Goal: Feedback & Contribution: Submit feedback/report problem

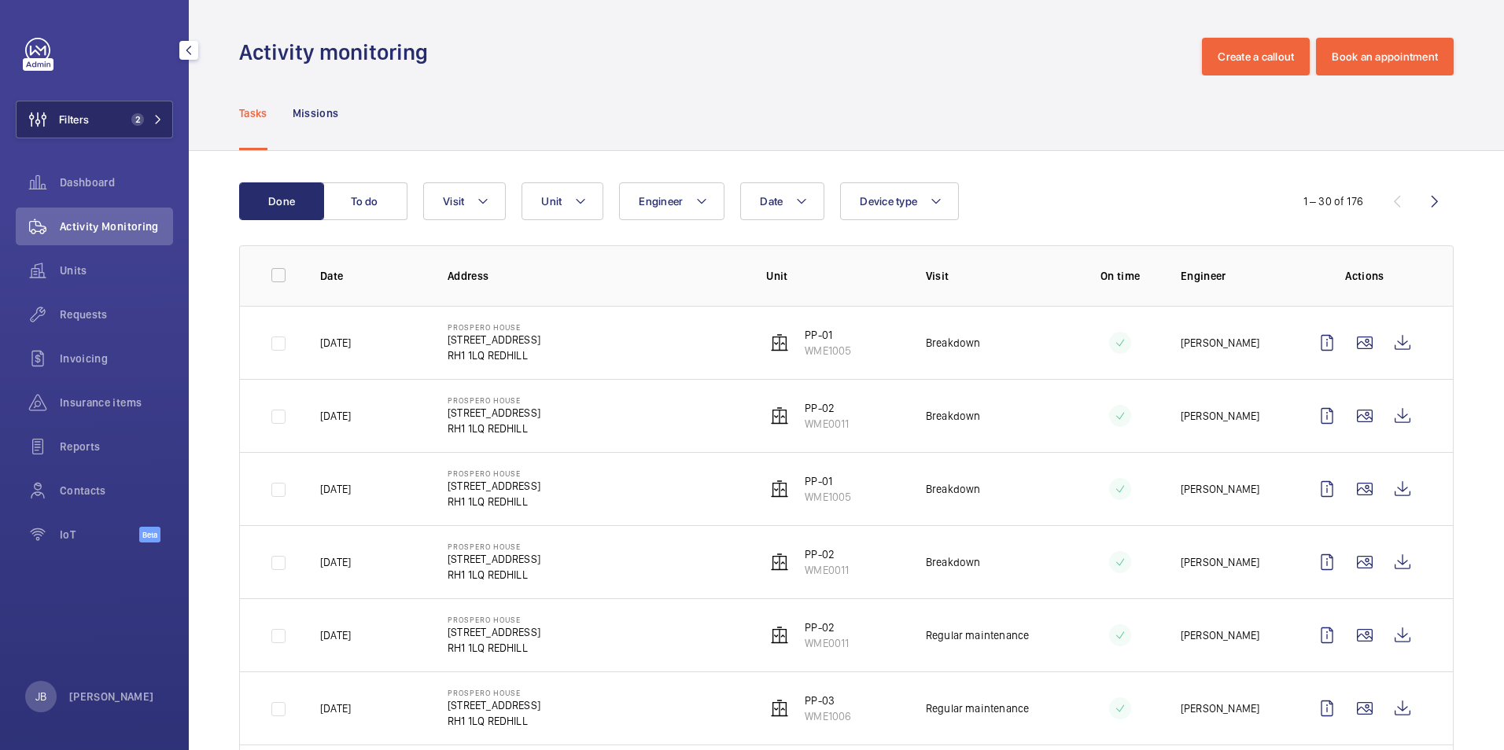
click at [115, 123] on button "Filters 2" at bounding box center [94, 120] width 157 height 38
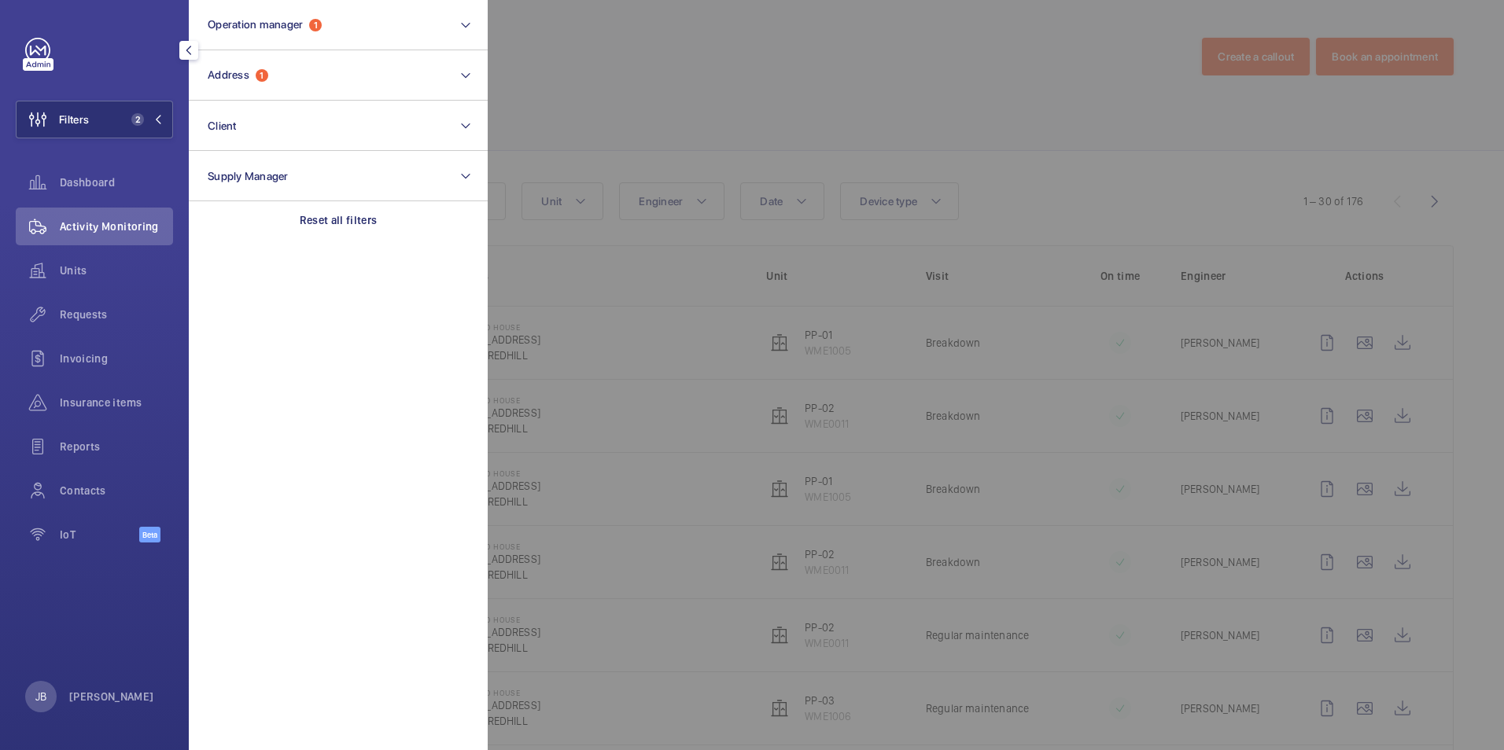
click at [621, 79] on div at bounding box center [1240, 375] width 1504 height 750
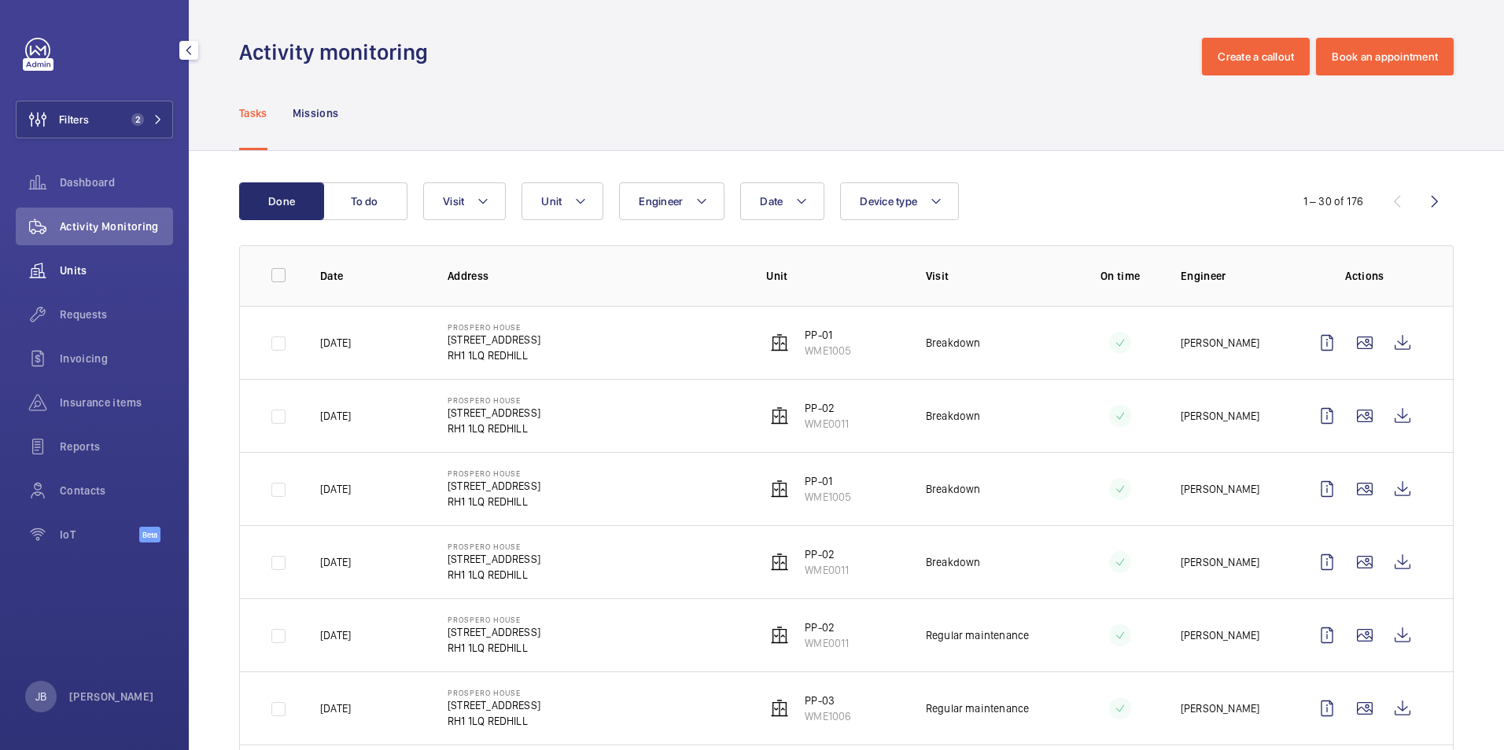
click at [76, 274] on span "Units" at bounding box center [116, 271] width 113 height 16
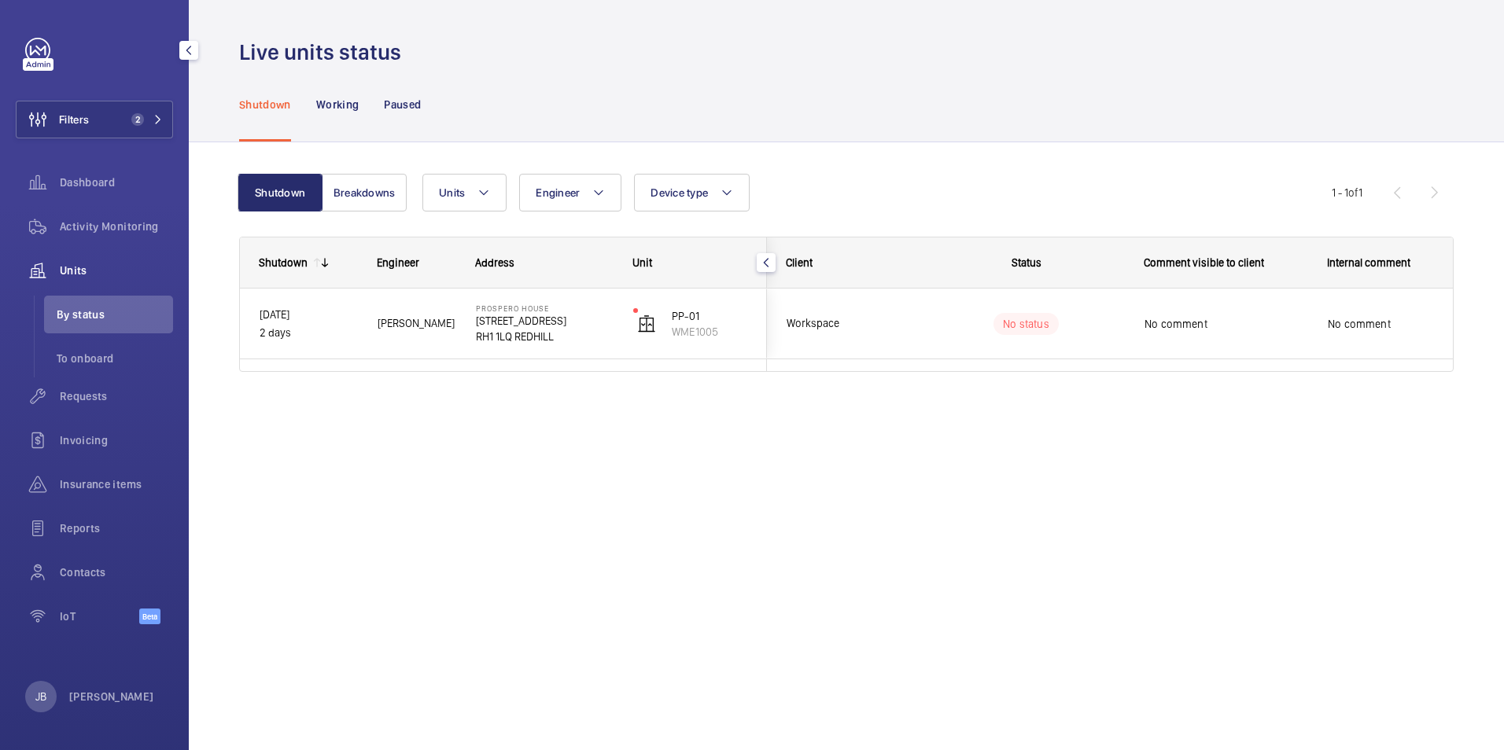
click at [83, 270] on span "Units" at bounding box center [116, 271] width 113 height 16
click at [119, 219] on span "Activity Monitoring" at bounding box center [116, 227] width 113 height 16
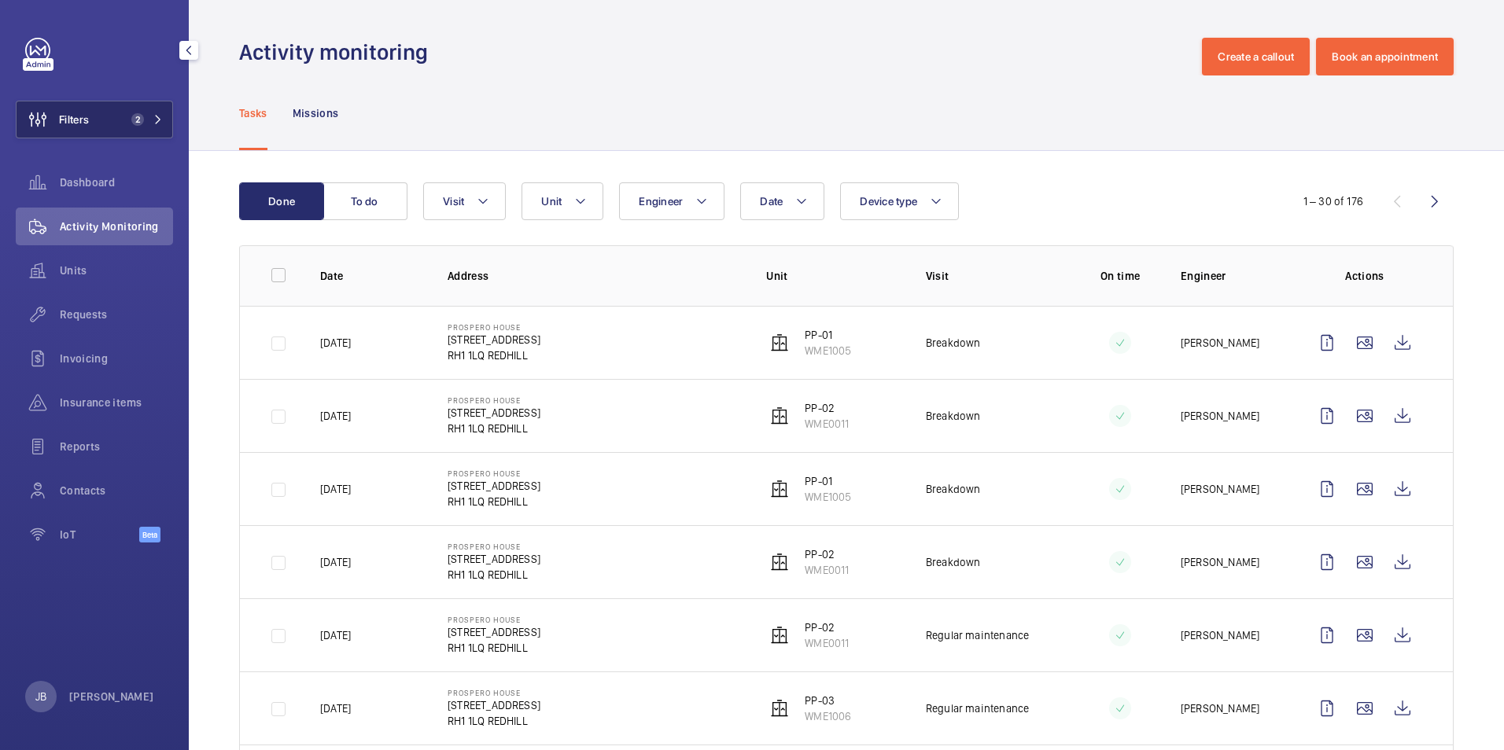
click at [69, 110] on span "Filters" at bounding box center [53, 120] width 72 height 38
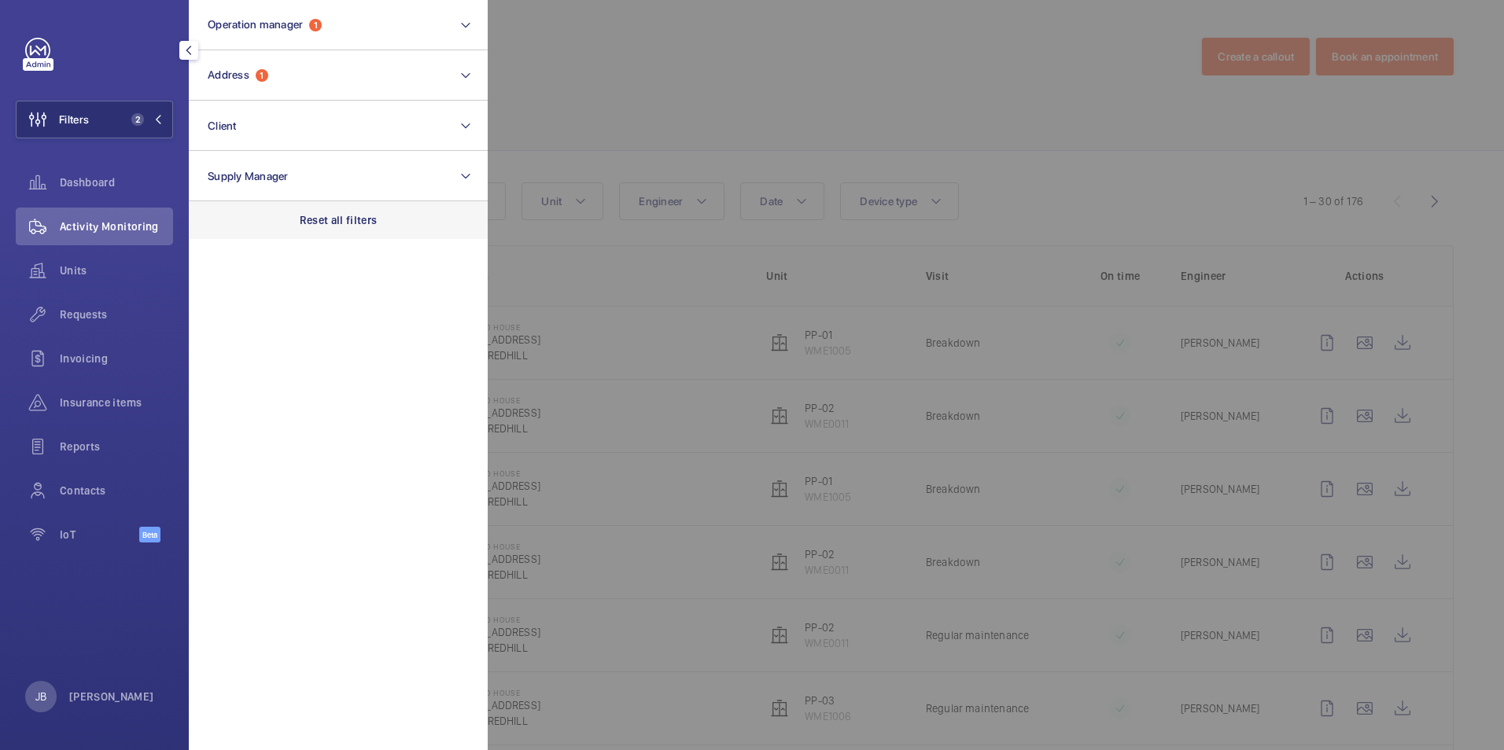
click at [348, 210] on div "Reset all filters" at bounding box center [338, 220] width 299 height 38
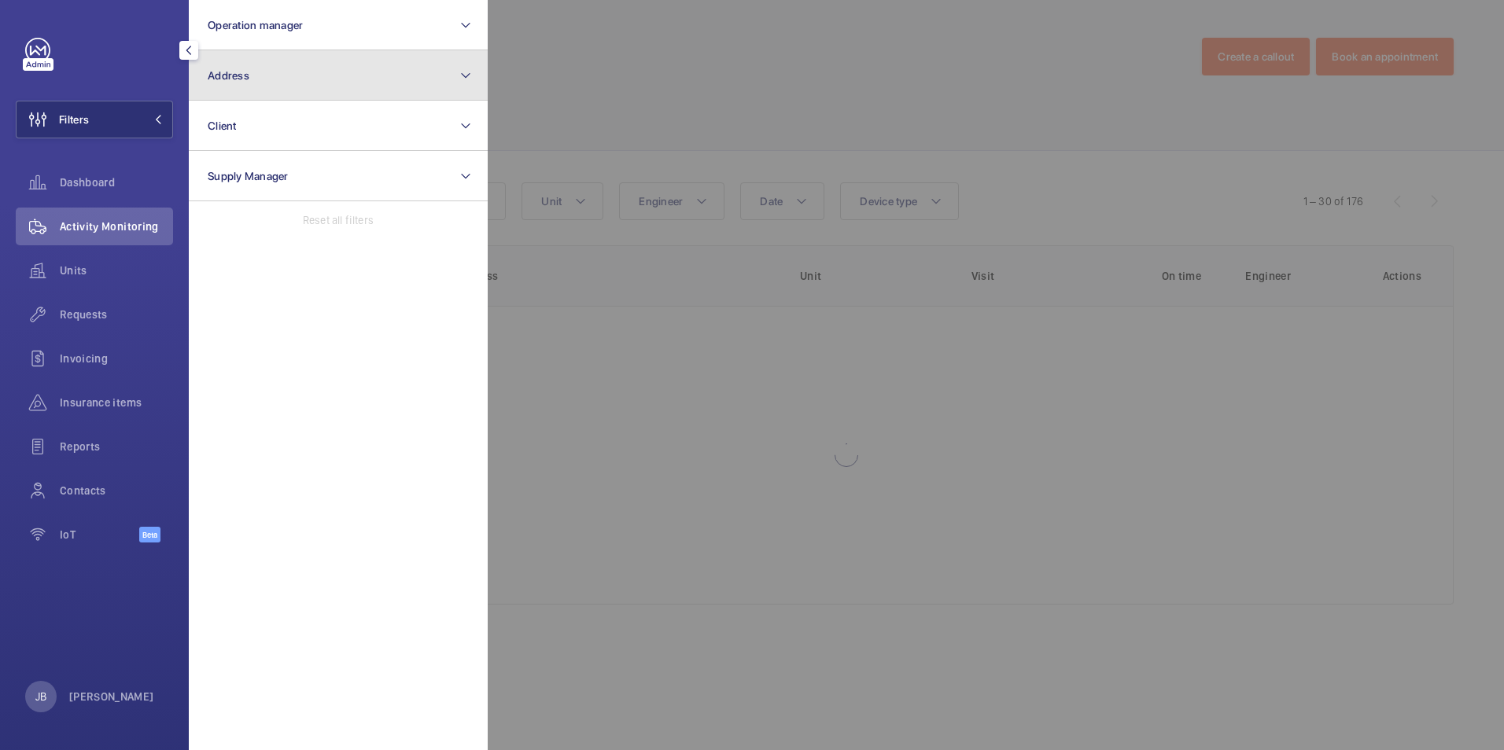
click at [335, 81] on button "Address" at bounding box center [338, 75] width 299 height 50
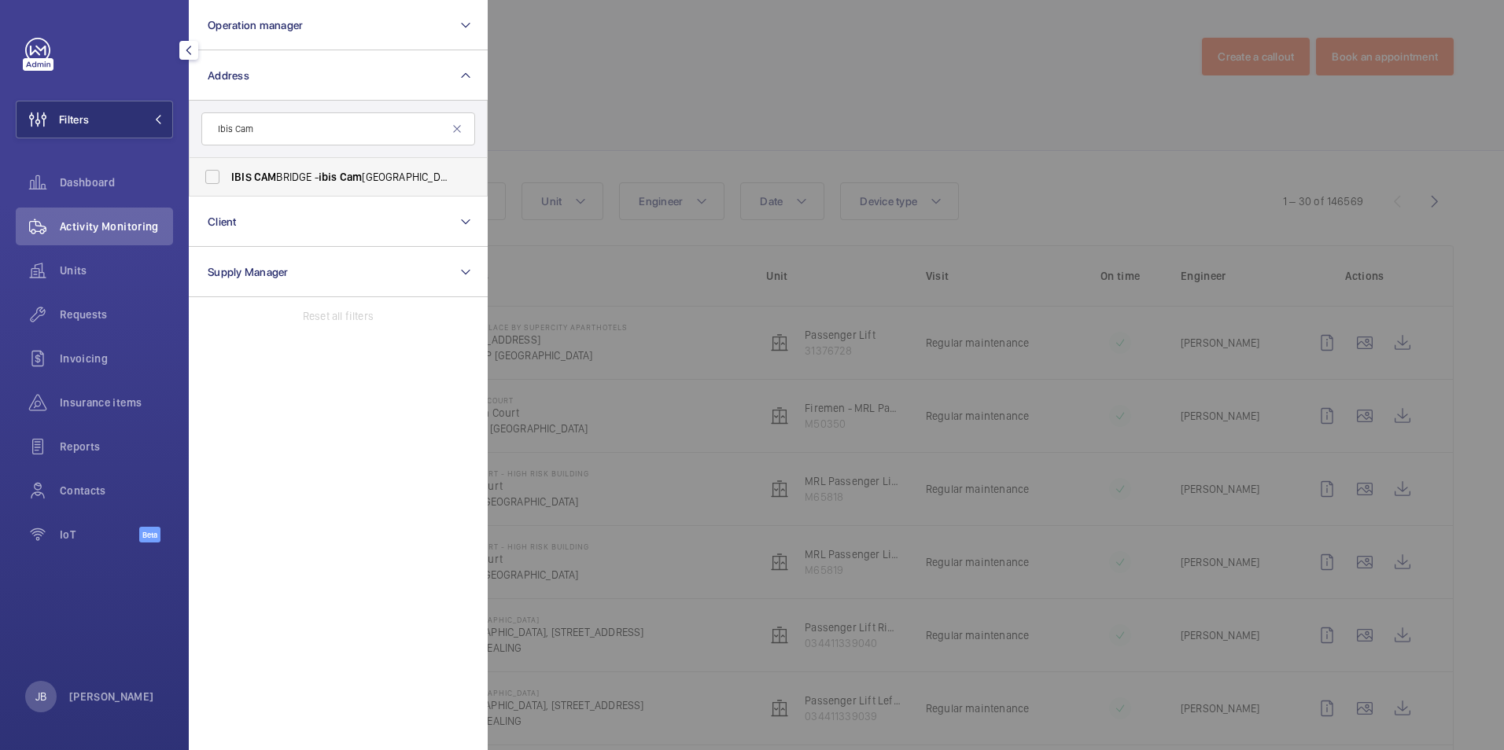
type input "Ibis Cam"
click at [265, 187] on label "IBIS CAM BRIDGE - ibis [GEOGRAPHIC_DATA], [GEOGRAPHIC_DATA]" at bounding box center [327, 177] width 274 height 38
click at [228, 187] on input "IBIS CAM BRIDGE - ibis [GEOGRAPHIC_DATA], [GEOGRAPHIC_DATA]" at bounding box center [212, 176] width 31 height 31
checkbox input "true"
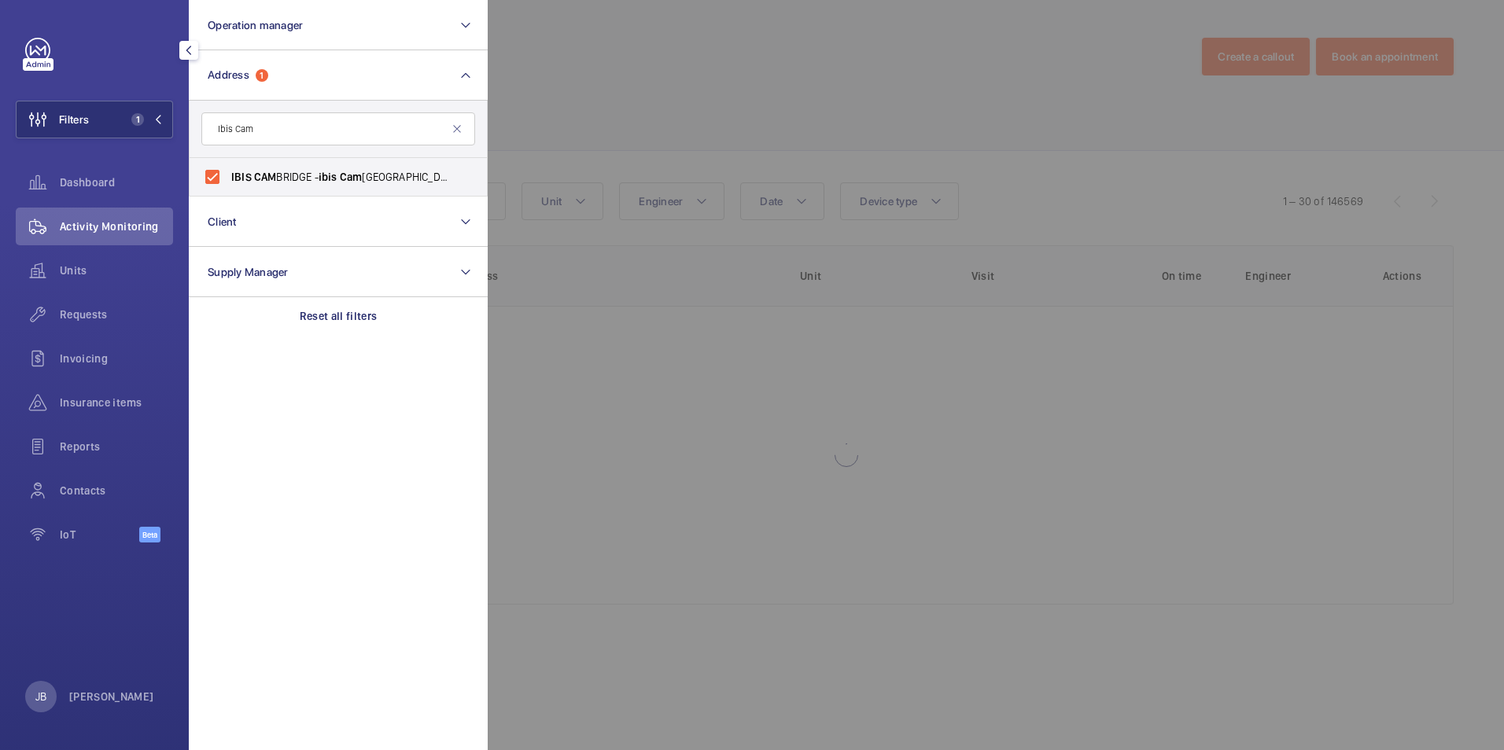
click at [834, 53] on div at bounding box center [1240, 375] width 1504 height 750
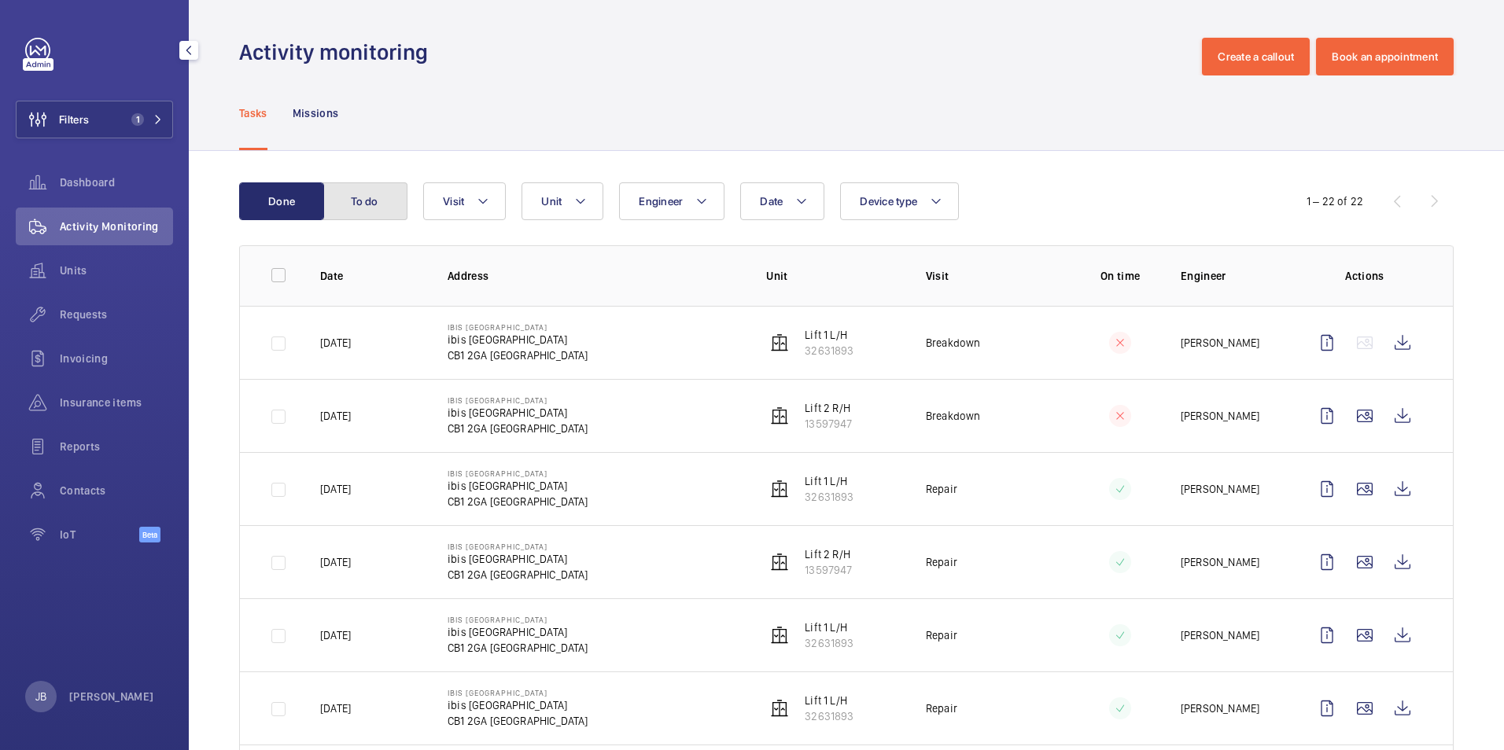
click at [395, 200] on button "To do" at bounding box center [364, 201] width 85 height 38
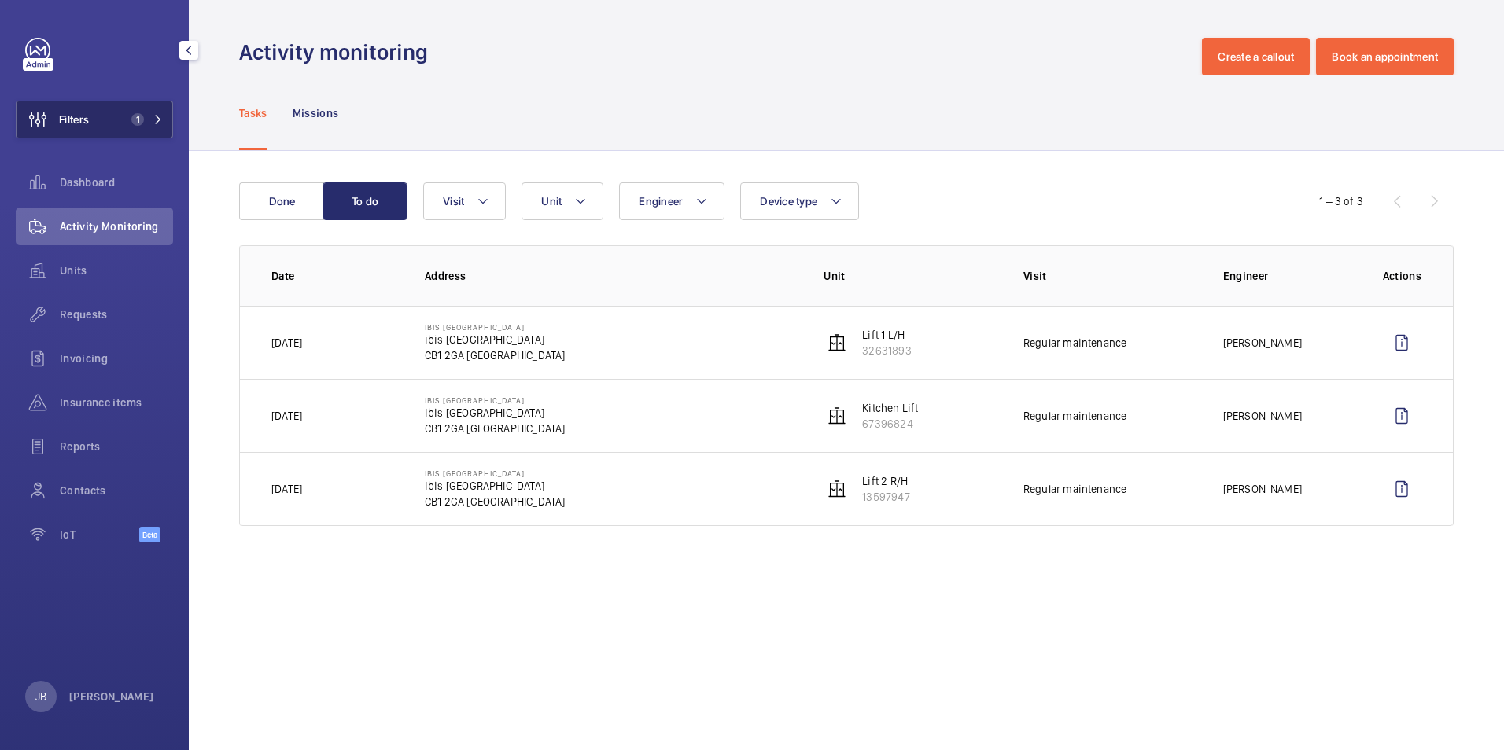
click at [87, 111] on span "Filters" at bounding box center [53, 120] width 72 height 38
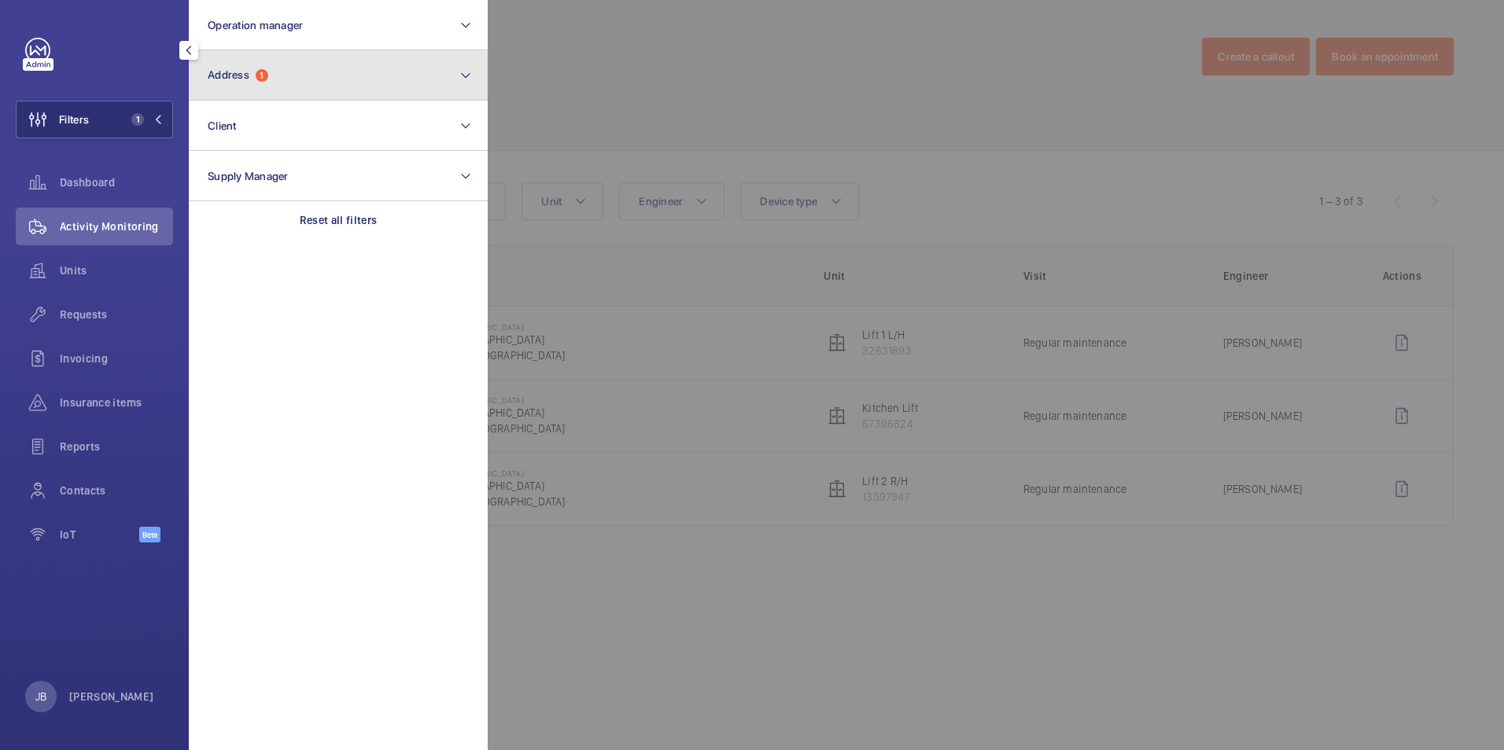
click at [252, 84] on button "Address 1" at bounding box center [338, 75] width 299 height 50
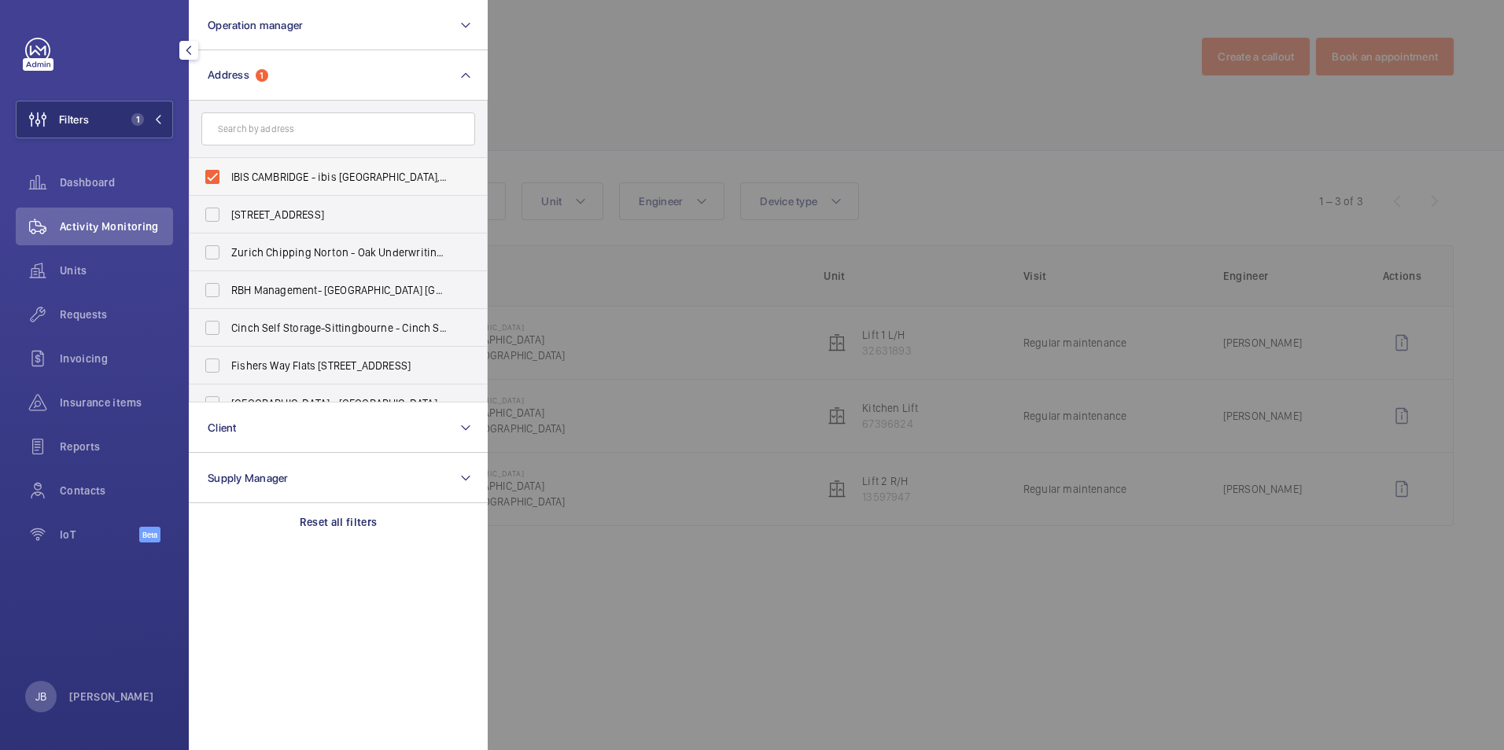
click at [215, 170] on label "IBIS CAMBRIDGE - ibis [GEOGRAPHIC_DATA], [GEOGRAPHIC_DATA]" at bounding box center [327, 177] width 274 height 38
click at [215, 170] on input "IBIS CAMBRIDGE - ibis [GEOGRAPHIC_DATA], [GEOGRAPHIC_DATA]" at bounding box center [212, 176] width 31 height 31
checkbox input "false"
click at [313, 138] on input "text" at bounding box center [338, 128] width 274 height 33
paste input "CB1 2GA"
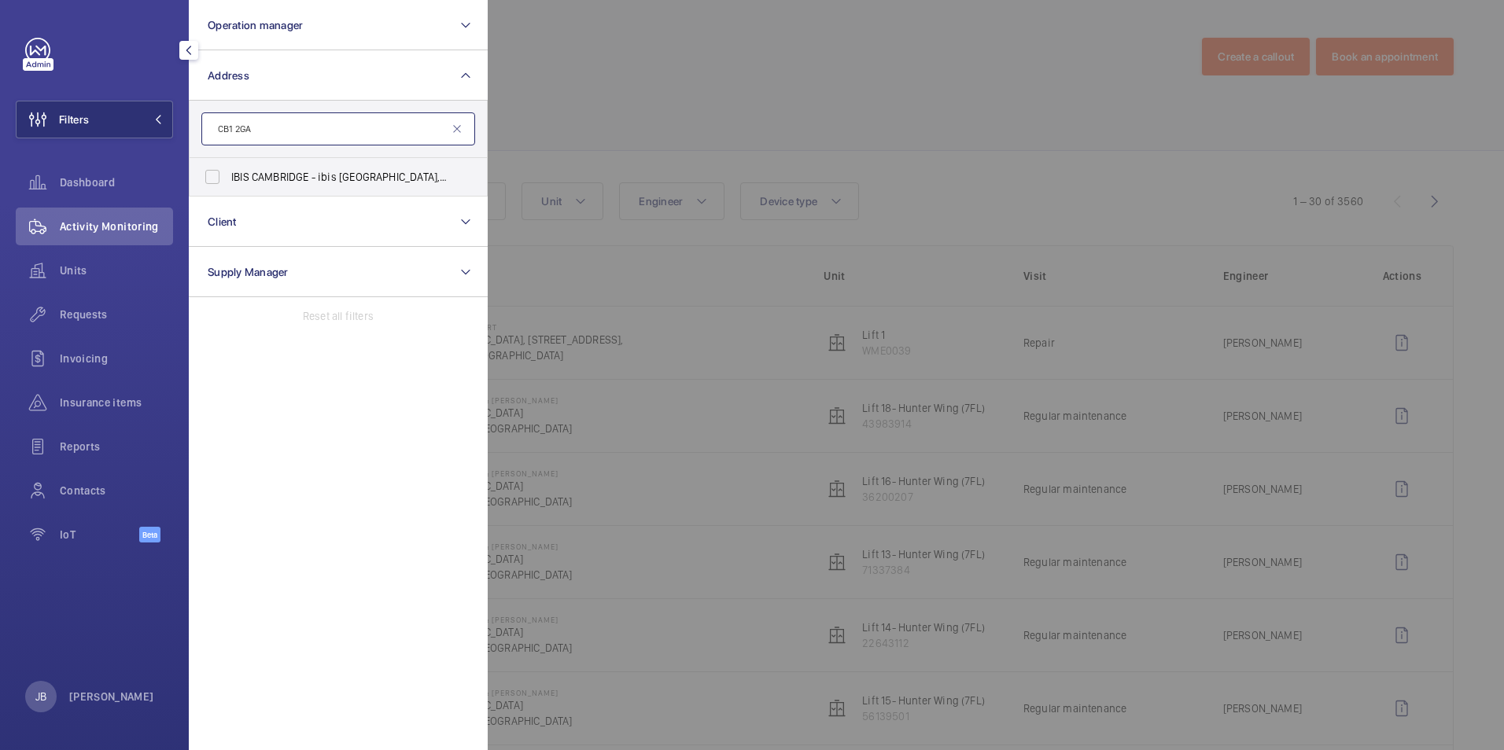
type input "CB1 2GA"
click at [209, 175] on label "IBIS CAMBRIDGE - ibis [GEOGRAPHIC_DATA], [GEOGRAPHIC_DATA]" at bounding box center [327, 177] width 274 height 38
click at [209, 175] on input "IBIS CAMBRIDGE - ibis [GEOGRAPHIC_DATA], [GEOGRAPHIC_DATA]" at bounding box center [212, 176] width 31 height 31
checkbox input "true"
click at [558, 140] on div at bounding box center [1240, 375] width 1504 height 750
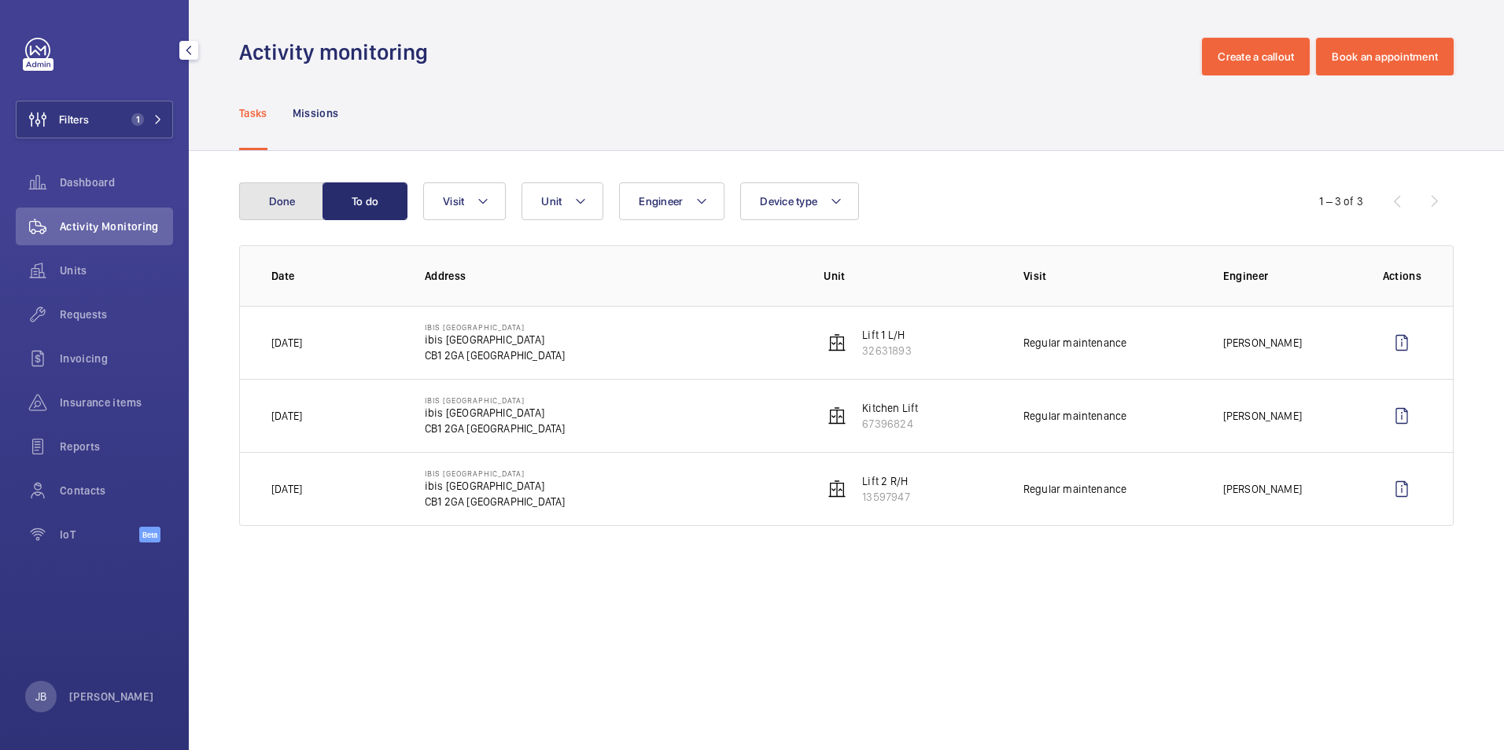
click at [286, 197] on button "Done" at bounding box center [281, 201] width 85 height 38
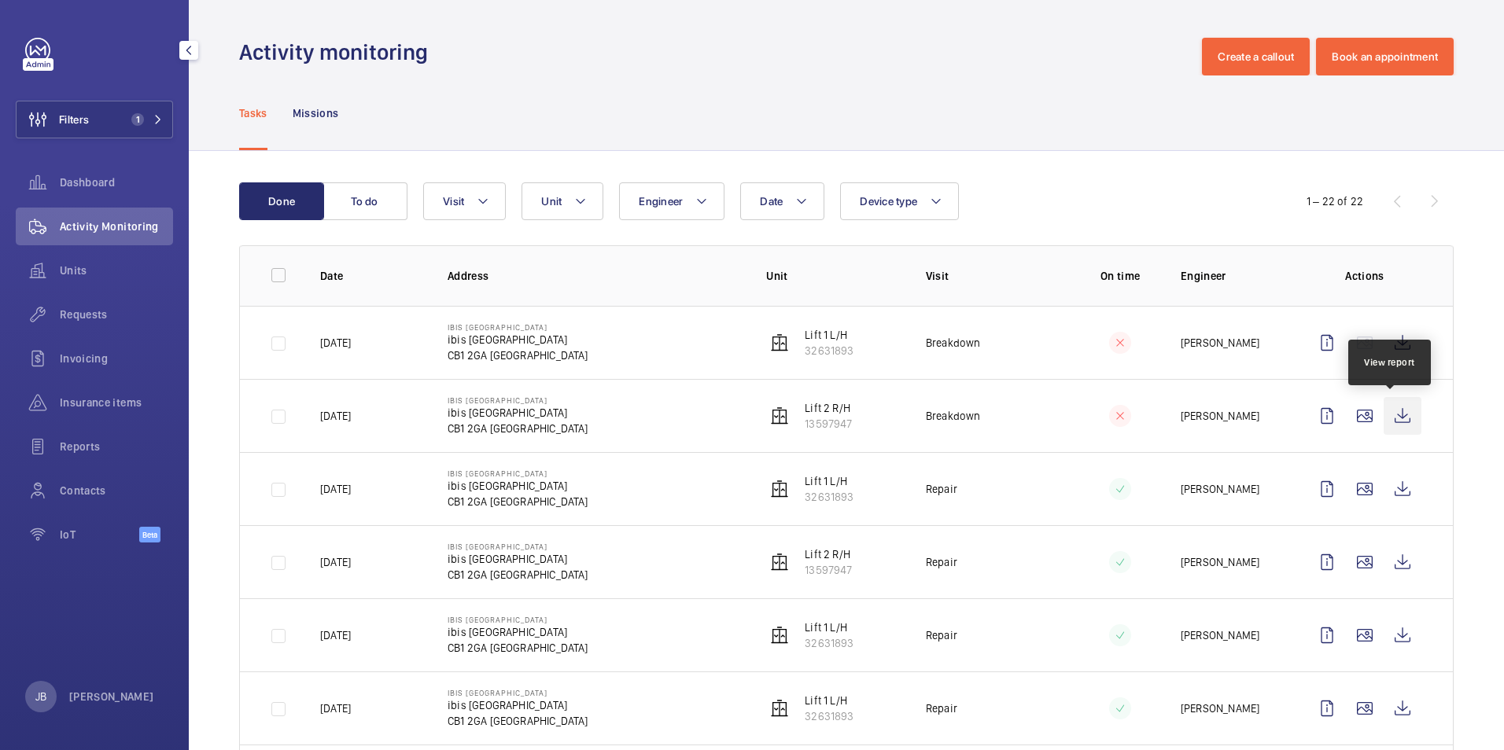
click at [1392, 410] on wm-front-icon-button at bounding box center [1402, 416] width 38 height 38
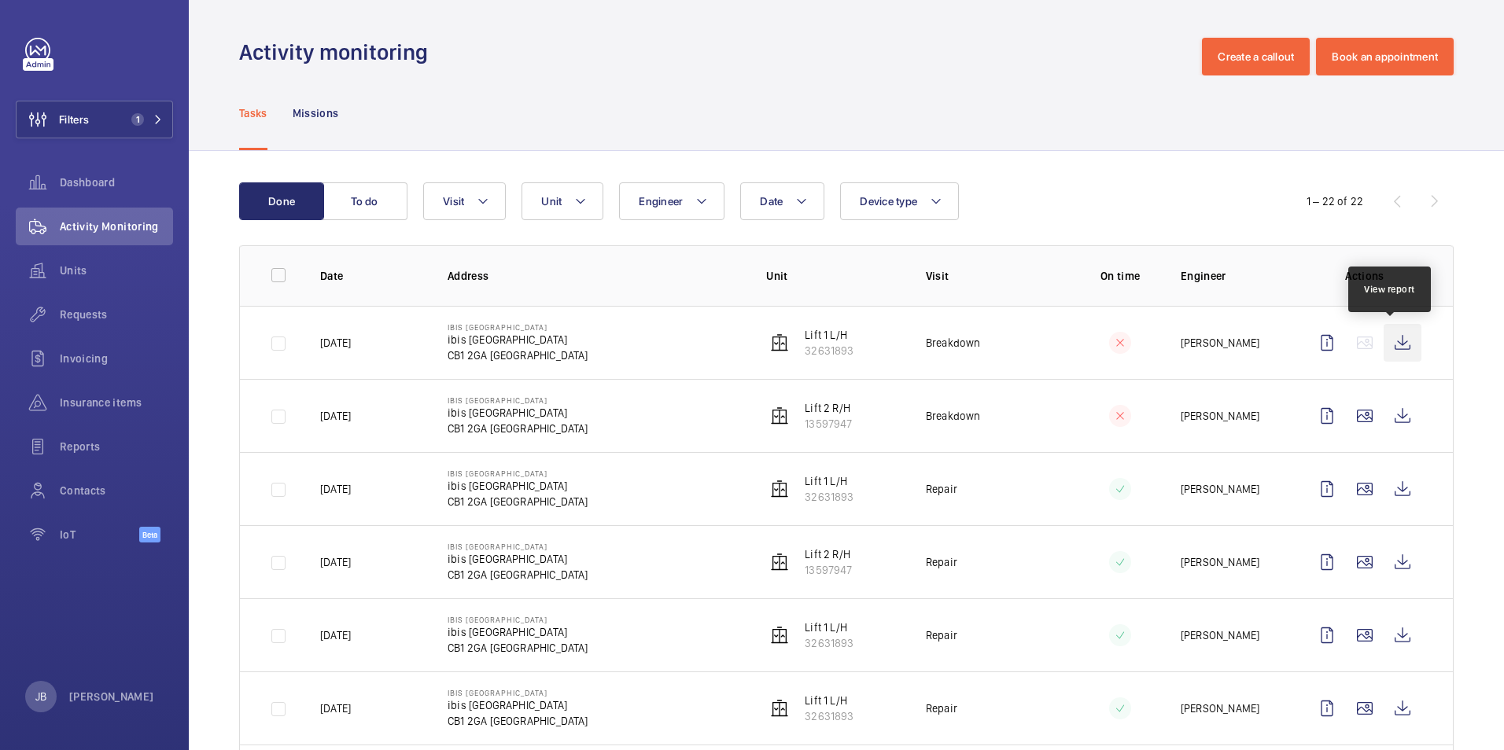
click at [1386, 350] on wm-front-icon-button at bounding box center [1402, 343] width 38 height 38
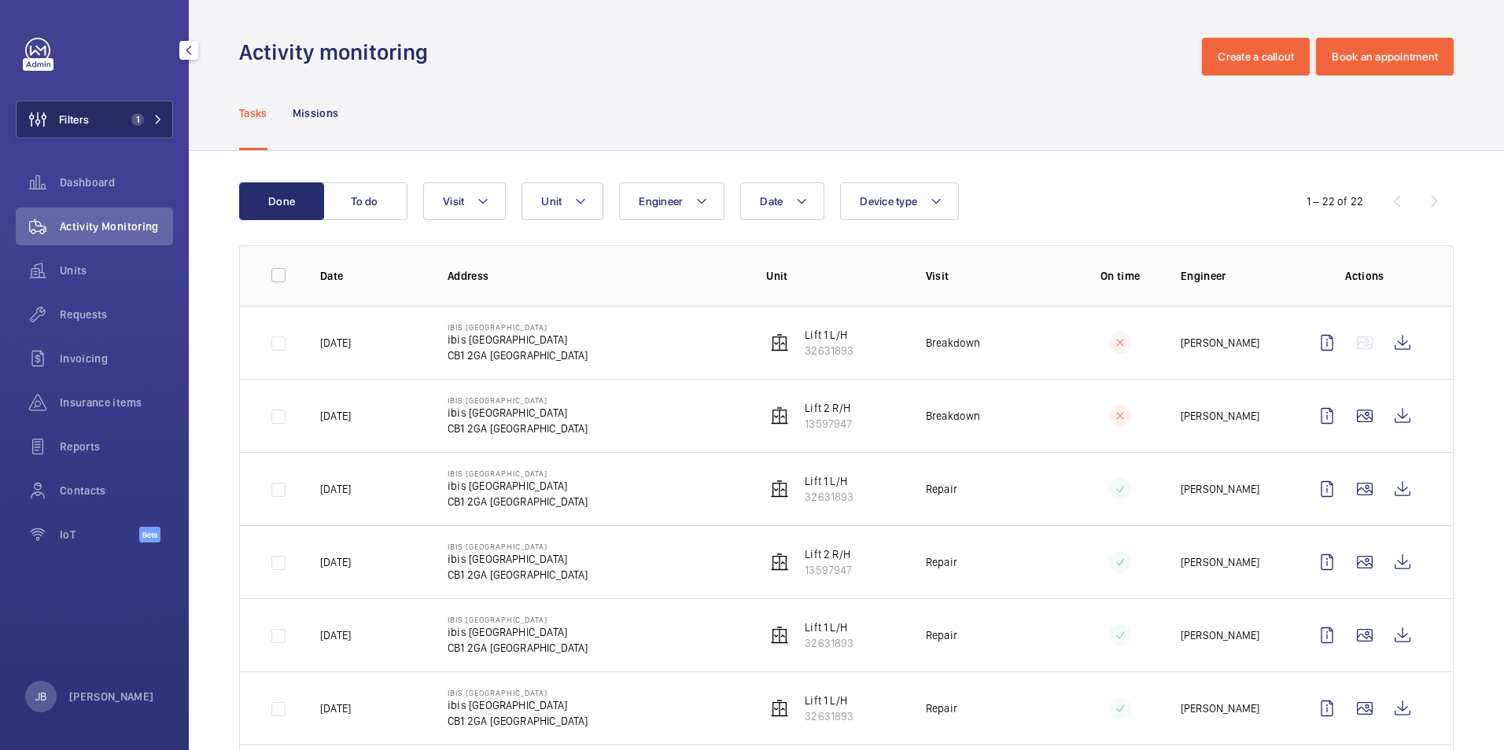
click at [91, 126] on button "Filters 1" at bounding box center [94, 120] width 157 height 38
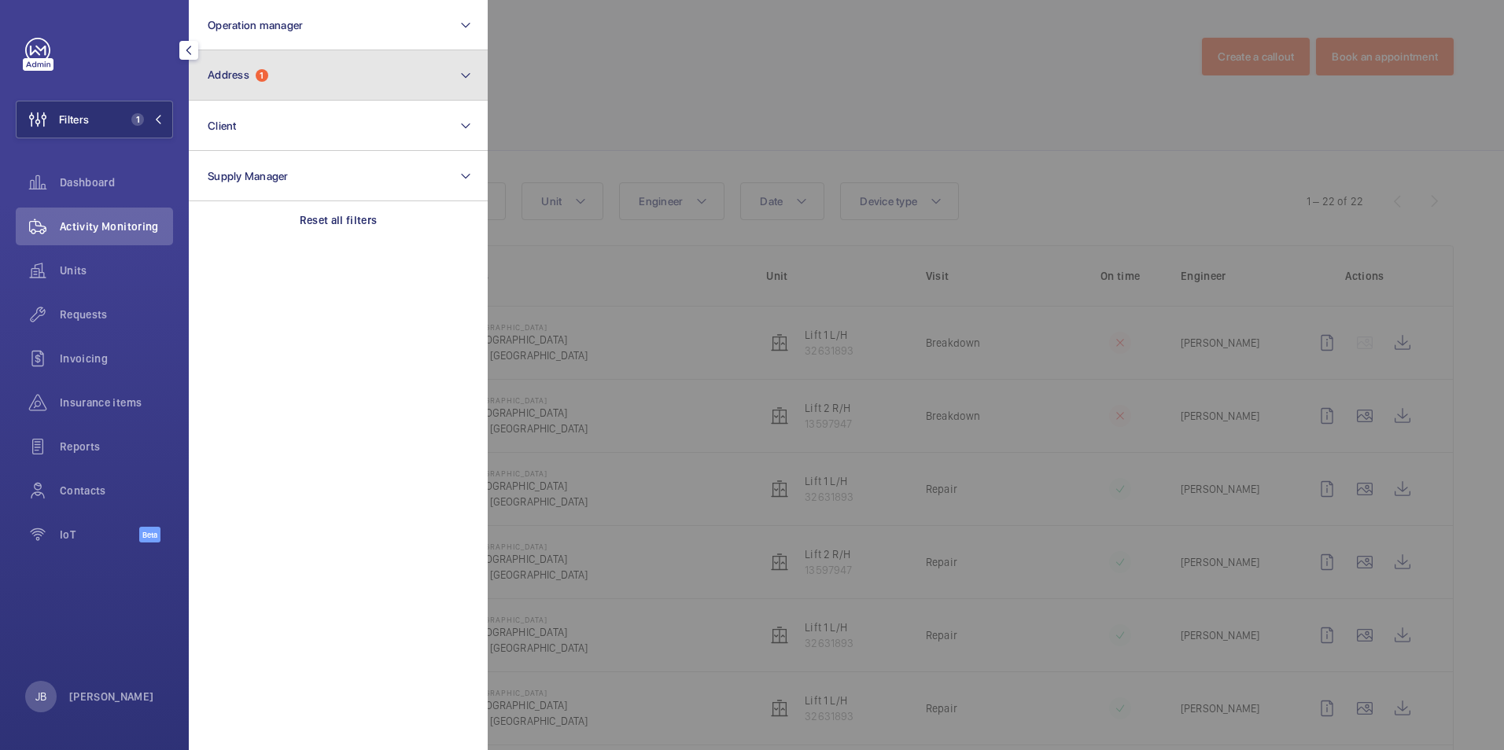
click at [237, 93] on button "Address 1" at bounding box center [338, 75] width 299 height 50
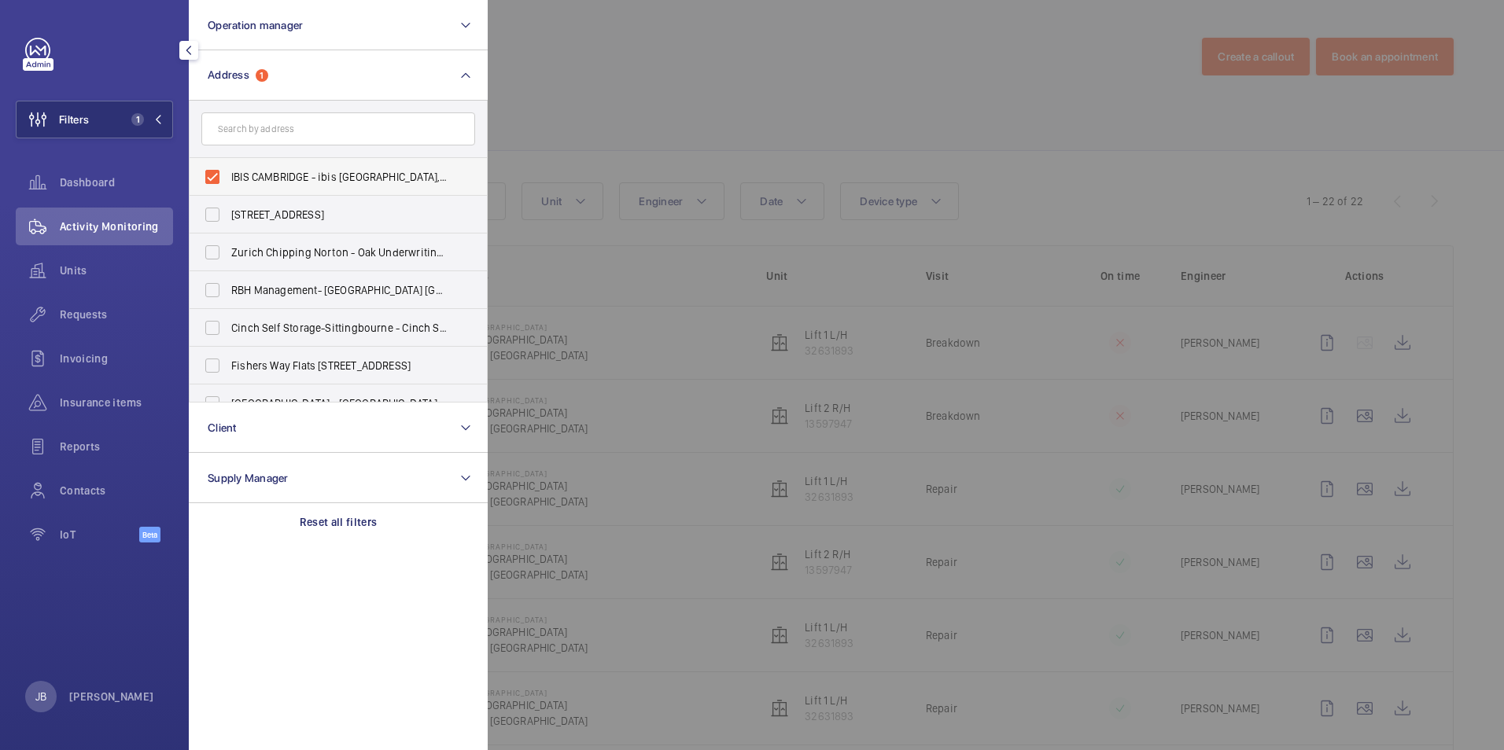
click at [215, 179] on label "IBIS CAMBRIDGE - ibis [GEOGRAPHIC_DATA], [GEOGRAPHIC_DATA]" at bounding box center [327, 177] width 274 height 38
click at [215, 179] on input "IBIS CAMBRIDGE - ibis [GEOGRAPHIC_DATA], [GEOGRAPHIC_DATA]" at bounding box center [212, 176] width 31 height 31
checkbox input "false"
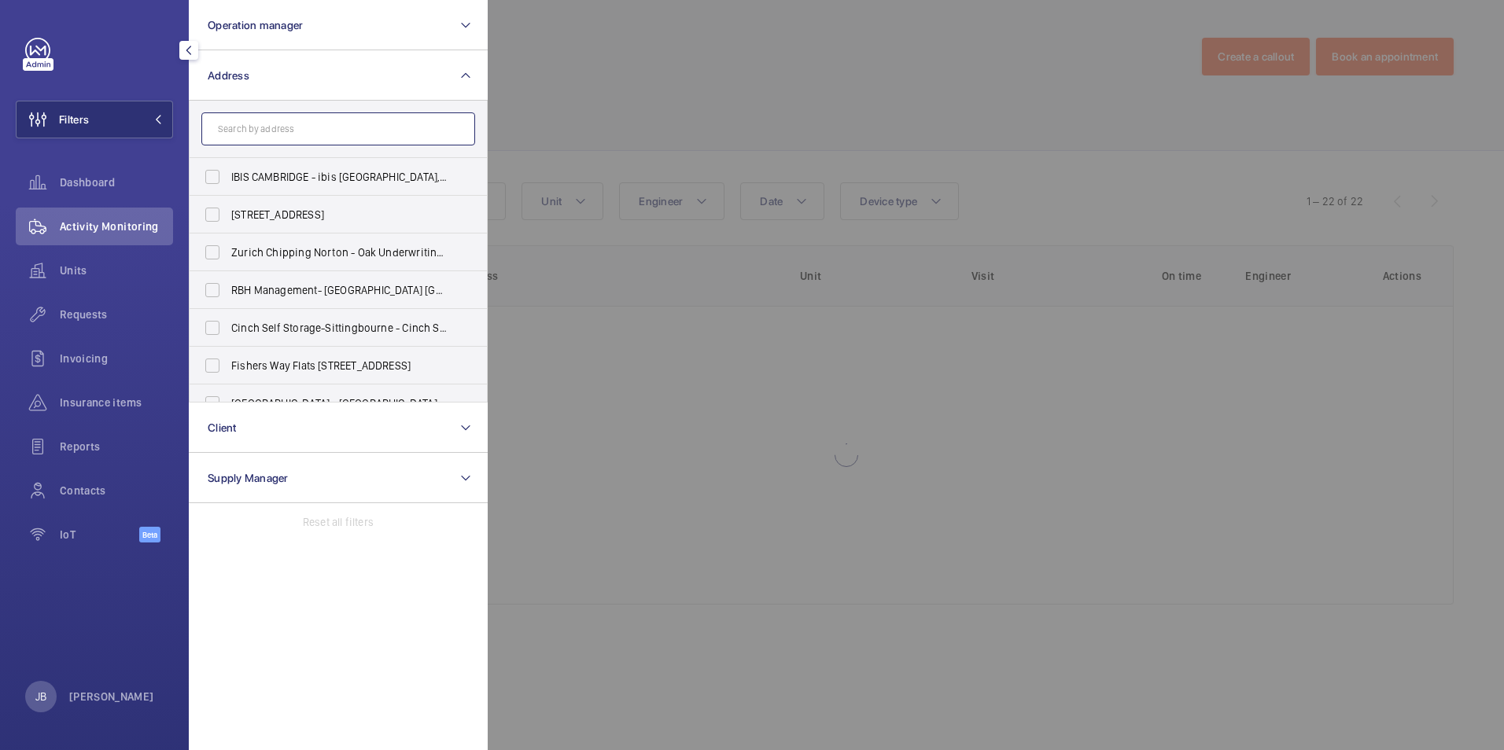
click at [254, 131] on input "text" at bounding box center [338, 128] width 274 height 33
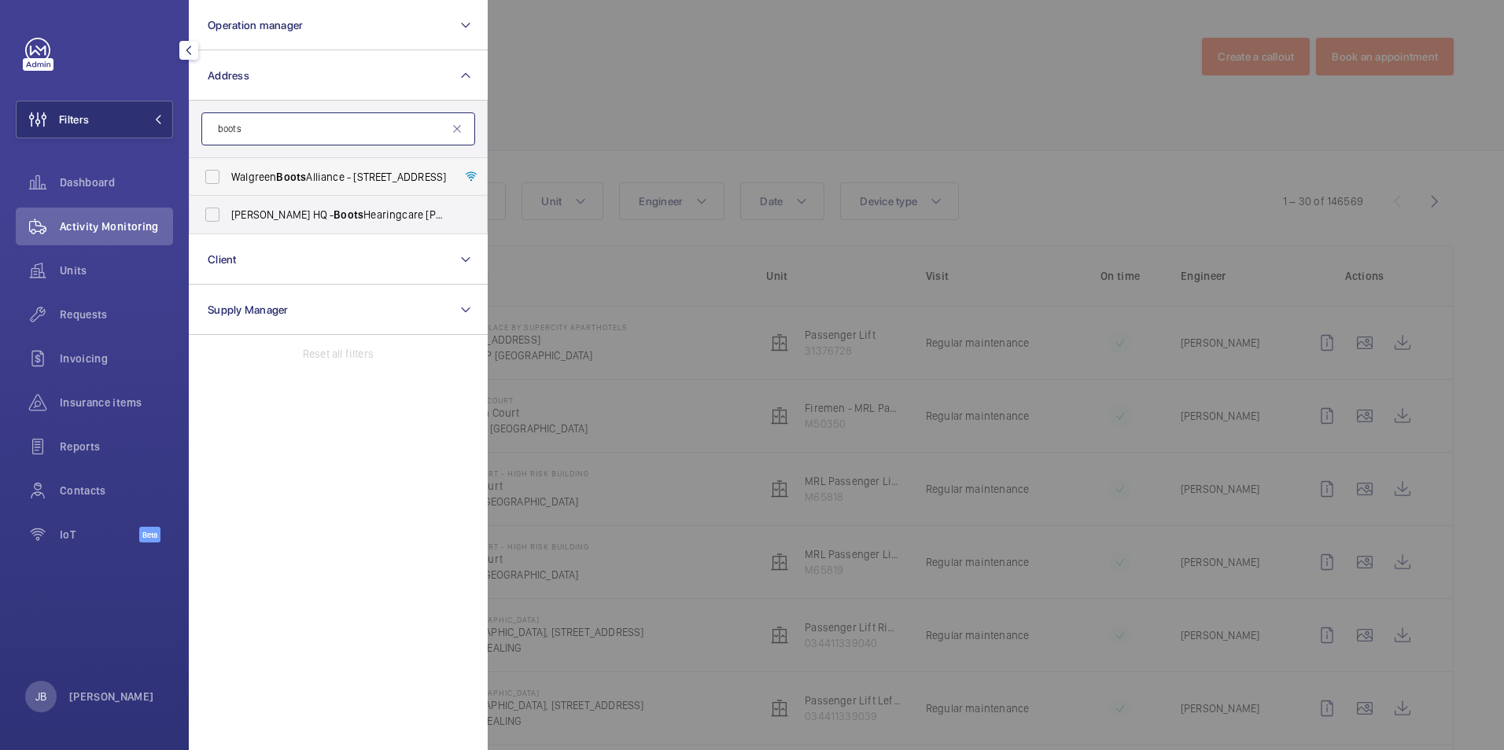
type input "boots"
click at [214, 173] on label "Walgreen Boots Alliance - [STREET_ADDRESS]" at bounding box center [327, 177] width 274 height 38
click at [214, 173] on input "Walgreen Boots Alliance - [STREET_ADDRESS]" at bounding box center [212, 176] width 31 height 31
checkbox input "true"
click at [628, 57] on div at bounding box center [1240, 375] width 1504 height 750
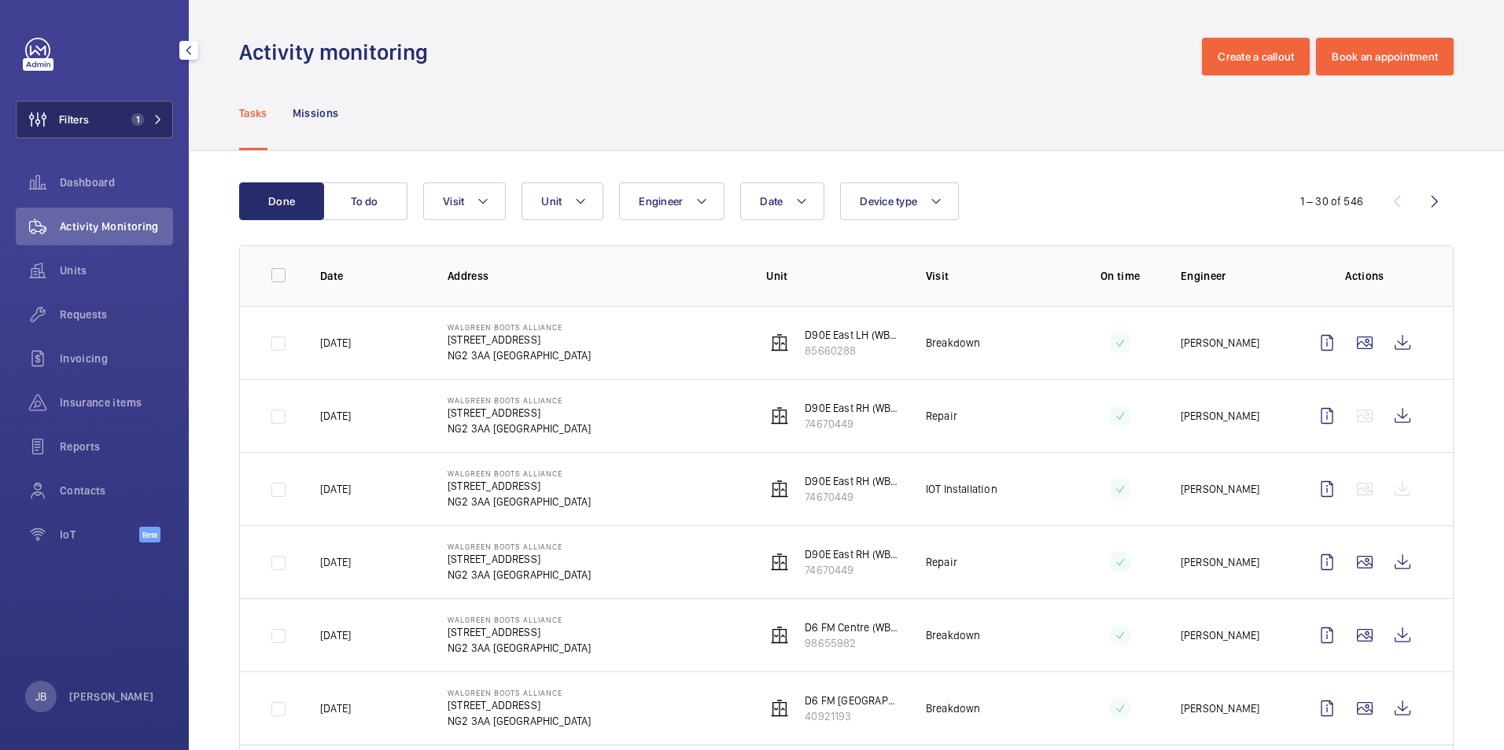
click at [119, 128] on button "Filters 1" at bounding box center [94, 120] width 157 height 38
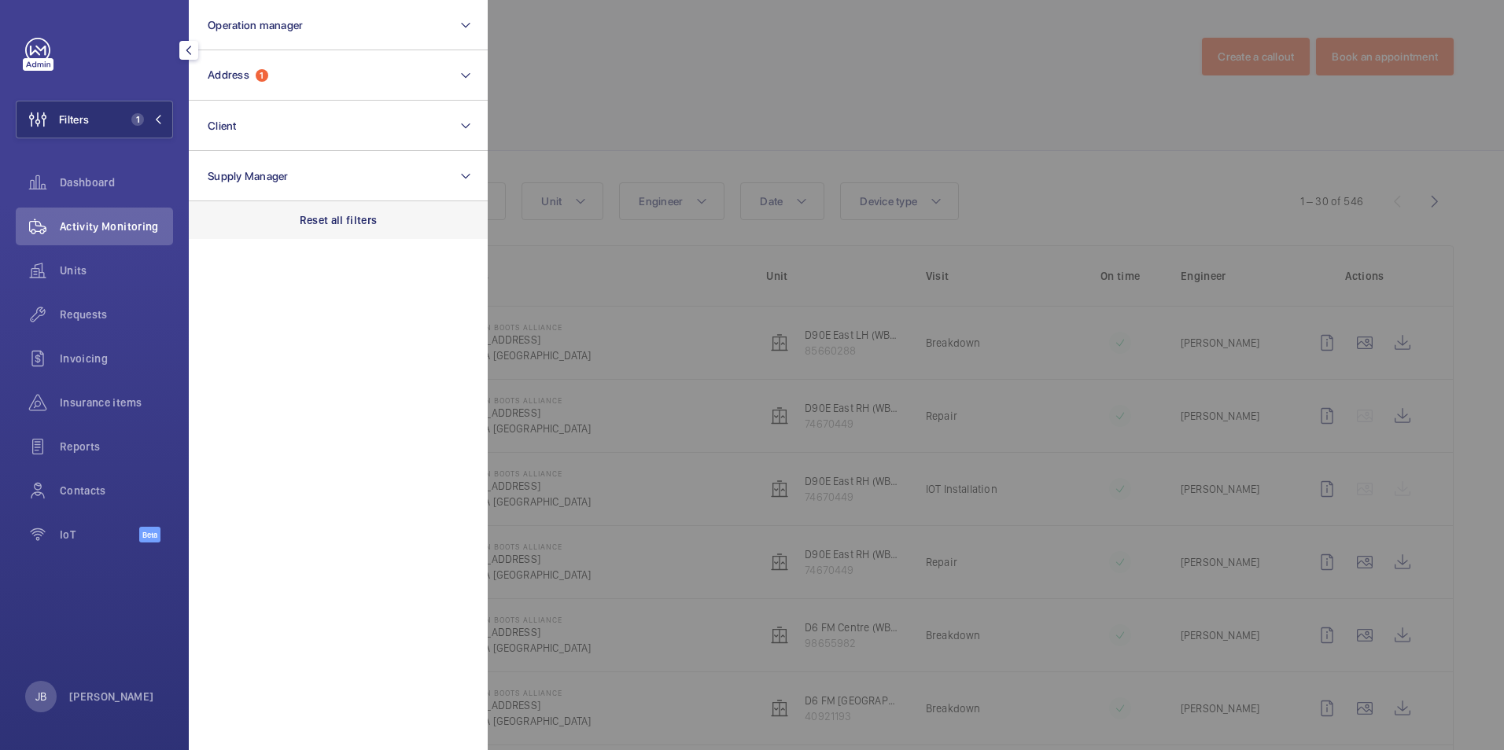
click at [355, 210] on div "Reset all filters" at bounding box center [338, 220] width 299 height 38
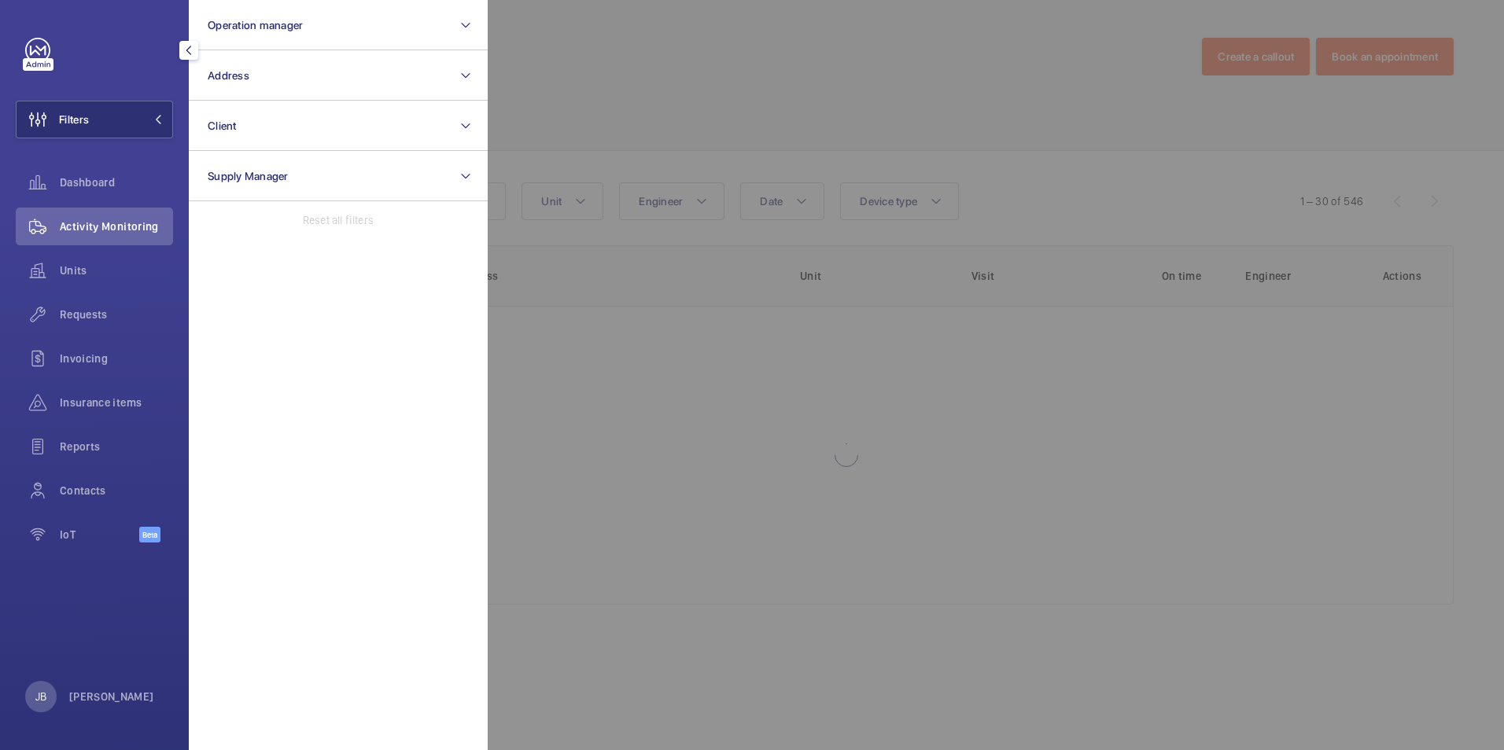
drag, startPoint x: 714, startPoint y: 87, endPoint x: 674, endPoint y: 97, distance: 41.2
click at [714, 87] on div at bounding box center [1240, 375] width 1504 height 750
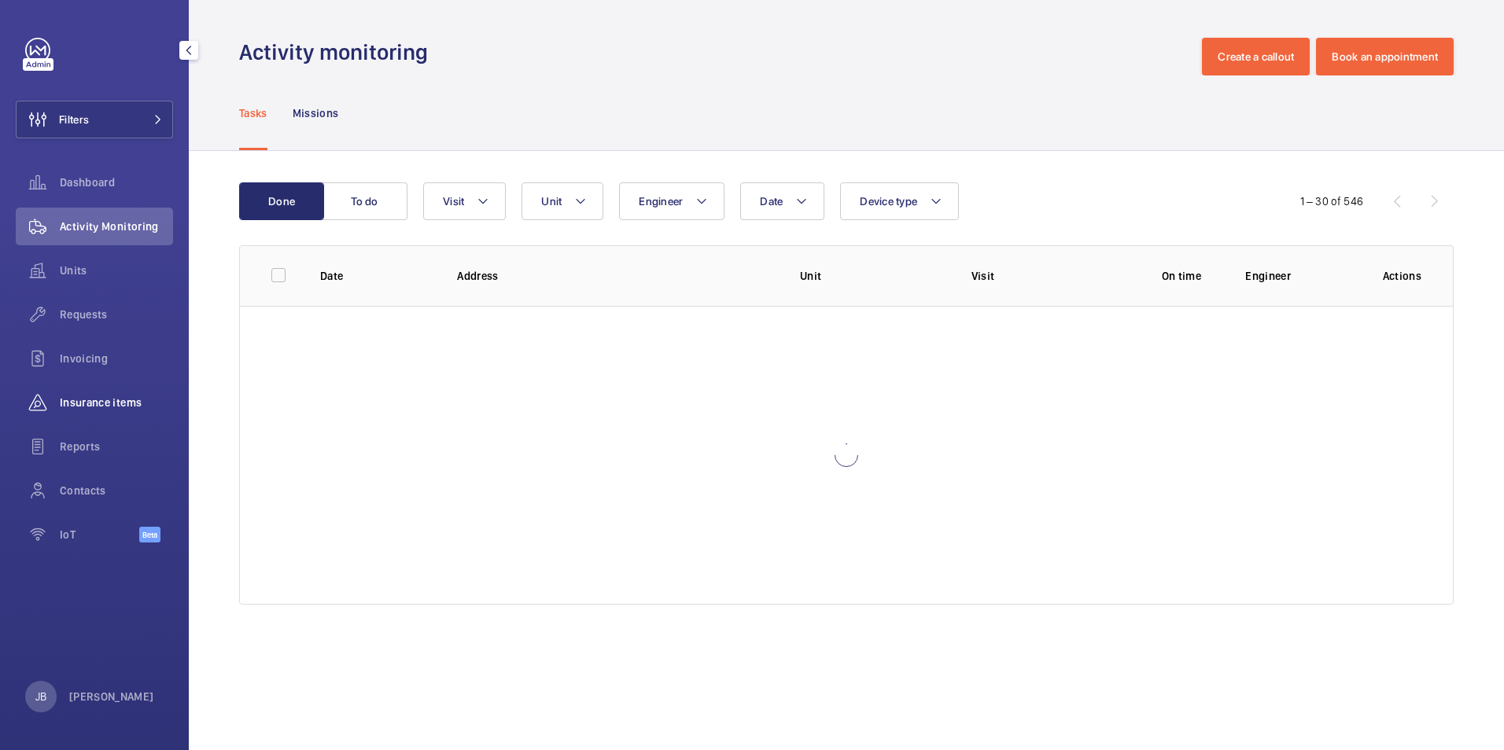
click at [65, 395] on span "Insurance items" at bounding box center [116, 403] width 113 height 16
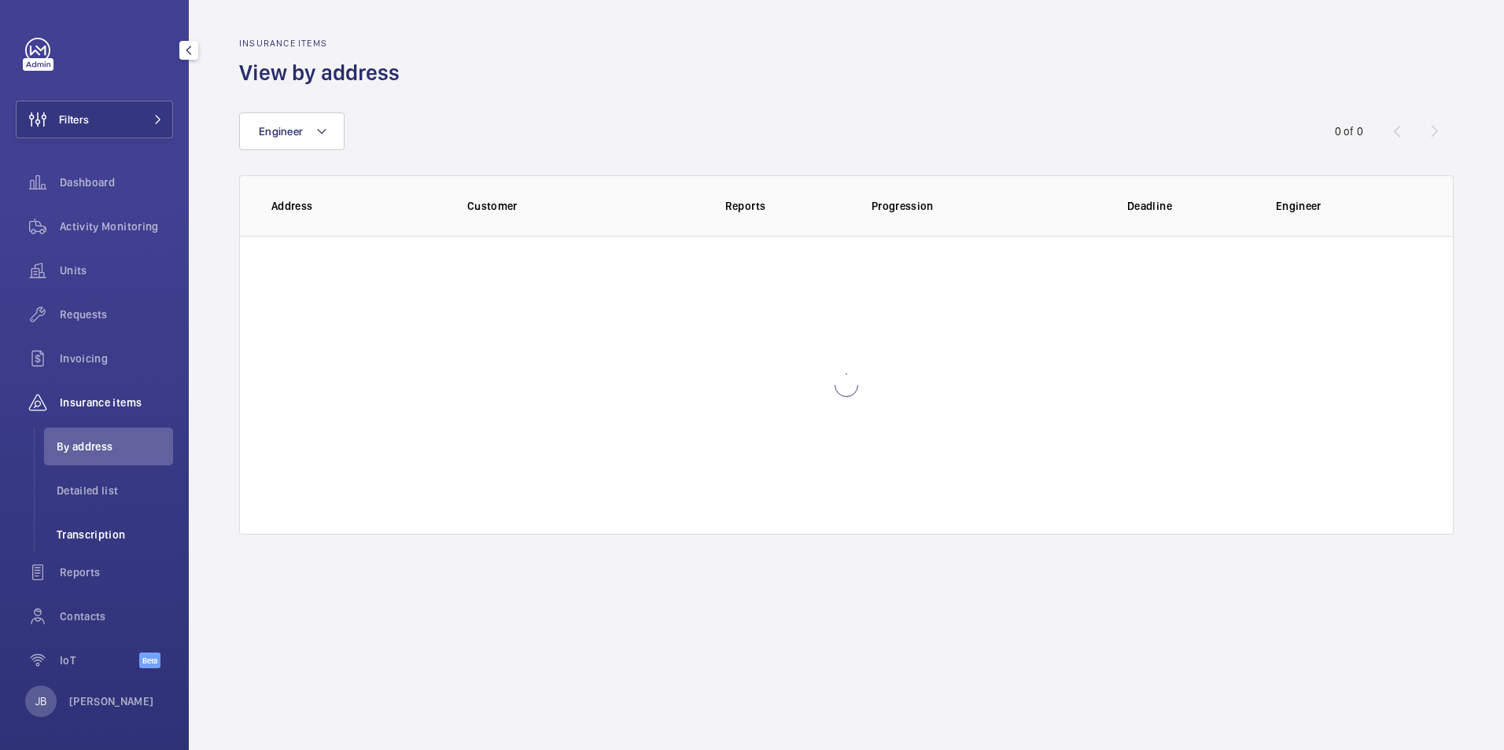
click at [79, 536] on span "Transcription" at bounding box center [115, 535] width 116 height 16
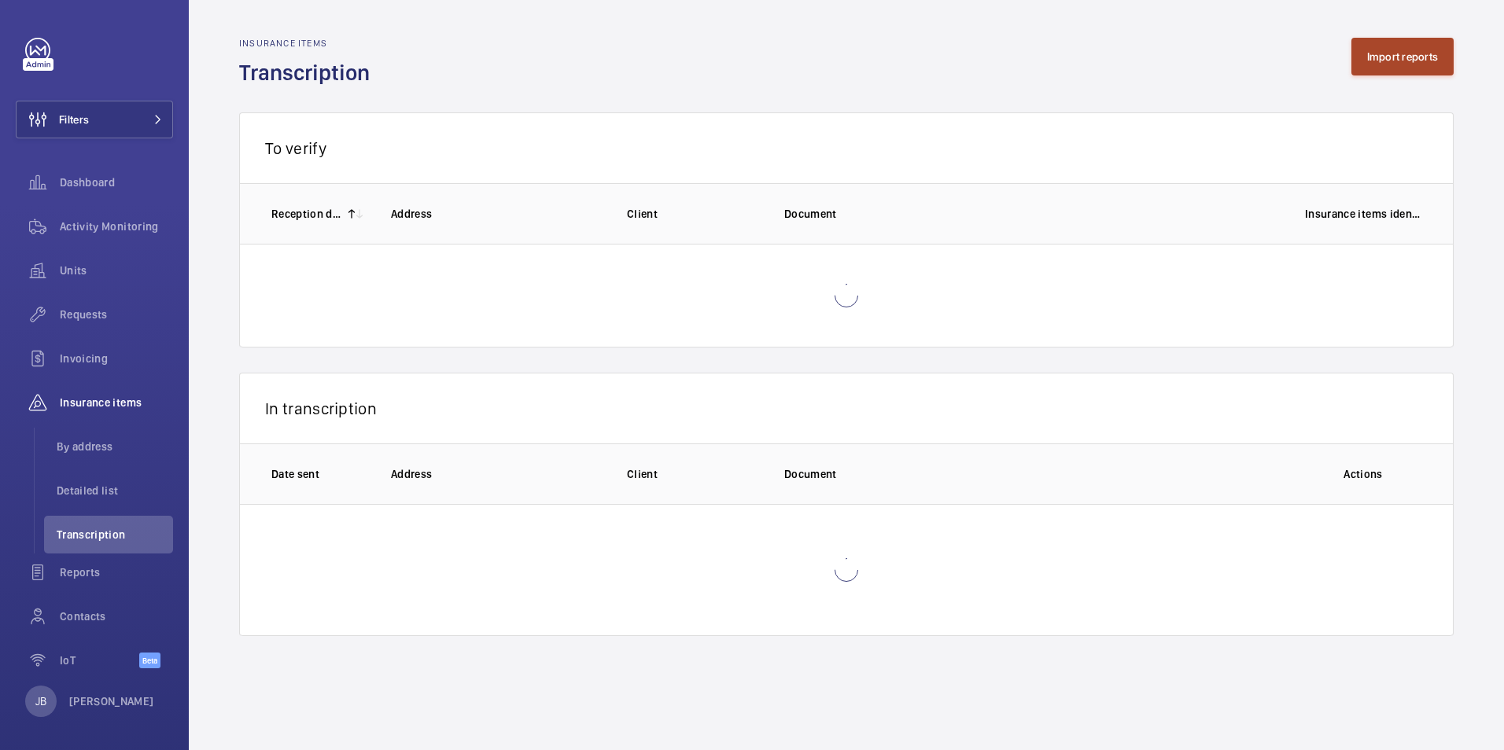
click at [1402, 68] on button "Import reports" at bounding box center [1402, 57] width 103 height 38
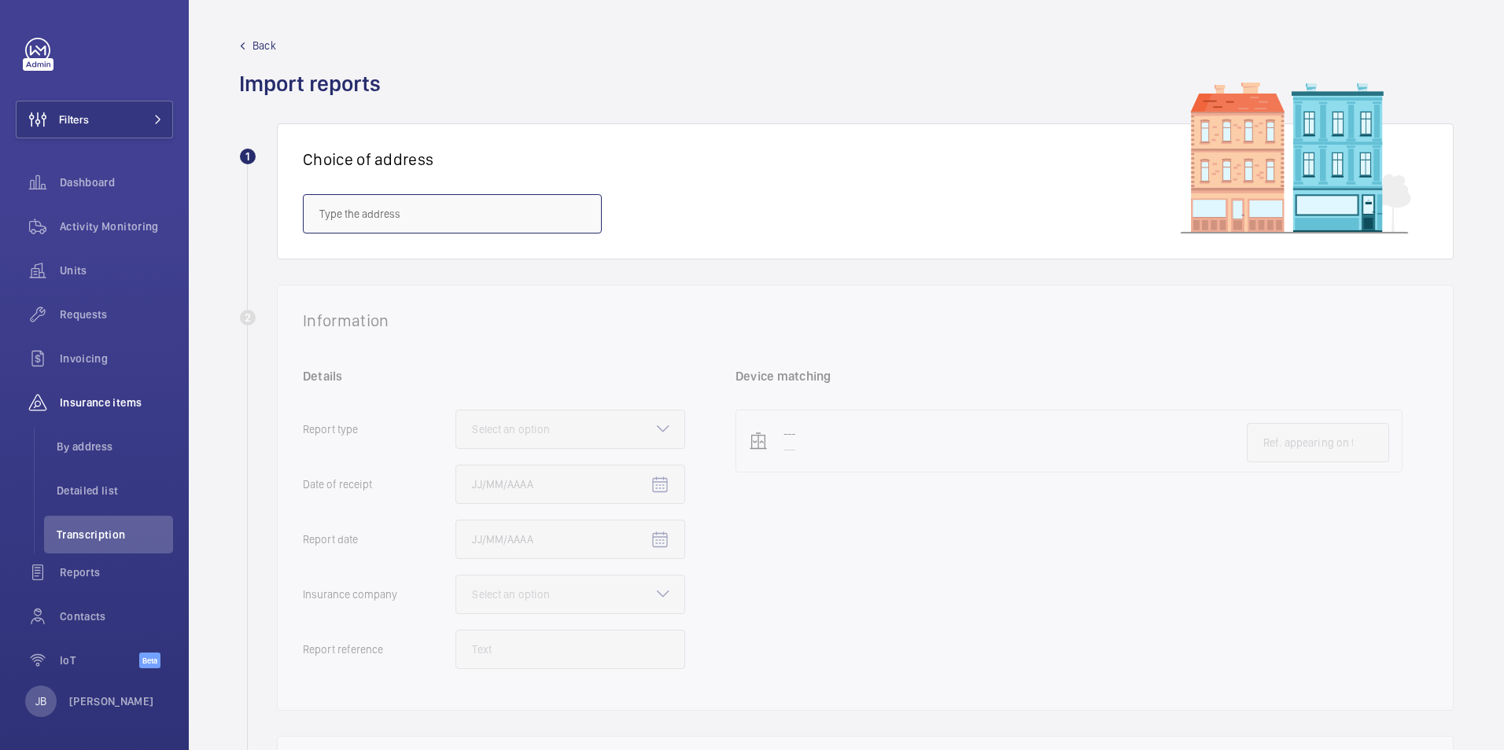
click at [385, 225] on input "text" at bounding box center [452, 213] width 299 height 39
paste input "PI London Eltham"
click at [392, 252] on mat-option "PI [GEOGRAPHIC_DATA] Eltham - [STREET_ADDRESS]" at bounding box center [452, 261] width 297 height 38
type input "PI [GEOGRAPHIC_DATA] Eltham - [STREET_ADDRESS]"
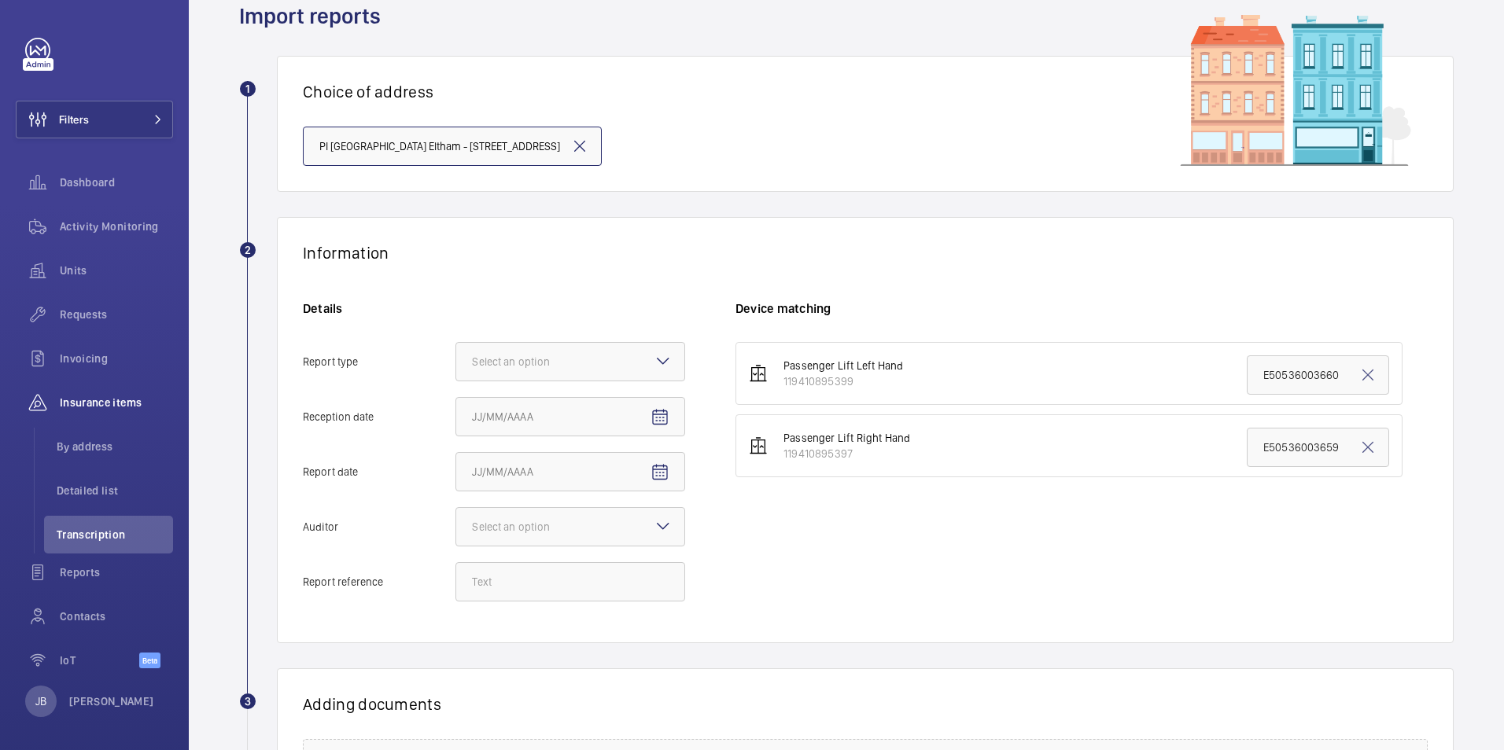
scroll to position [157, 0]
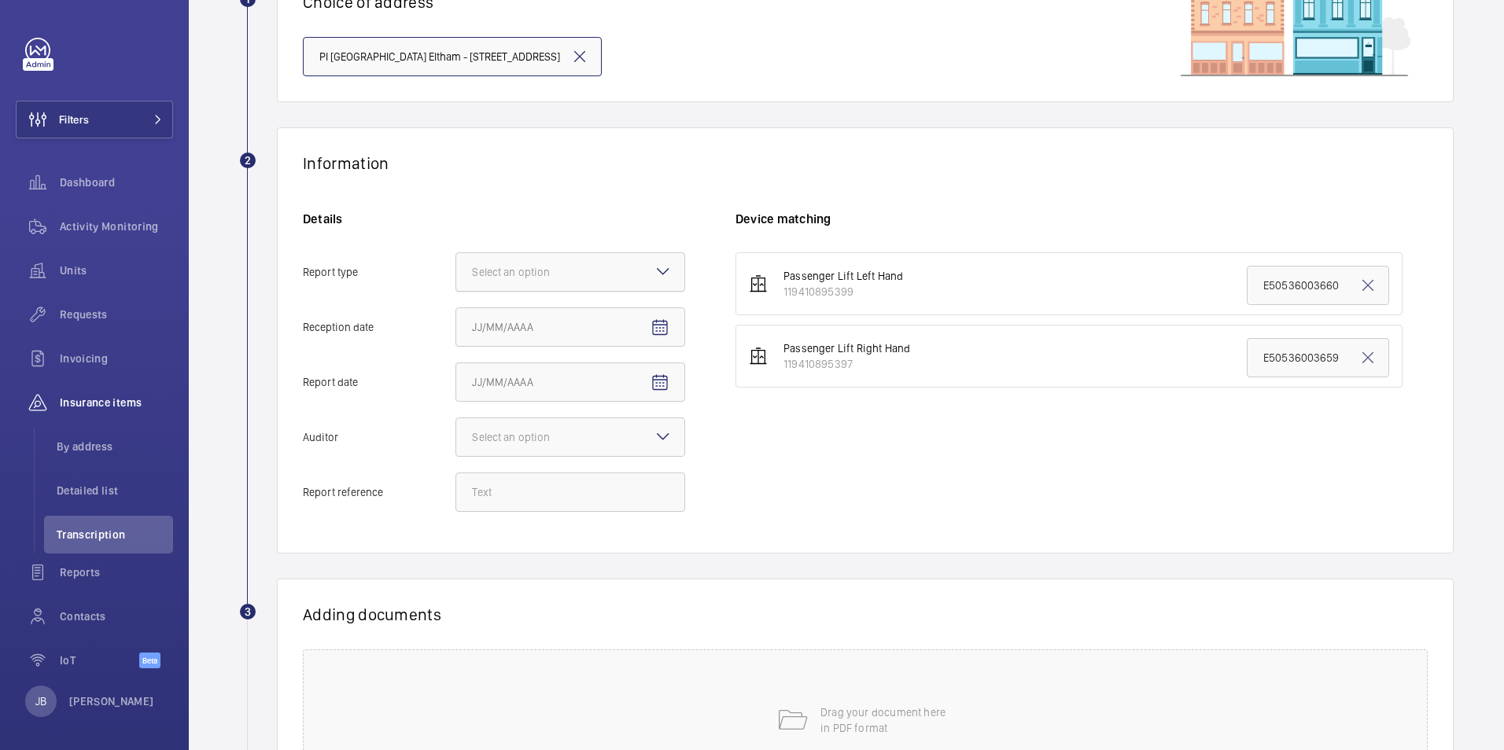
click at [584, 271] on div "Select an option" at bounding box center [530, 272] width 117 height 16
click at [456, 271] on input "Report type Select an option" at bounding box center [456, 272] width 0 height 38
click at [583, 323] on span "Insurance company" at bounding box center [570, 320] width 197 height 16
click at [456, 291] on input "Report type Select an option Insurance company Consultant" at bounding box center [456, 272] width 0 height 38
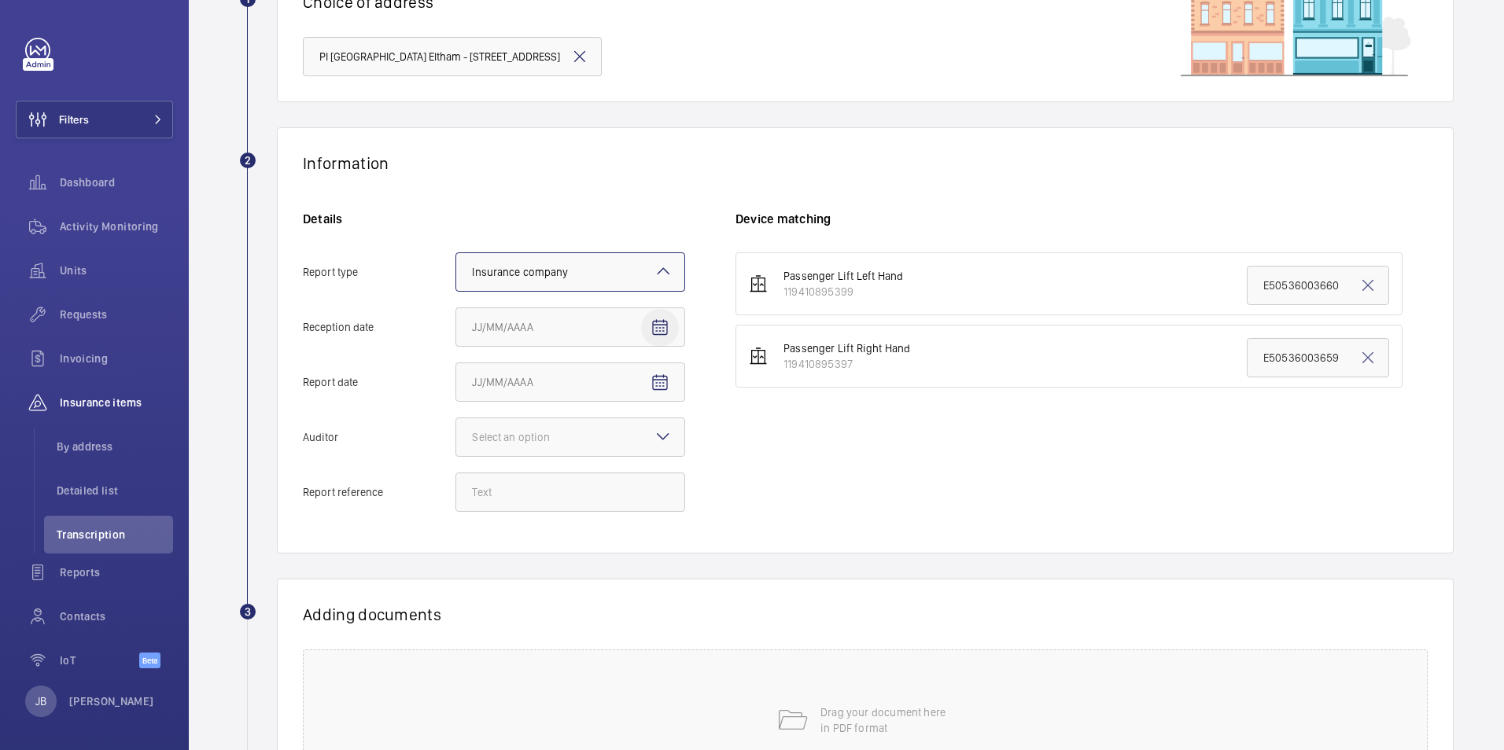
click at [658, 329] on mat-icon "Open calendar" at bounding box center [659, 327] width 19 height 19
click at [510, 549] on span "18" at bounding box center [509, 550] width 28 height 28
type input "[DATE]"
click at [663, 374] on mat-icon "Open calendar" at bounding box center [659, 383] width 19 height 19
click at [633, 571] on span "15" at bounding box center [635, 573] width 28 height 28
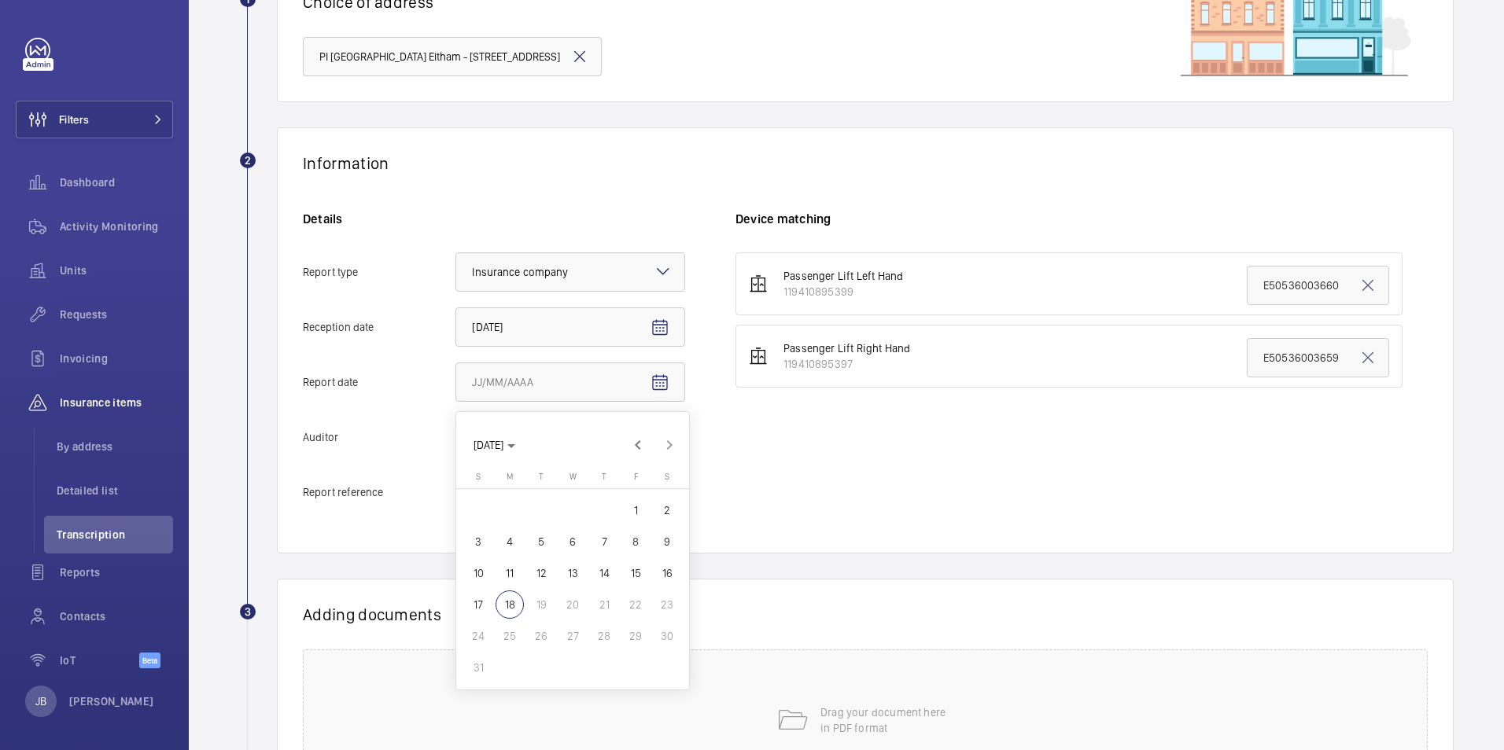
type input "[DATE]"
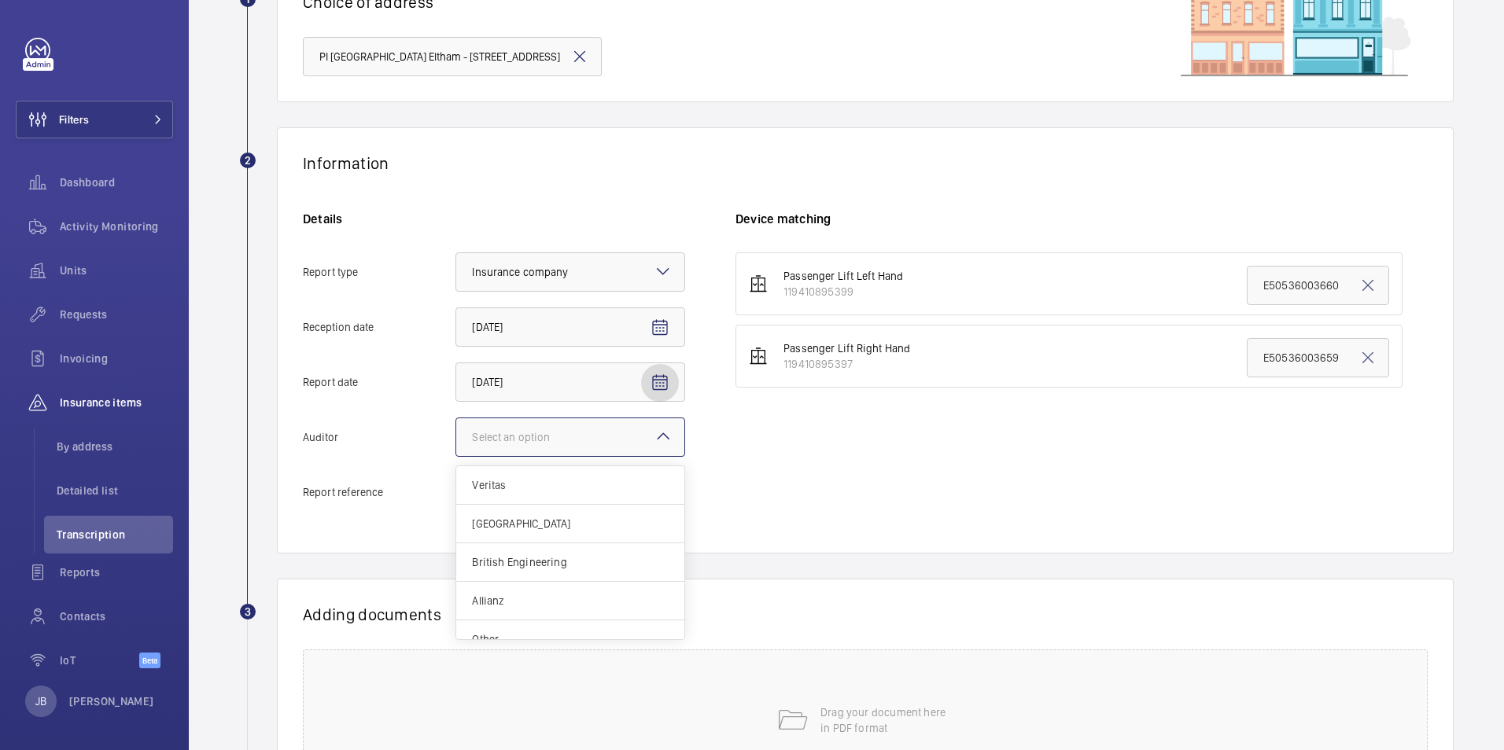
click at [551, 425] on div at bounding box center [570, 437] width 228 height 38
click at [456, 425] on input "Auditor Select an option Veritas Zurich British Engineering Allianz Other" at bounding box center [456, 437] width 0 height 38
click at [525, 587] on div "Allianz" at bounding box center [570, 601] width 228 height 39
click at [456, 456] on input "Auditor Select an option Veritas Zurich British Engineering Allianz Other" at bounding box center [456, 437] width 0 height 38
click at [565, 494] on input "Report reference" at bounding box center [570, 492] width 230 height 39
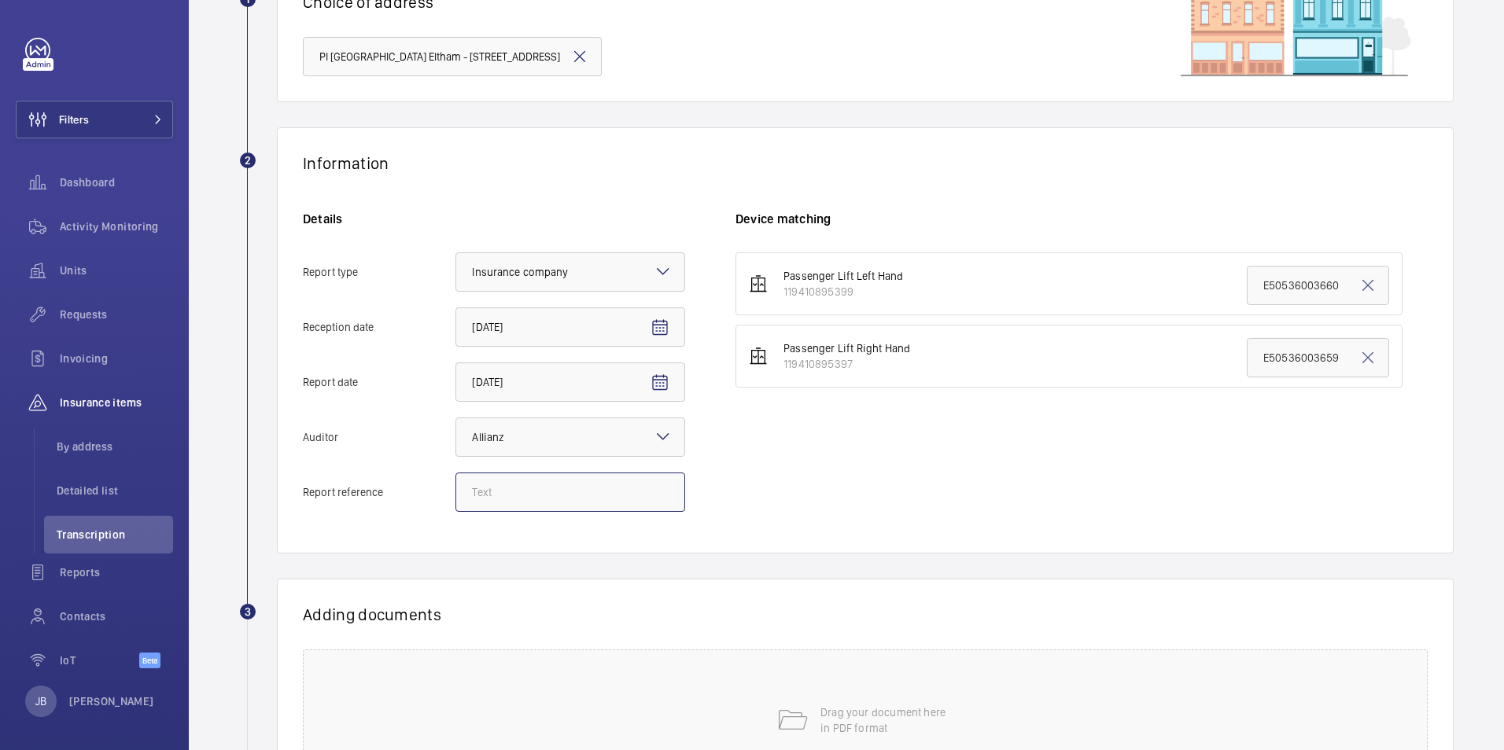
click at [558, 486] on input "Report reference" at bounding box center [570, 492] width 230 height 39
paste input "E50536004587"
type input "E50536004587"
drag, startPoint x: 1327, startPoint y: 358, endPoint x: 1178, endPoint y: 363, distance: 149.5
click at [1178, 363] on li "Passenger Lift Right Hand 119410895397 E50536003659" at bounding box center [1068, 356] width 667 height 63
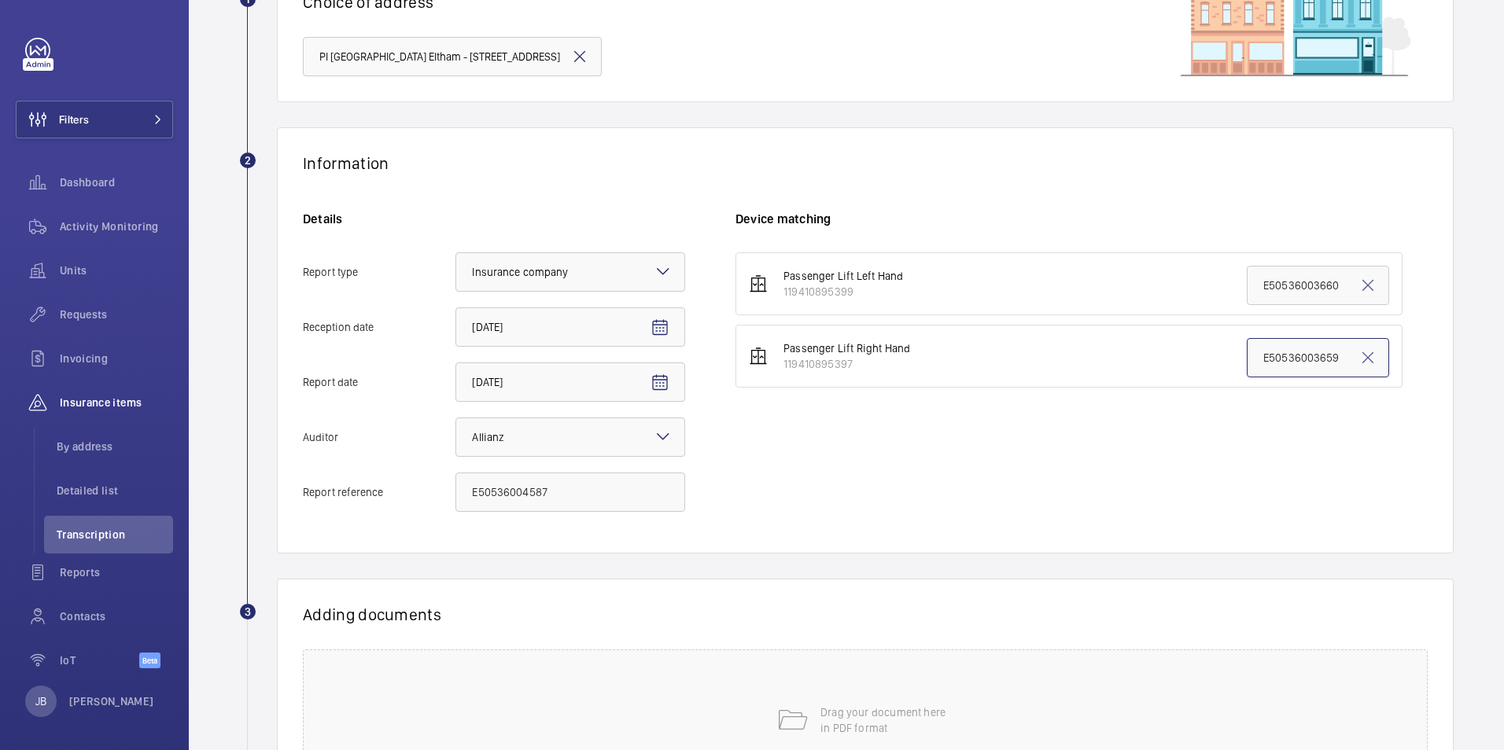
paste input "4587"
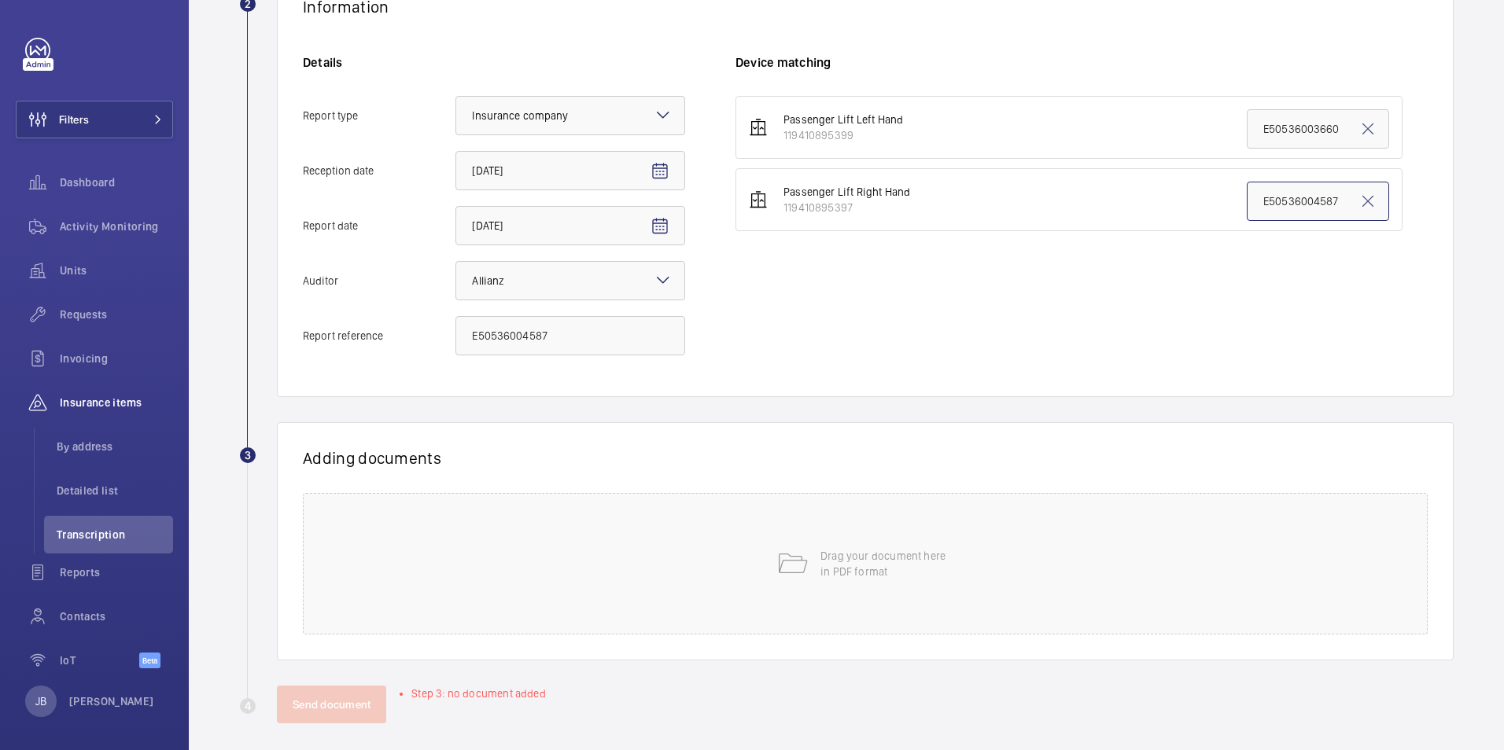
scroll to position [325, 0]
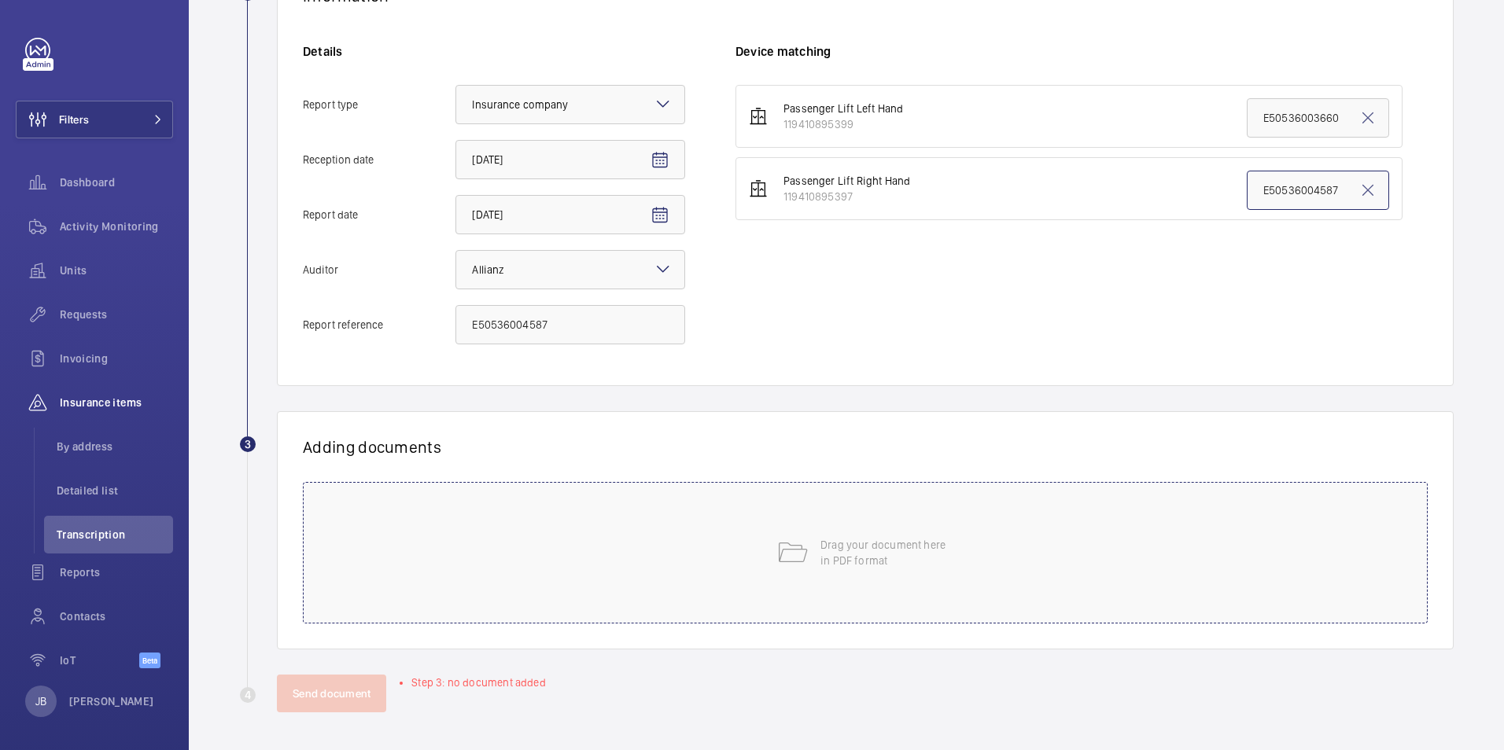
type input "E50536004587"
click at [1137, 562] on div "Drag your document here in PDF format" at bounding box center [865, 553] width 1125 height 142
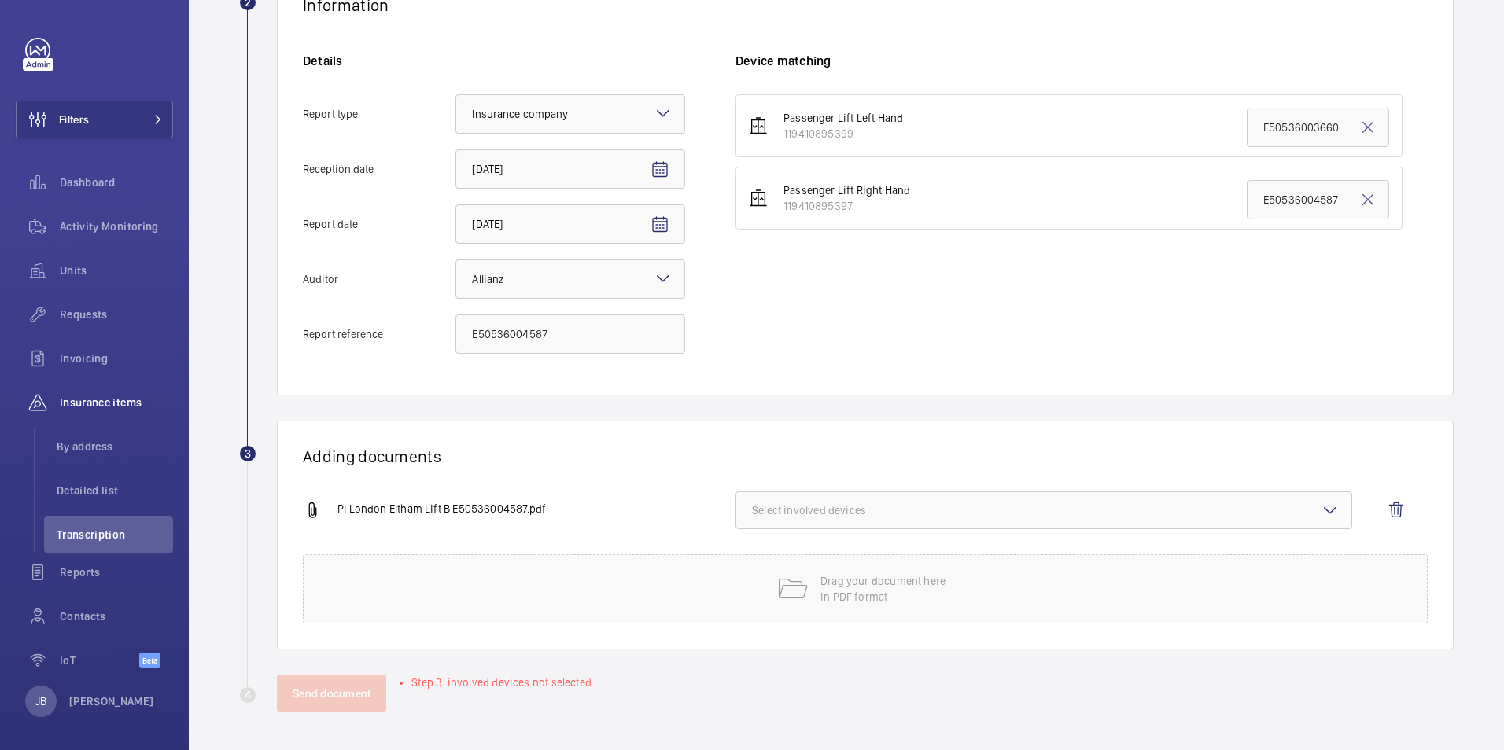
click at [952, 503] on button "Select involved devices" at bounding box center [1043, 510] width 617 height 38
click at [754, 595] on label "119410895397" at bounding box center [1031, 598] width 591 height 38
click at [754, 595] on input "119410895397" at bounding box center [758, 597] width 31 height 31
checkbox input "true"
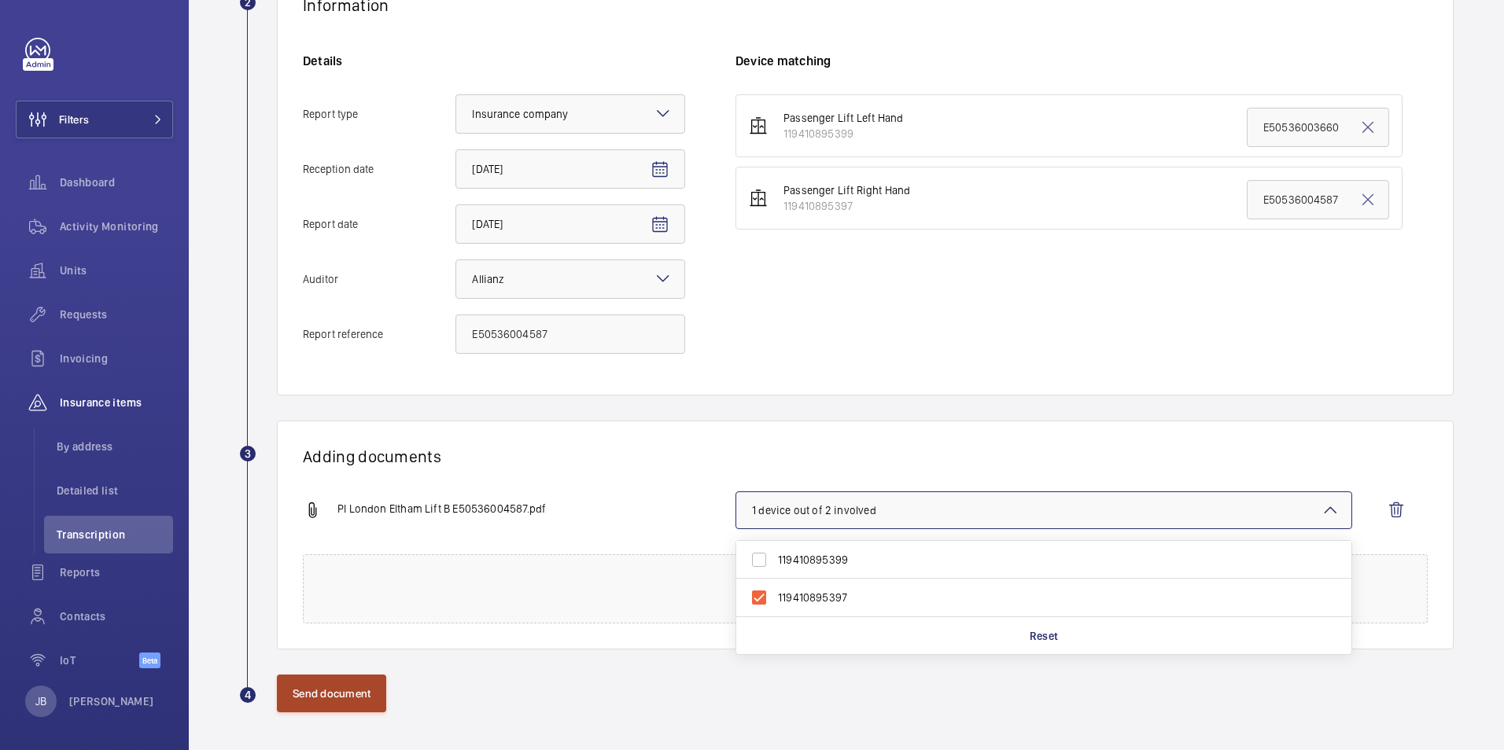
click at [352, 690] on button "Send document" at bounding box center [331, 694] width 109 height 38
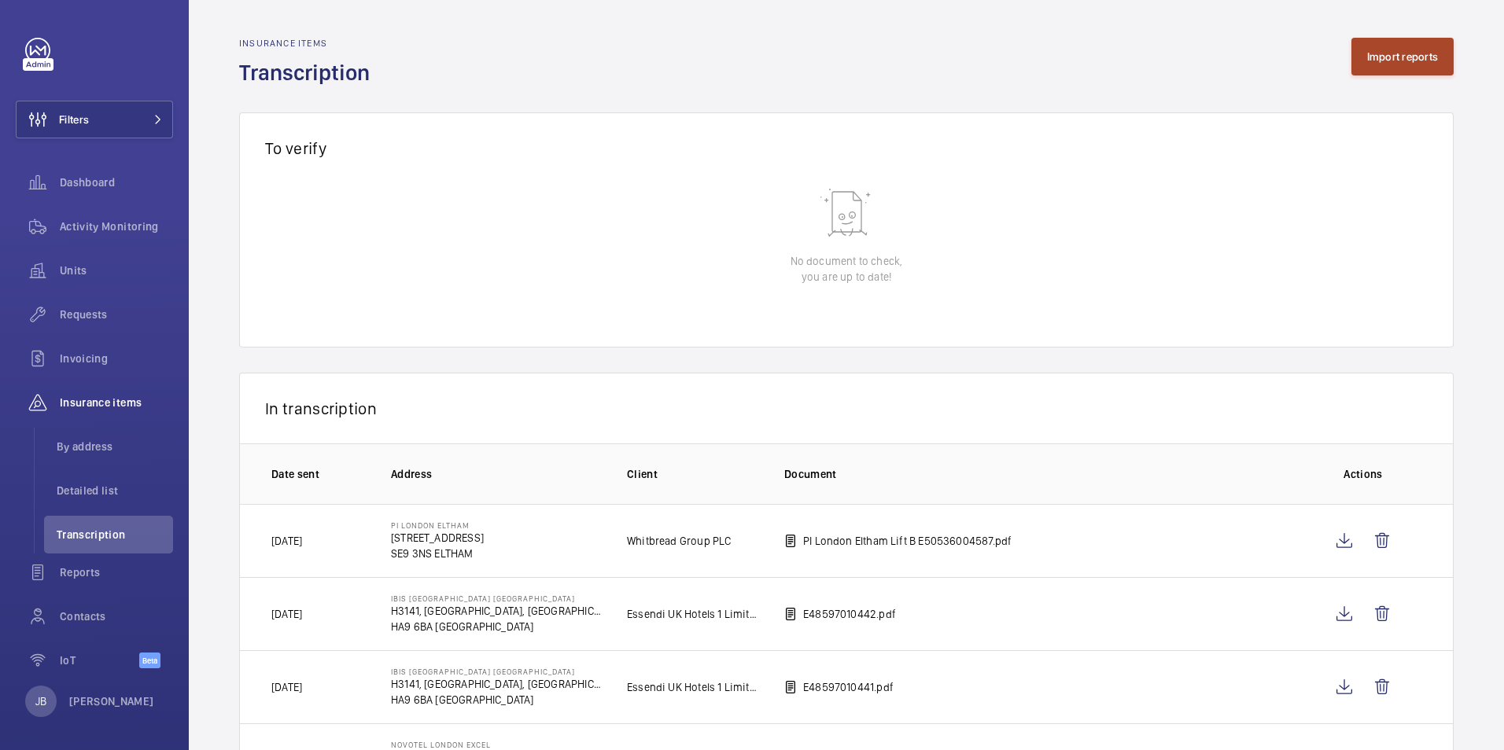
click at [1379, 57] on button "Import reports" at bounding box center [1402, 57] width 103 height 38
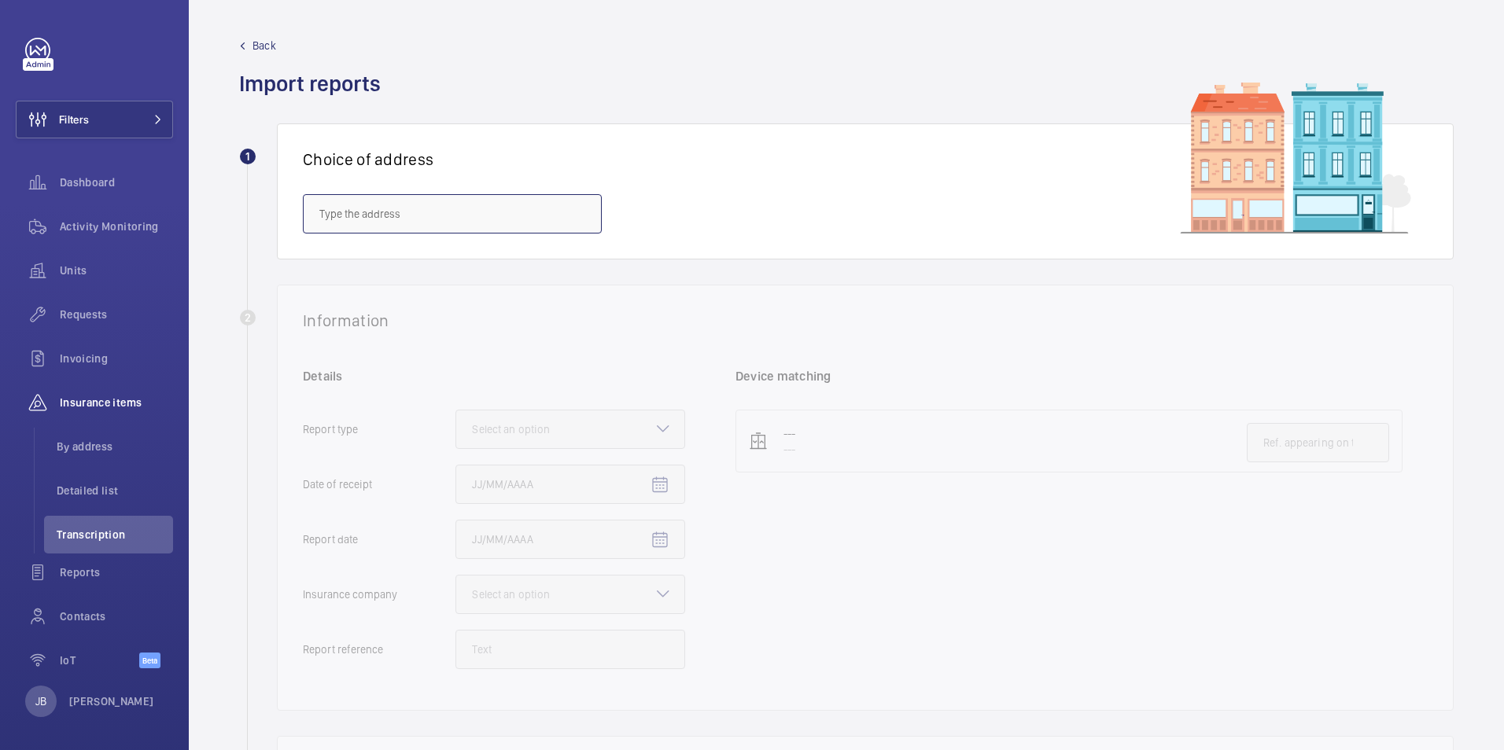
click at [404, 214] on input "text" at bounding box center [452, 213] width 299 height 39
paste input "E50536004587"
drag, startPoint x: 381, startPoint y: 210, endPoint x: 7, endPoint y: 210, distance: 374.3
click at [7, 210] on mat-sidenav-content "Filters Dashboard Activity Monitoring Units Requests Invoicing Insurance items …" at bounding box center [752, 375] width 1504 height 750
click at [332, 215] on input "PI Elth" at bounding box center [452, 213] width 299 height 39
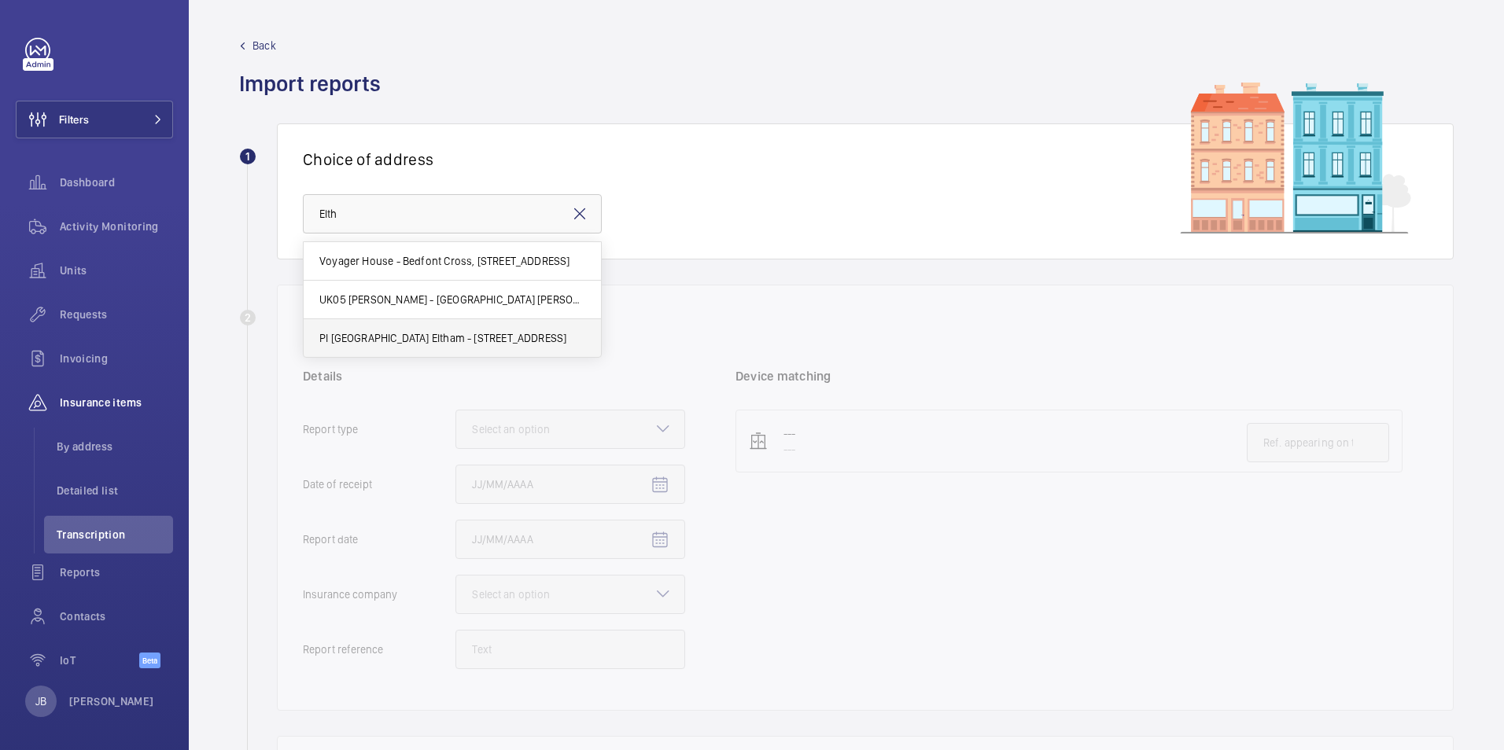
click at [376, 332] on span "PI [GEOGRAPHIC_DATA] Eltham - [STREET_ADDRESS]" at bounding box center [442, 338] width 247 height 16
type input "PI [GEOGRAPHIC_DATA] Eltham - [STREET_ADDRESS]"
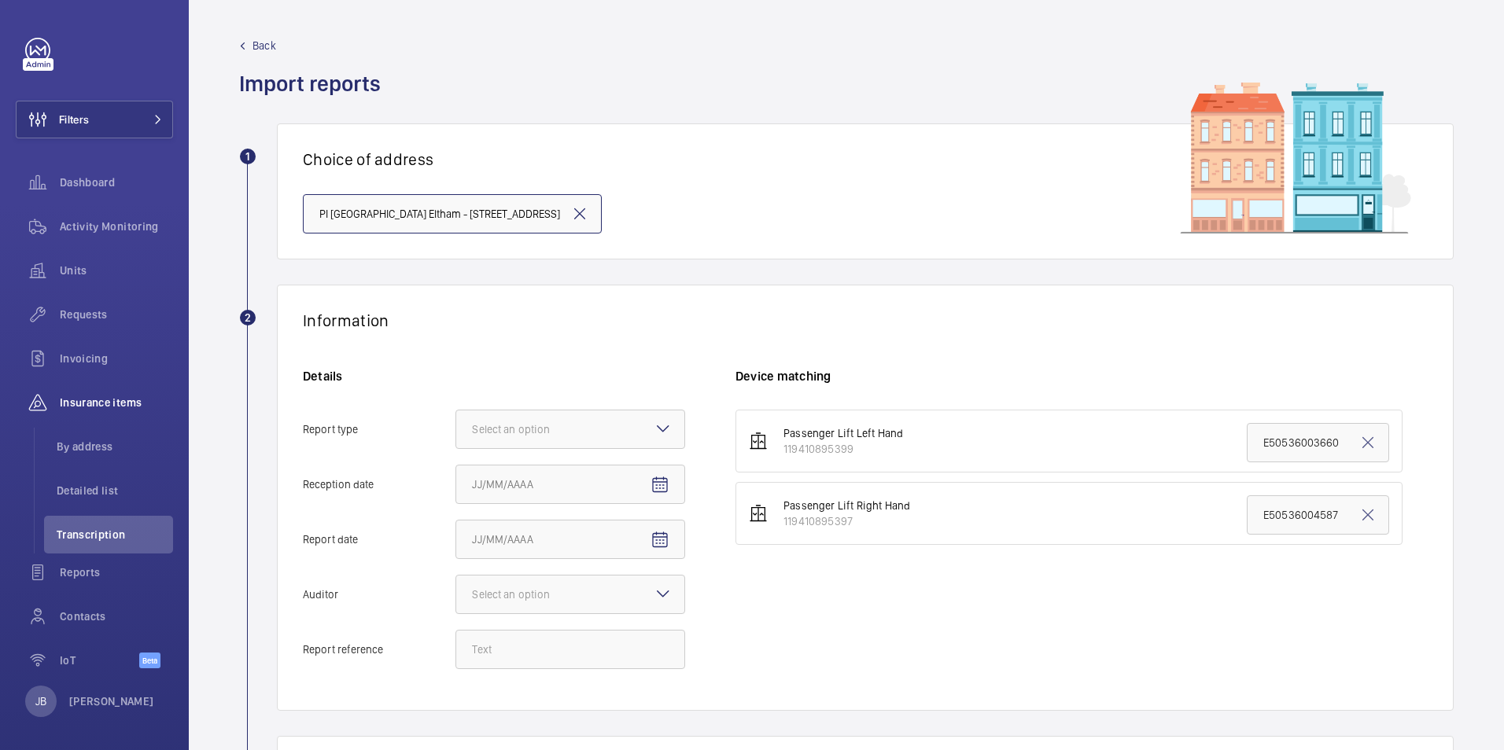
scroll to position [315, 0]
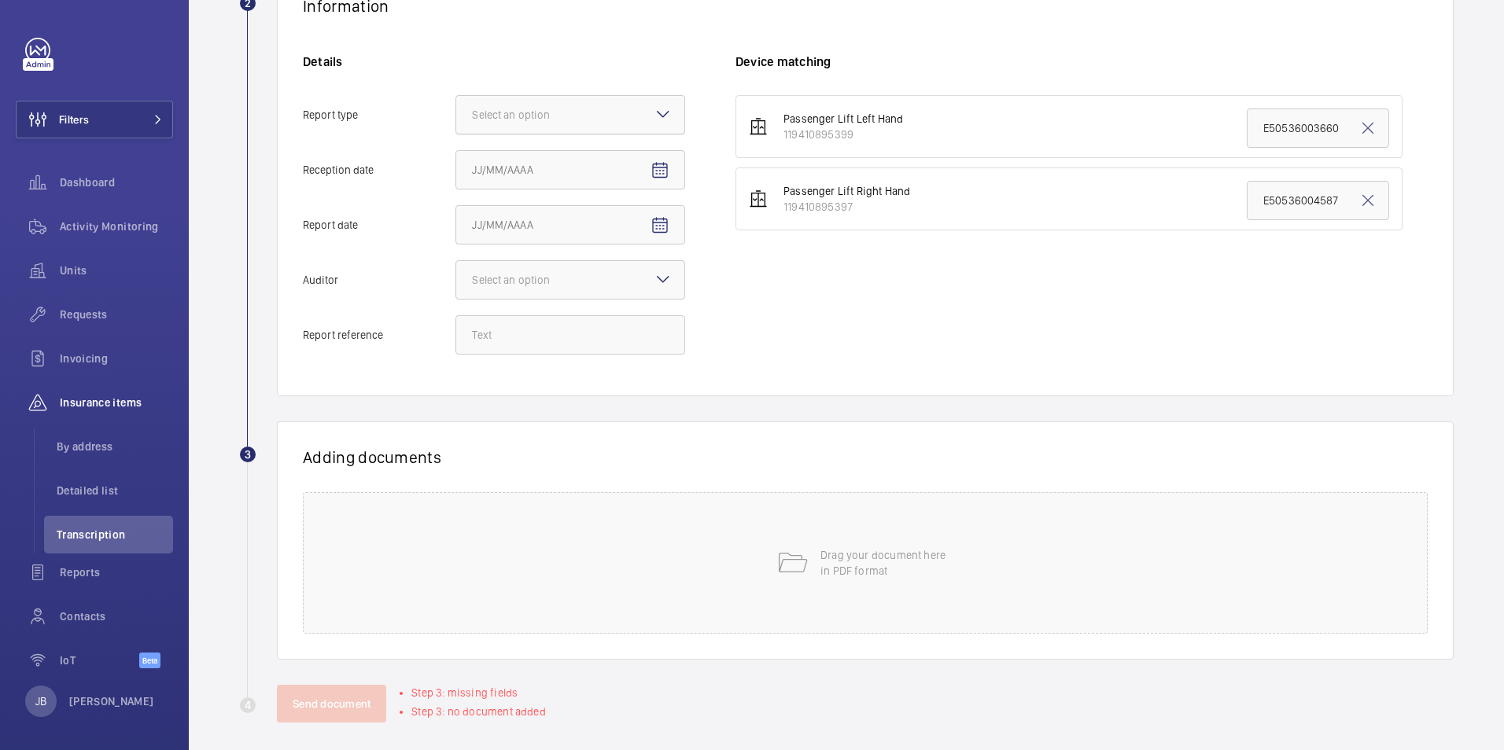
click at [602, 96] on div at bounding box center [570, 115] width 228 height 38
click at [456, 96] on input "Report type Select an option" at bounding box center [456, 115] width 0 height 38
click at [570, 164] on span "Insurance company" at bounding box center [570, 163] width 197 height 16
click at [456, 134] on input "Report type Select an option Insurance company Consultant" at bounding box center [456, 115] width 0 height 38
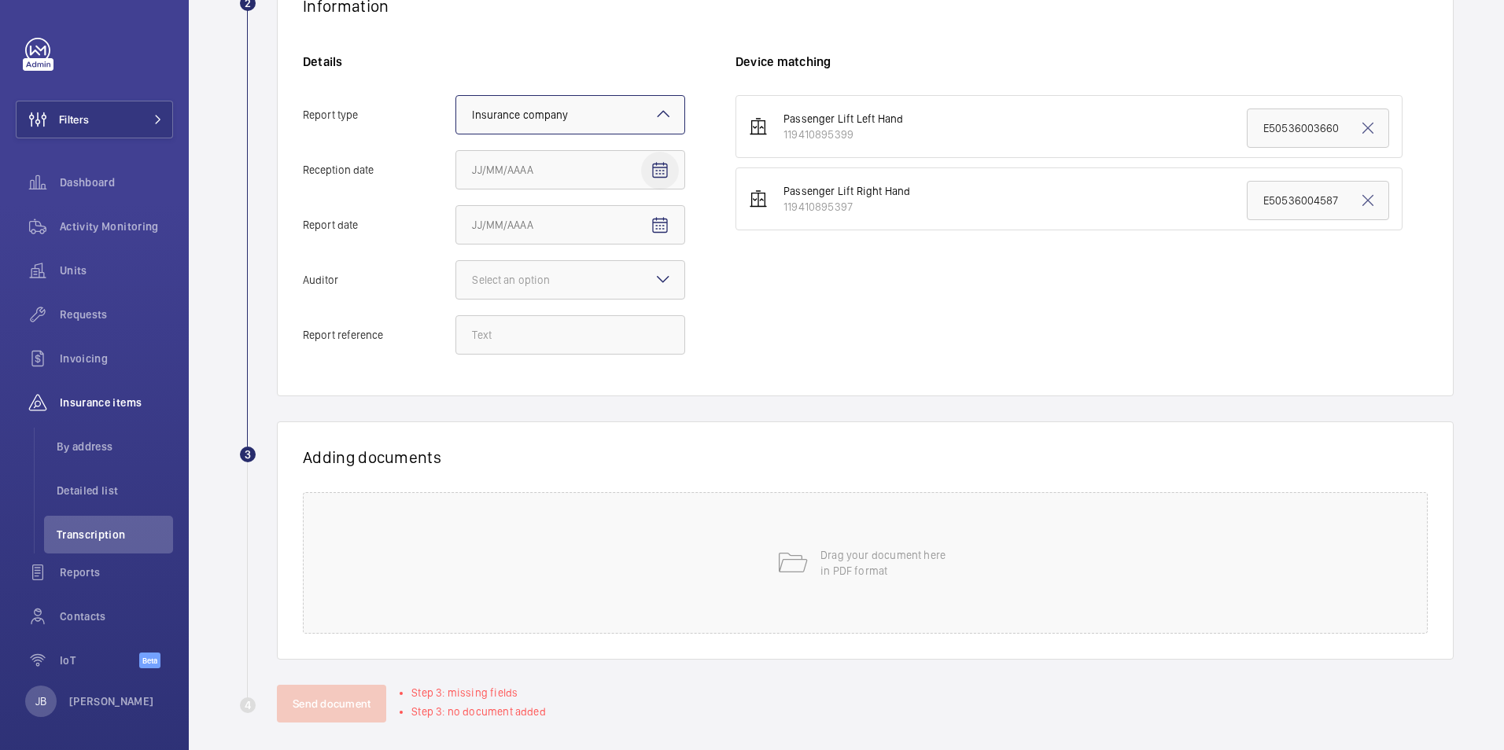
click at [657, 171] on mat-icon "Open calendar" at bounding box center [659, 170] width 19 height 19
click at [514, 399] on span "18" at bounding box center [509, 392] width 28 height 28
type input "[DATE]"
click at [663, 234] on mat-icon "Open calendar" at bounding box center [659, 225] width 19 height 19
click at [634, 422] on span "15" at bounding box center [635, 416] width 28 height 28
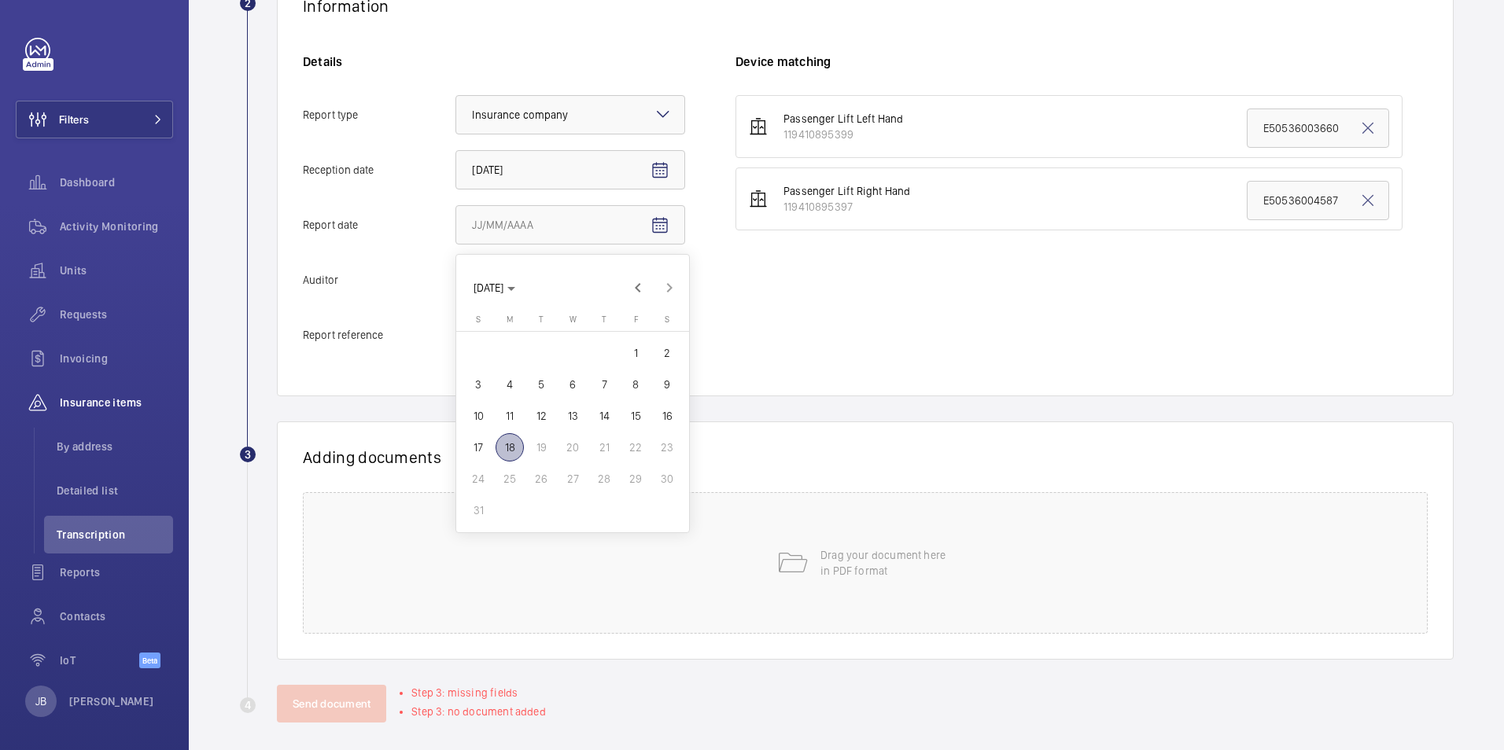
type input "[DATE]"
click at [584, 280] on div "Select an option" at bounding box center [530, 280] width 117 height 16
click at [456, 280] on input "Auditor Select an option" at bounding box center [456, 280] width 0 height 38
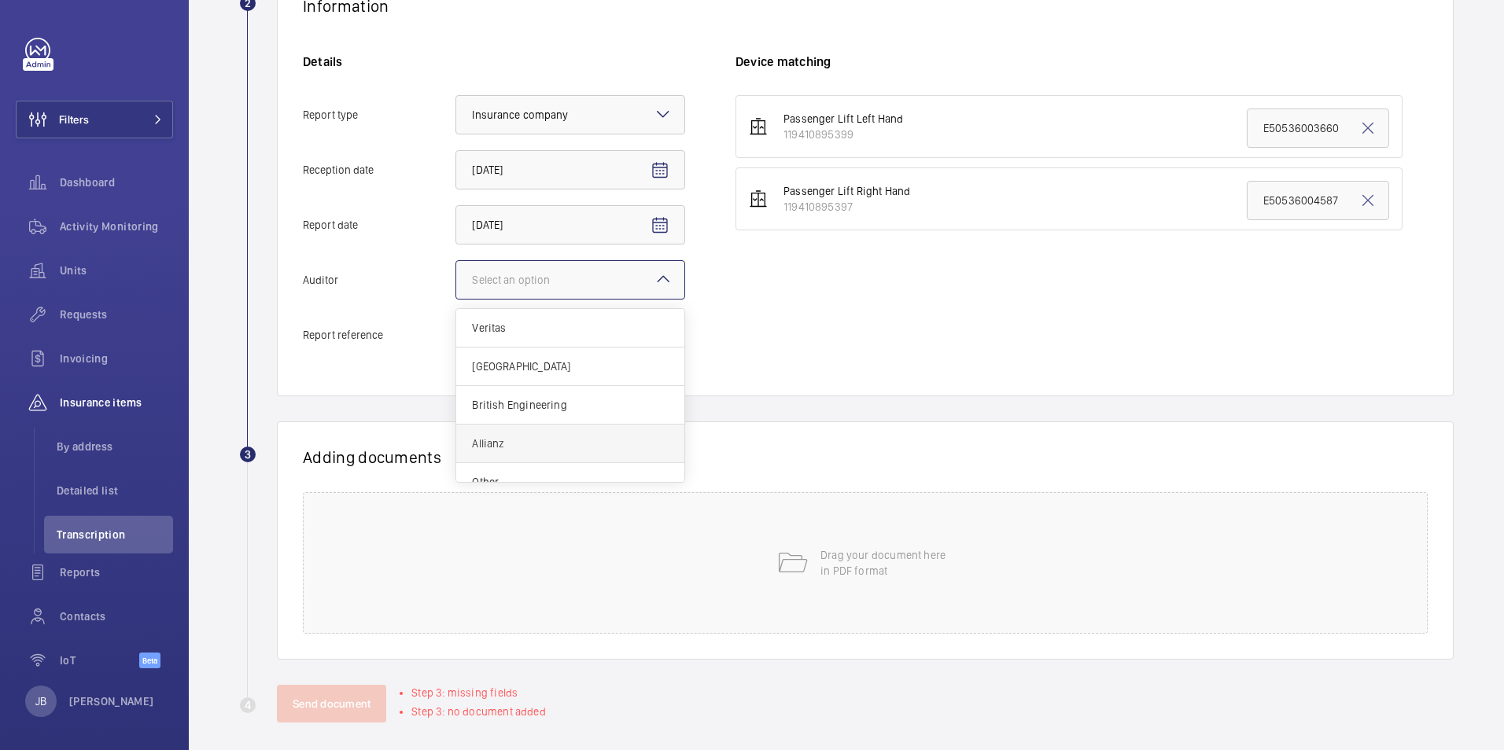
click at [548, 447] on span "Allianz" at bounding box center [570, 444] width 197 height 16
click at [456, 299] on input "Auditor Select an option Veritas Zurich British Engineering Allianz Other" at bounding box center [456, 280] width 0 height 38
click at [521, 337] on input "Report reference" at bounding box center [570, 334] width 230 height 39
paste input "E50536004586"
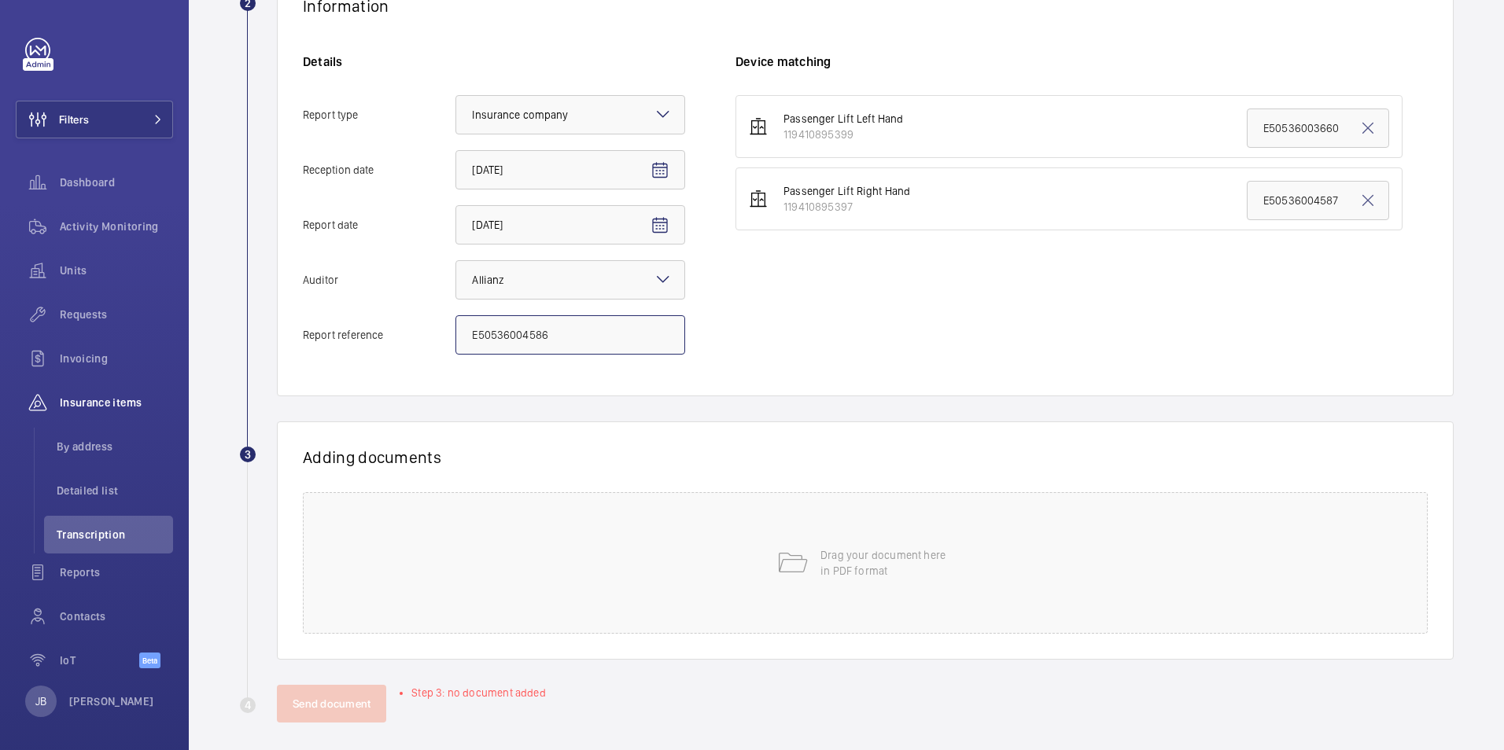
type input "E50536004586"
drag, startPoint x: 1334, startPoint y: 124, endPoint x: 1216, endPoint y: 134, distance: 118.4
click at [1216, 134] on li "Passenger Lift Left Hand 119410895399 E50536003660" at bounding box center [1068, 126] width 667 height 63
paste input "4586"
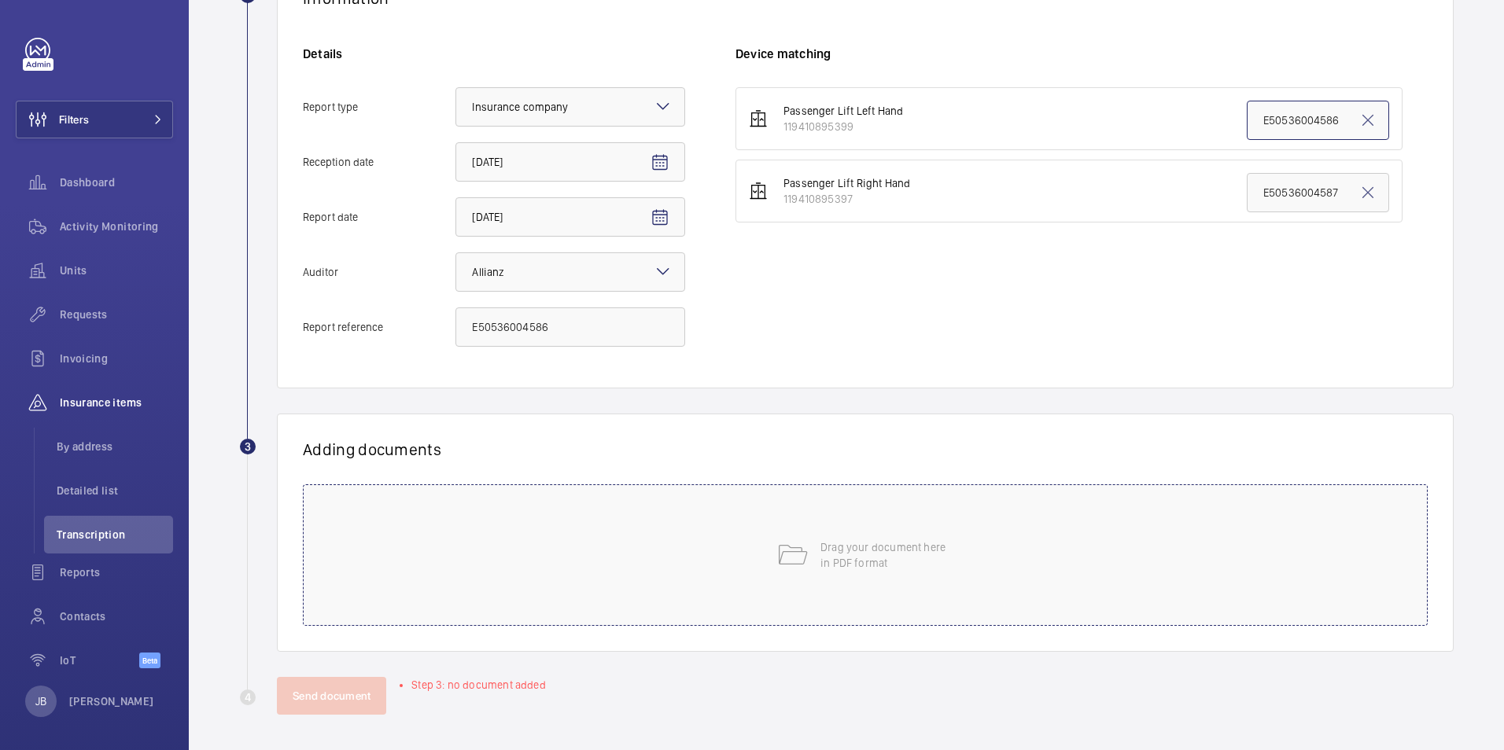
scroll to position [325, 0]
type input "E50536004586"
click at [782, 592] on div "Drag your document here in PDF format" at bounding box center [865, 553] width 1125 height 142
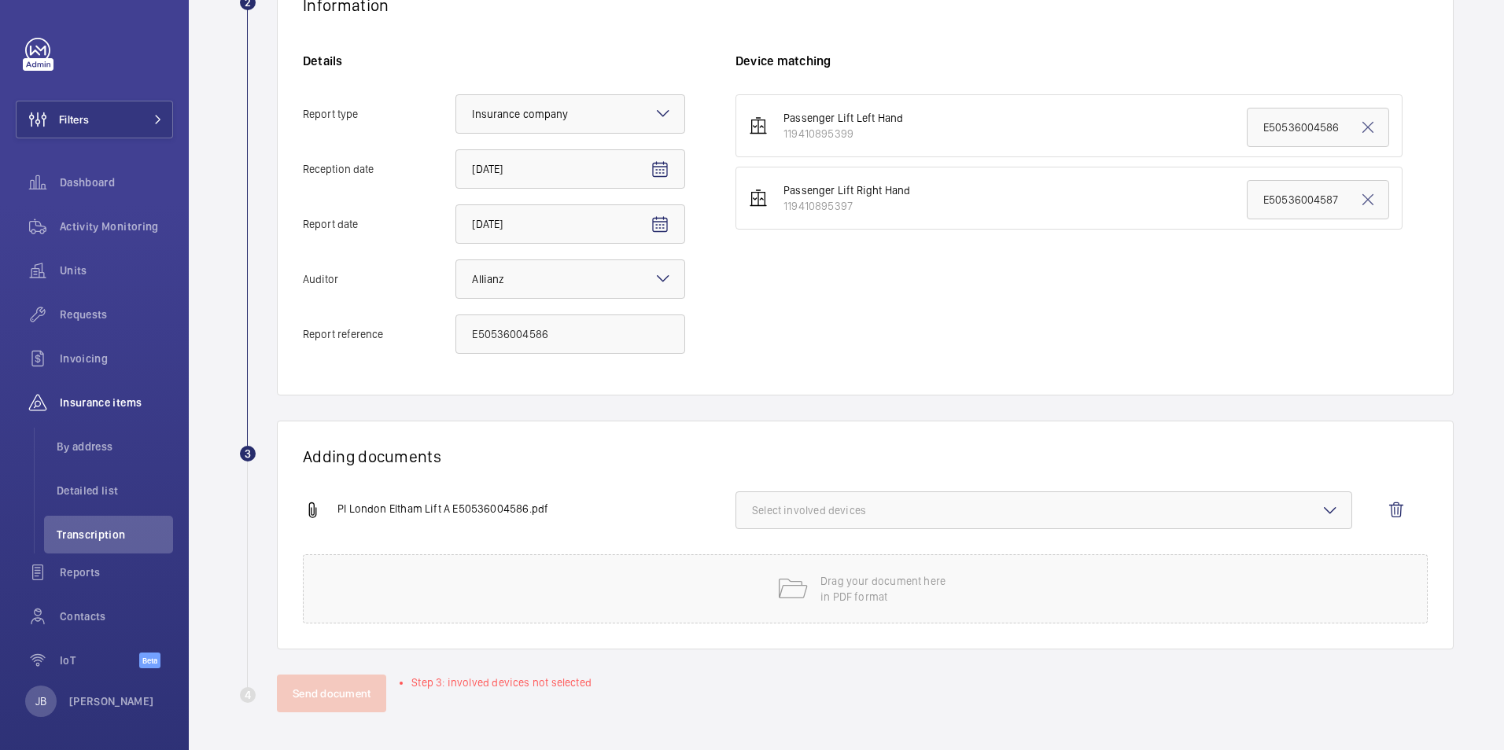
click at [796, 525] on button "Select involved devices" at bounding box center [1043, 510] width 617 height 38
click at [762, 558] on label "119410895399" at bounding box center [1031, 560] width 591 height 38
click at [762, 558] on input "119410895399" at bounding box center [758, 559] width 31 height 31
checkbox input "true"
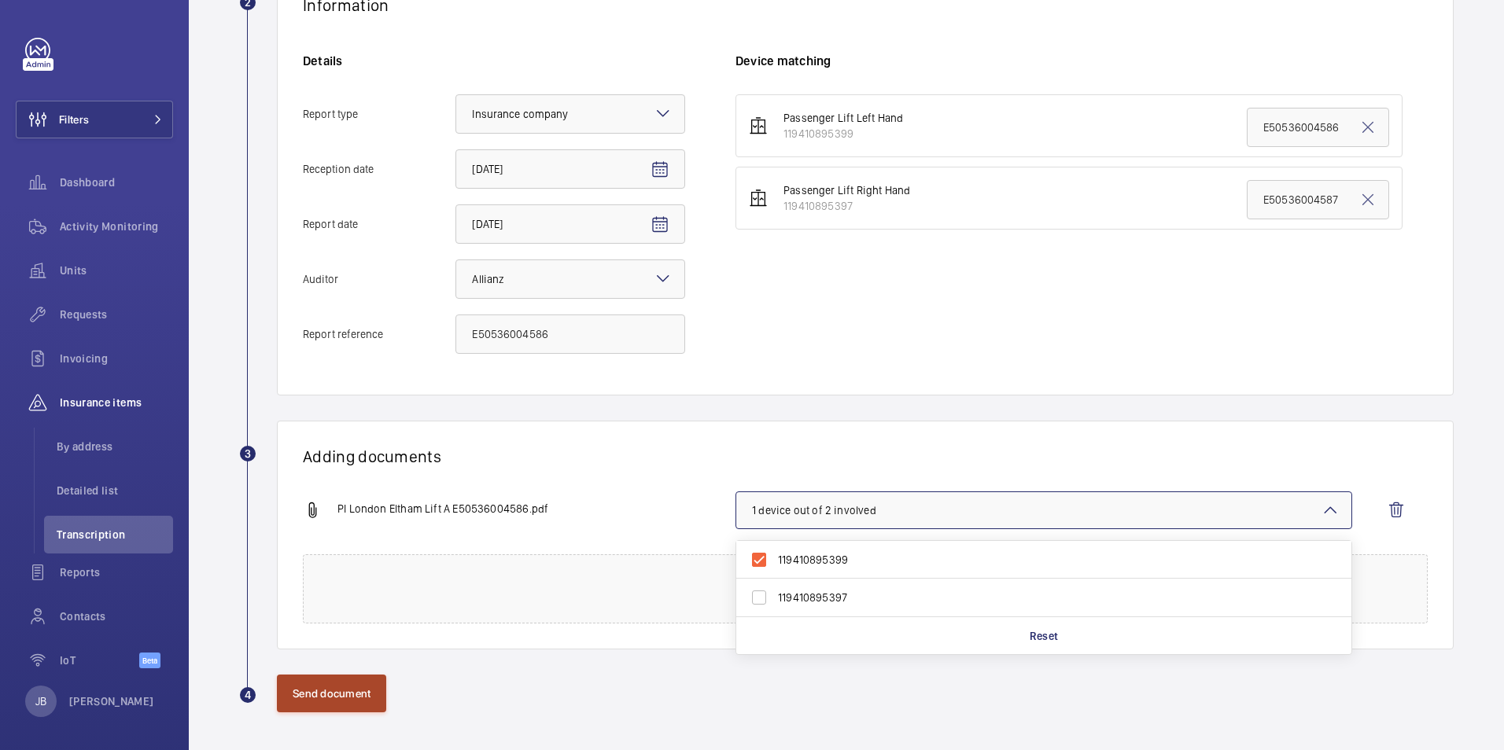
click at [318, 683] on button "Send document" at bounding box center [331, 694] width 109 height 38
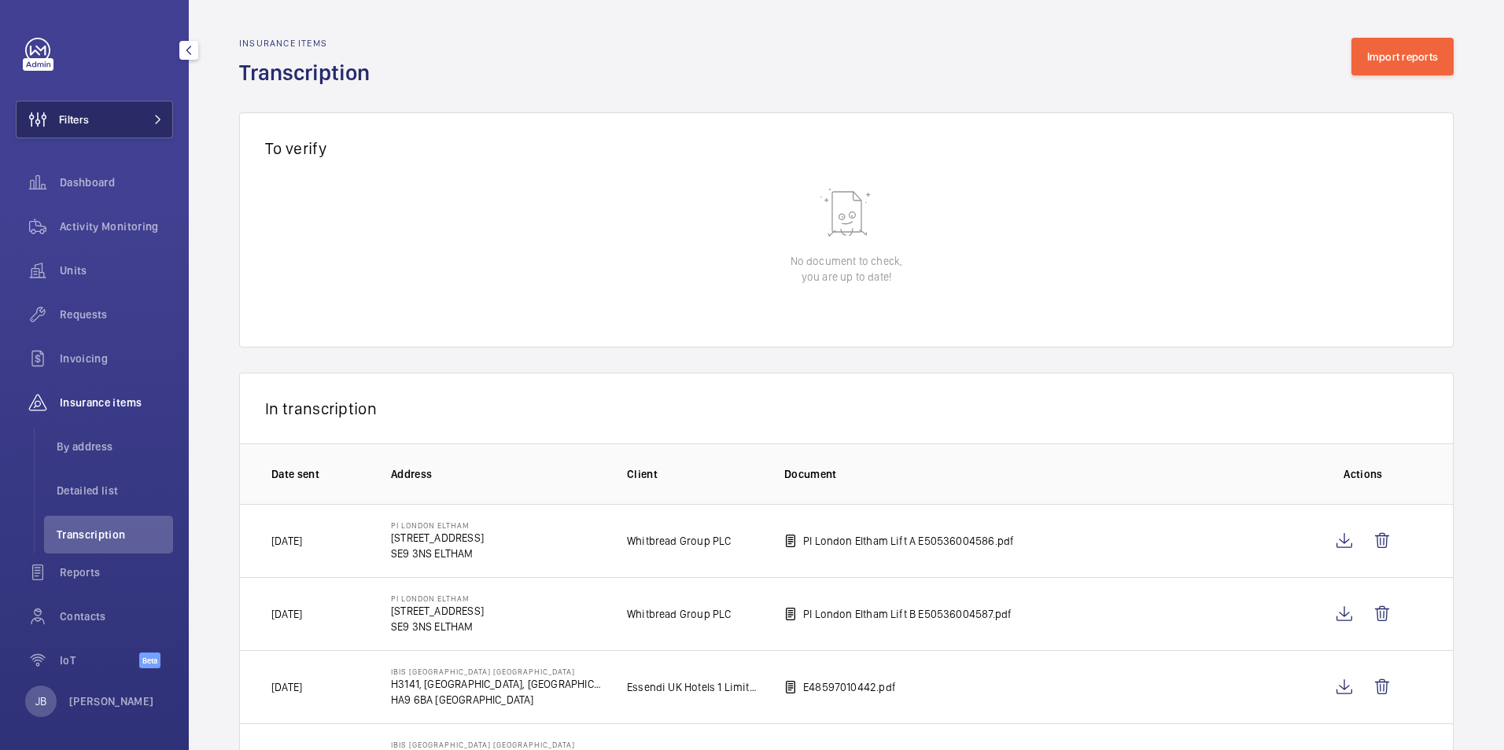
click at [99, 118] on button "Filters" at bounding box center [94, 120] width 157 height 38
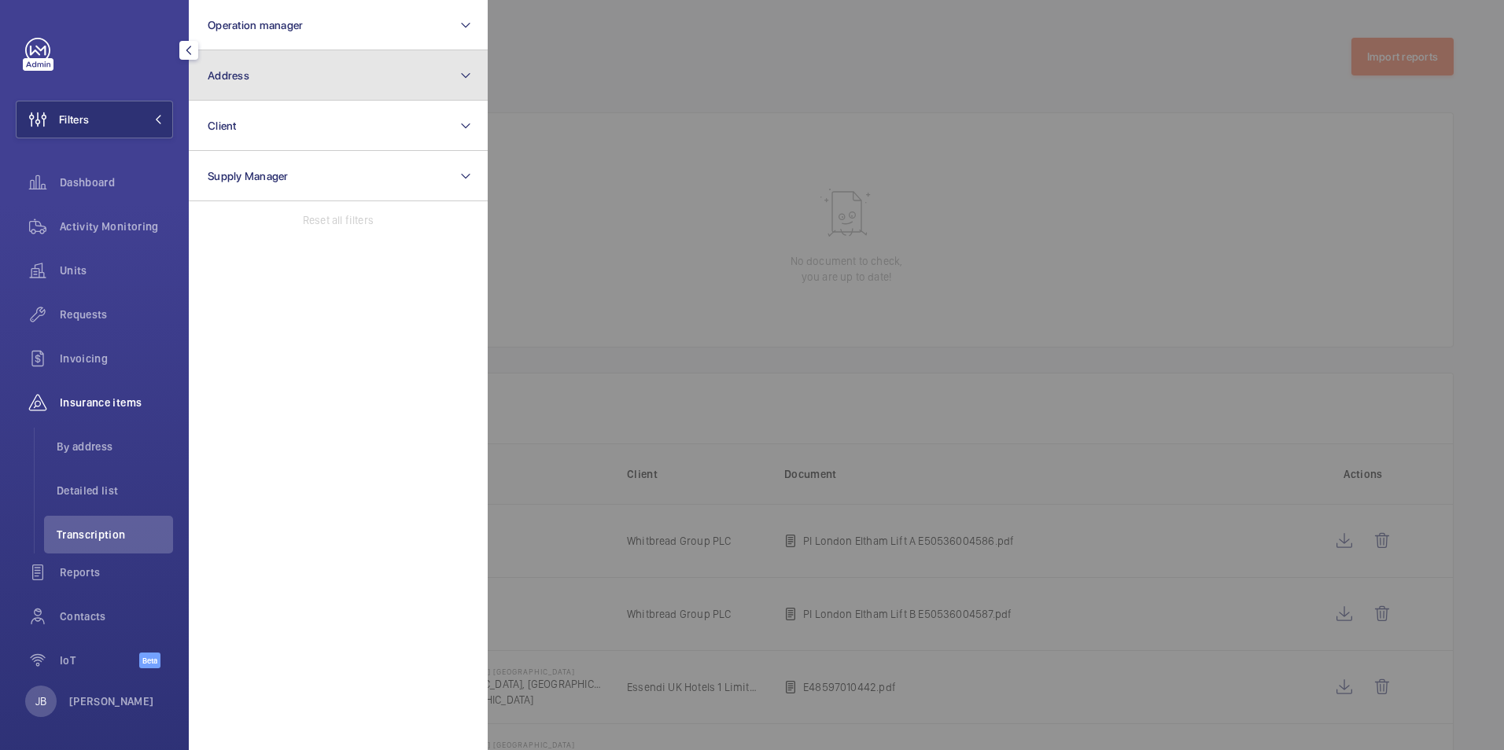
click at [348, 86] on button "Address" at bounding box center [338, 75] width 299 height 50
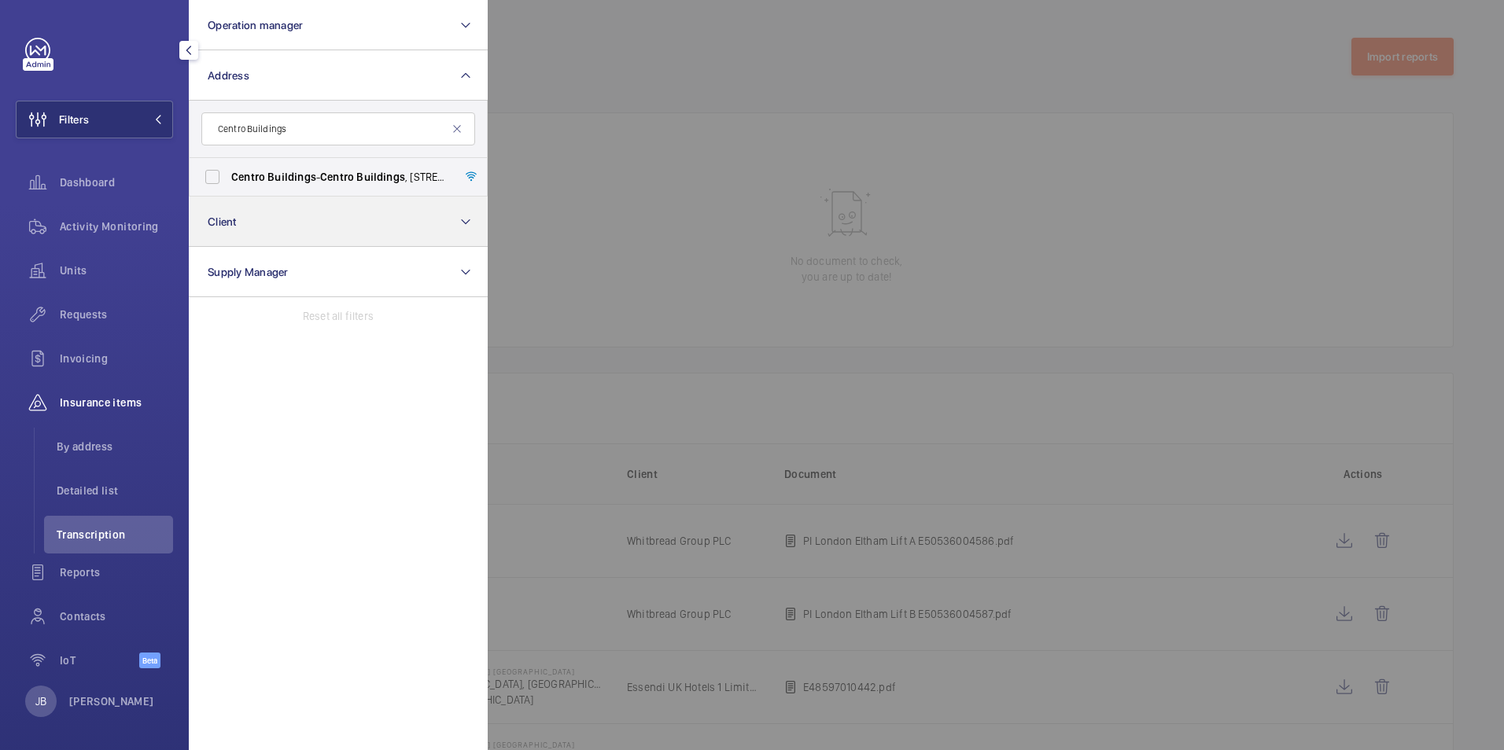
type input "Centro Buildings"
click at [278, 200] on button "Client" at bounding box center [338, 222] width 299 height 50
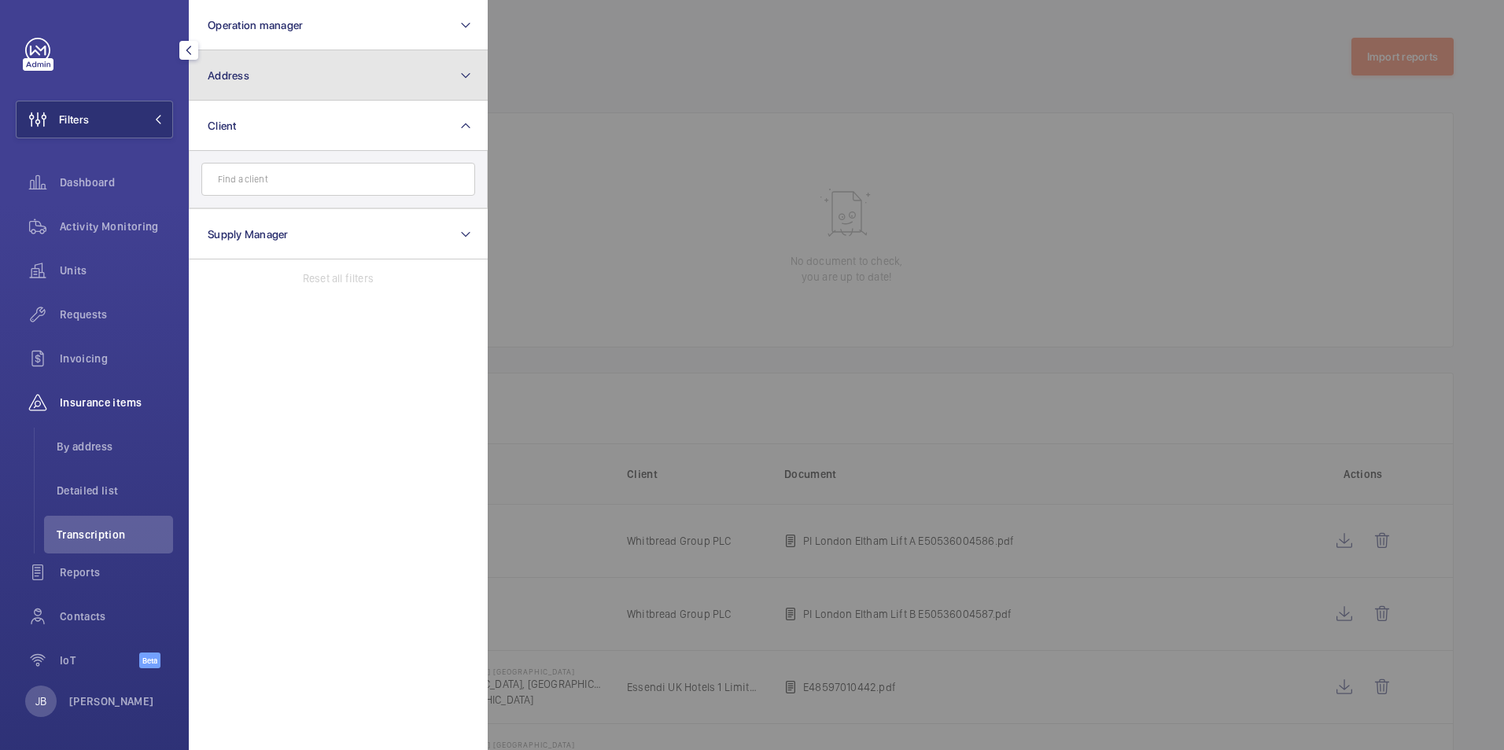
click at [294, 84] on button "Address" at bounding box center [338, 75] width 299 height 50
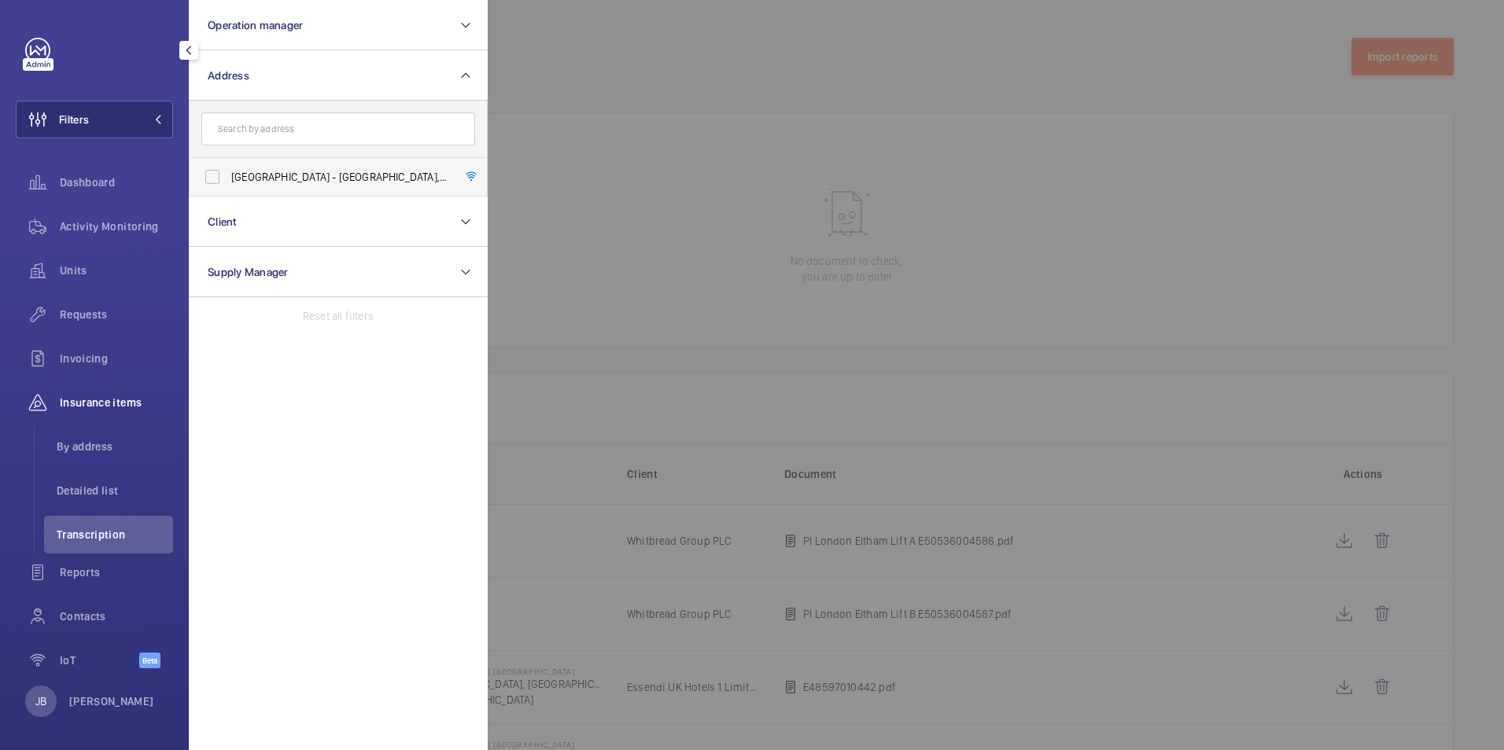
click at [278, 182] on span "Centro Buildings - Centro Buildings, 20-23 Mandela Street, Camden, London, NW1 …" at bounding box center [339, 177] width 216 height 16
click at [228, 182] on input "Centro Buildings - Centro Buildings, 20-23 Mandela Street, Camden, London, NW1 …" at bounding box center [212, 176] width 31 height 31
checkbox input "true"
click at [716, 57] on div at bounding box center [1240, 375] width 1504 height 750
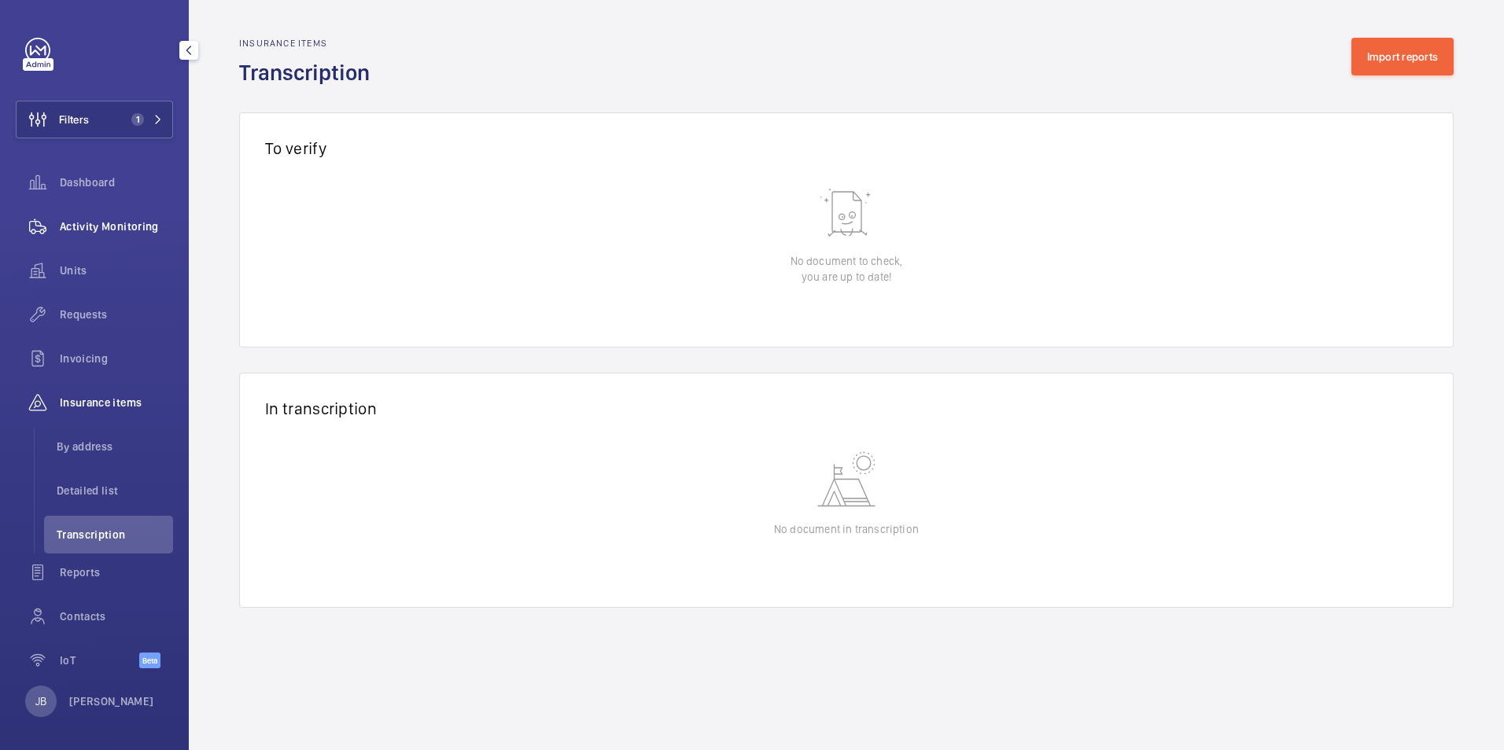
click at [57, 230] on wm-front-icon-button at bounding box center [38, 227] width 44 height 38
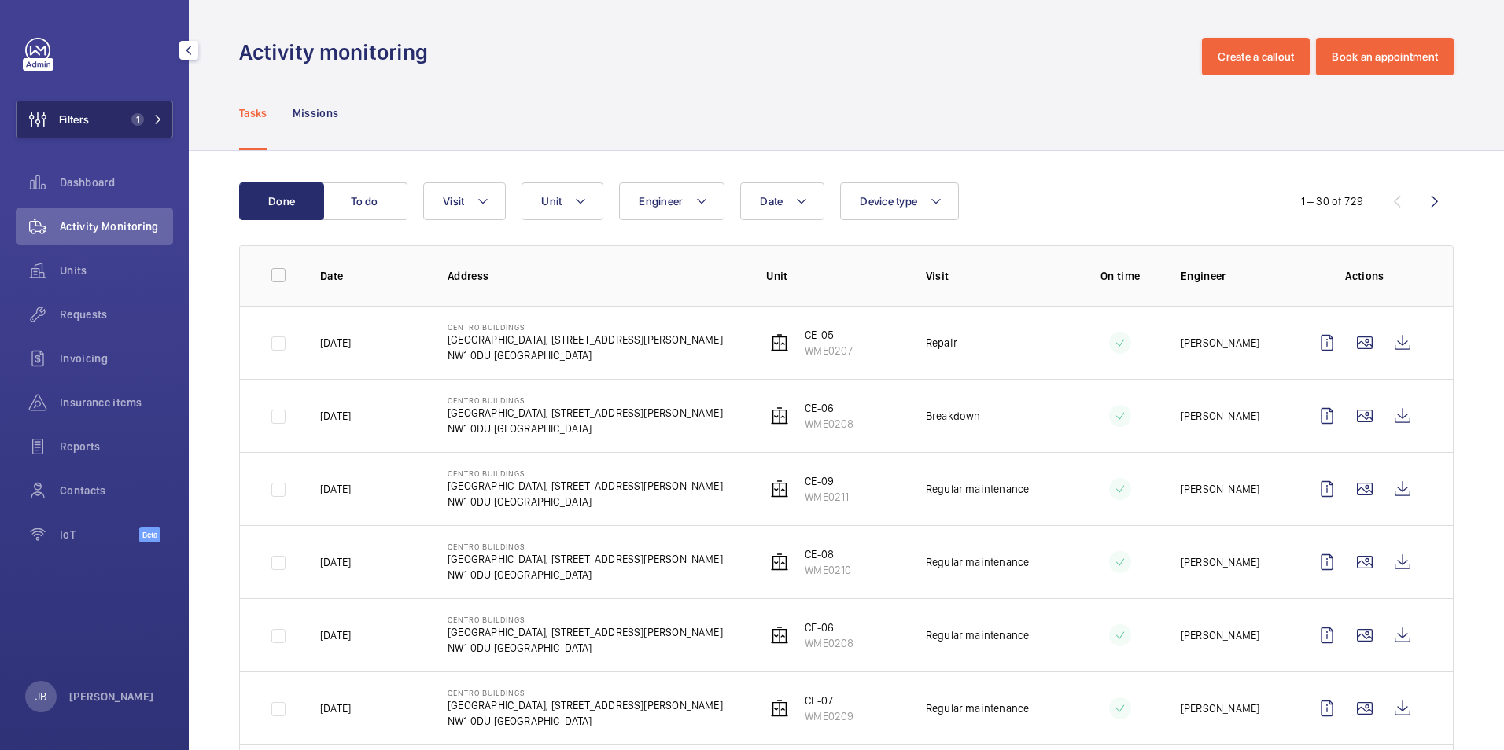
click at [90, 124] on button "Filters 1" at bounding box center [94, 120] width 157 height 38
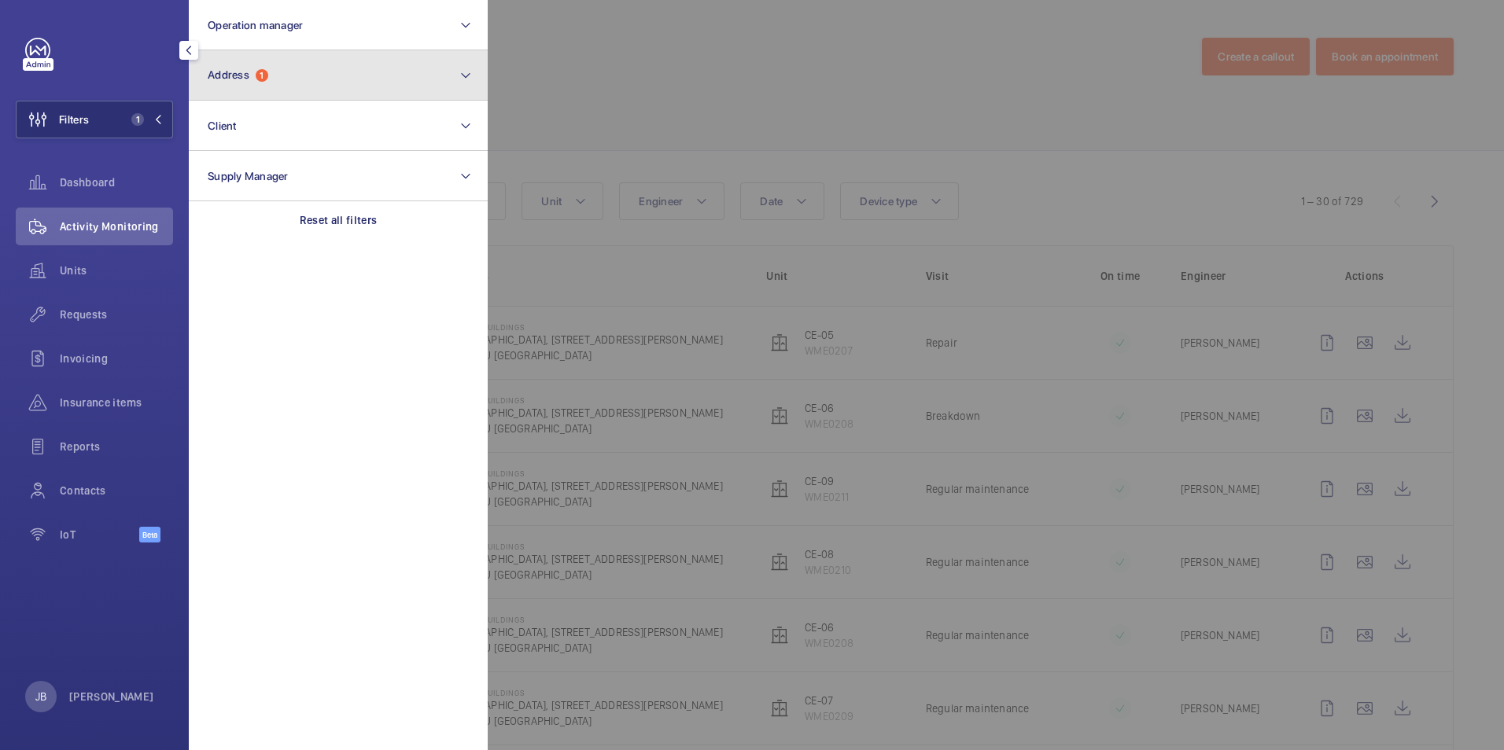
click at [272, 83] on button "Address 1" at bounding box center [338, 75] width 299 height 50
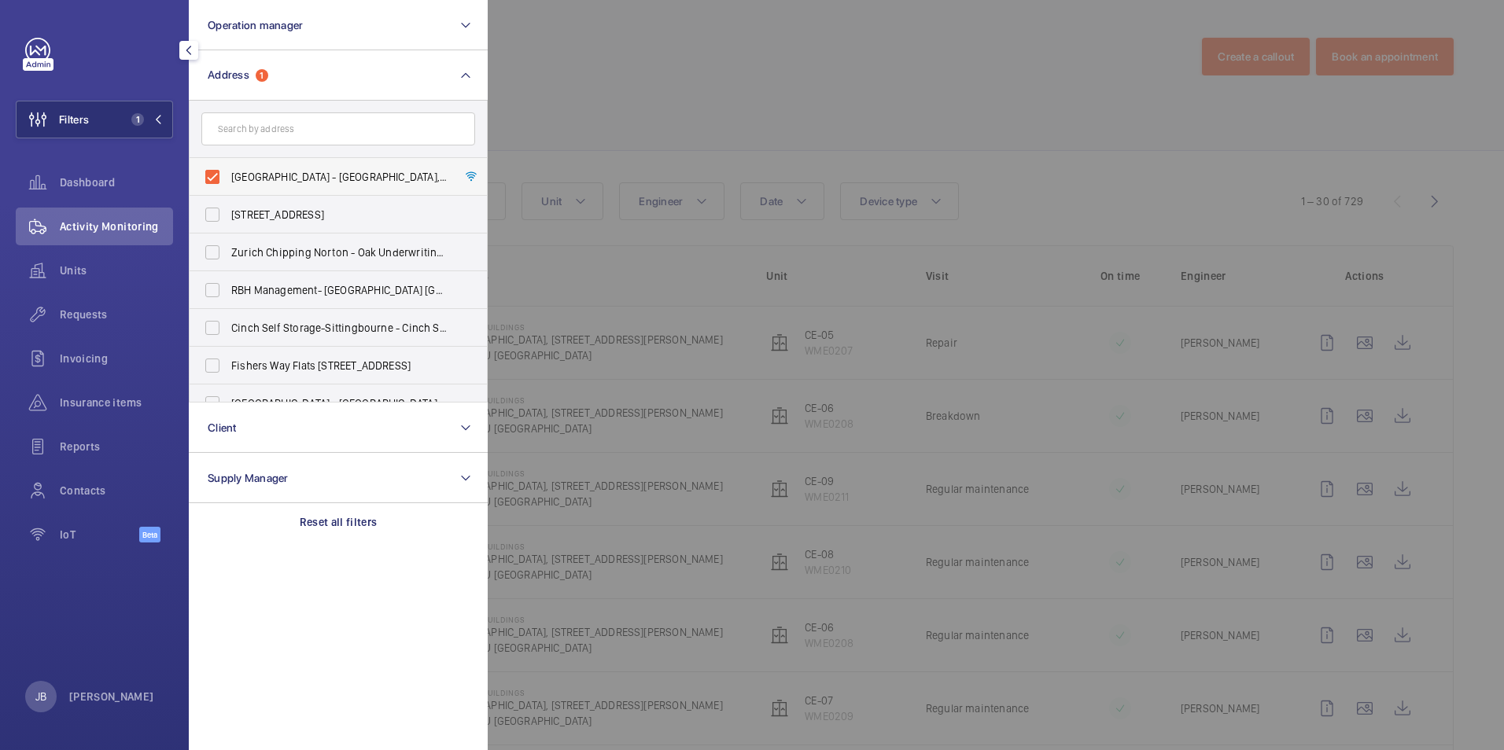
drag, startPoint x: 204, startPoint y: 178, endPoint x: 231, endPoint y: 170, distance: 28.6
click at [203, 176] on label "Centro Buildings - Centro Buildings, 20-23 Mandela Street, Camden, London, NW1 …" at bounding box center [327, 177] width 274 height 38
click at [203, 176] on input "Centro Buildings - Centro Buildings, 20-23 Mandela Street, Camden, London, NW1 …" at bounding box center [212, 176] width 31 height 31
checkbox input "false"
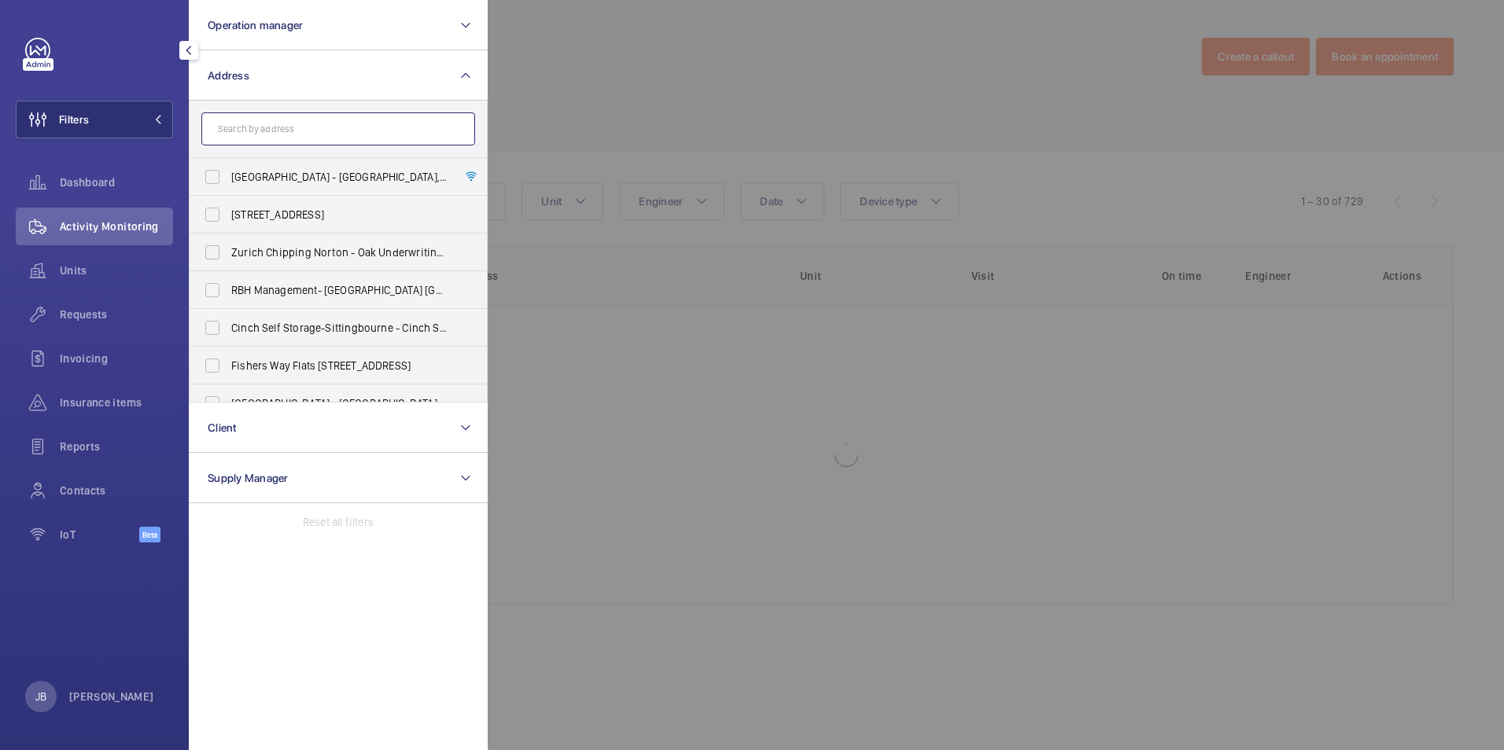
click at [271, 135] on input "text" at bounding box center [338, 128] width 274 height 33
click at [635, 109] on div at bounding box center [1240, 375] width 1504 height 750
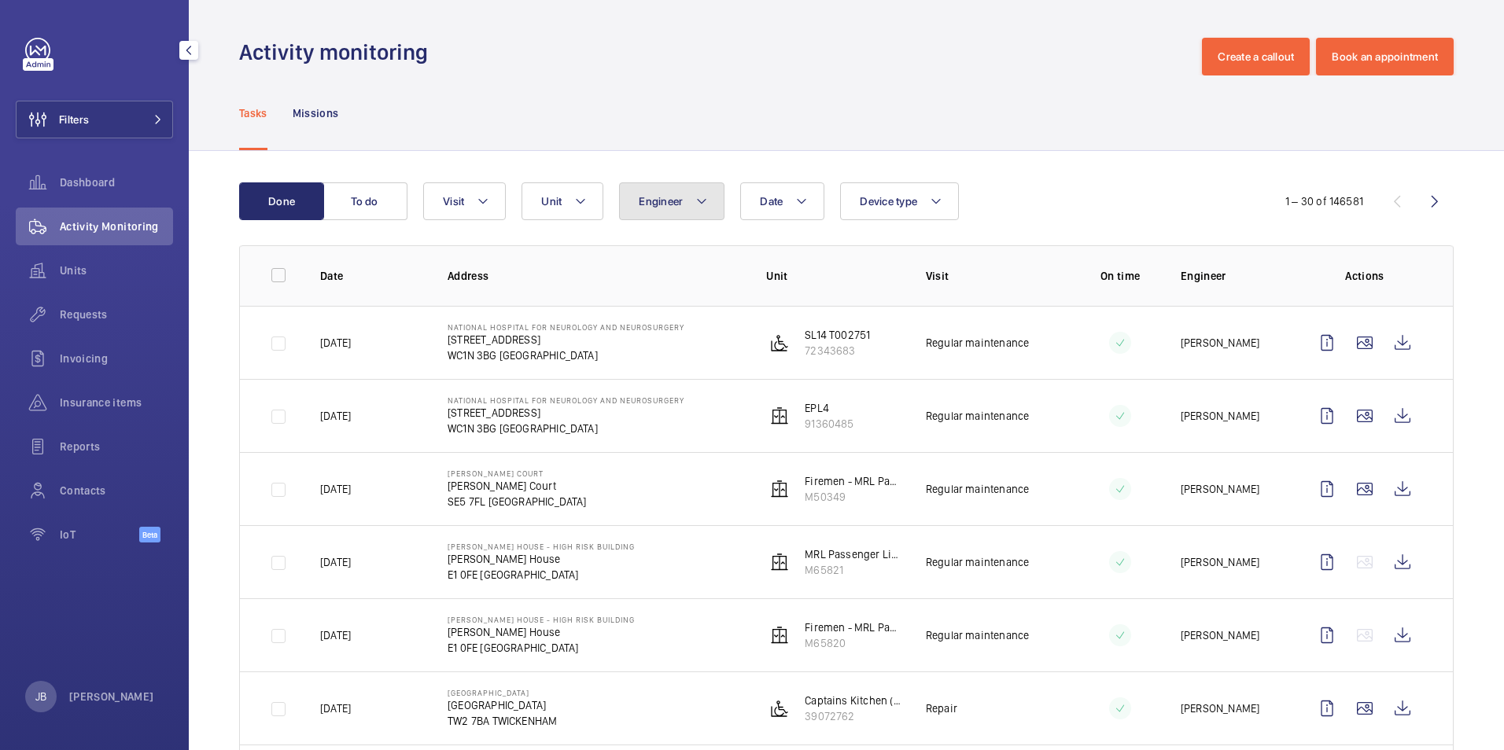
click at [672, 206] on span "Engineer" at bounding box center [661, 201] width 44 height 13
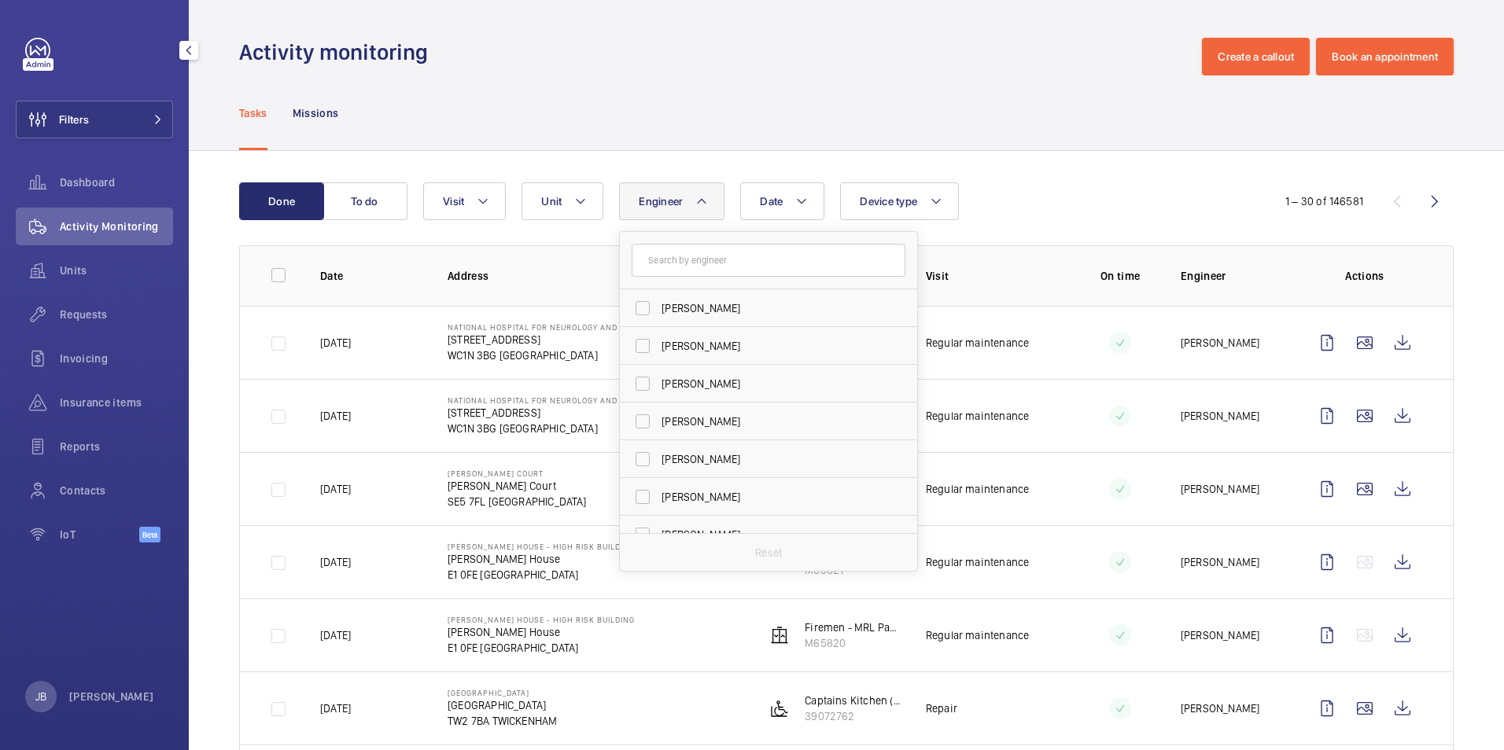
click at [742, 142] on div "Tasks Missions" at bounding box center [846, 112] width 1214 height 75
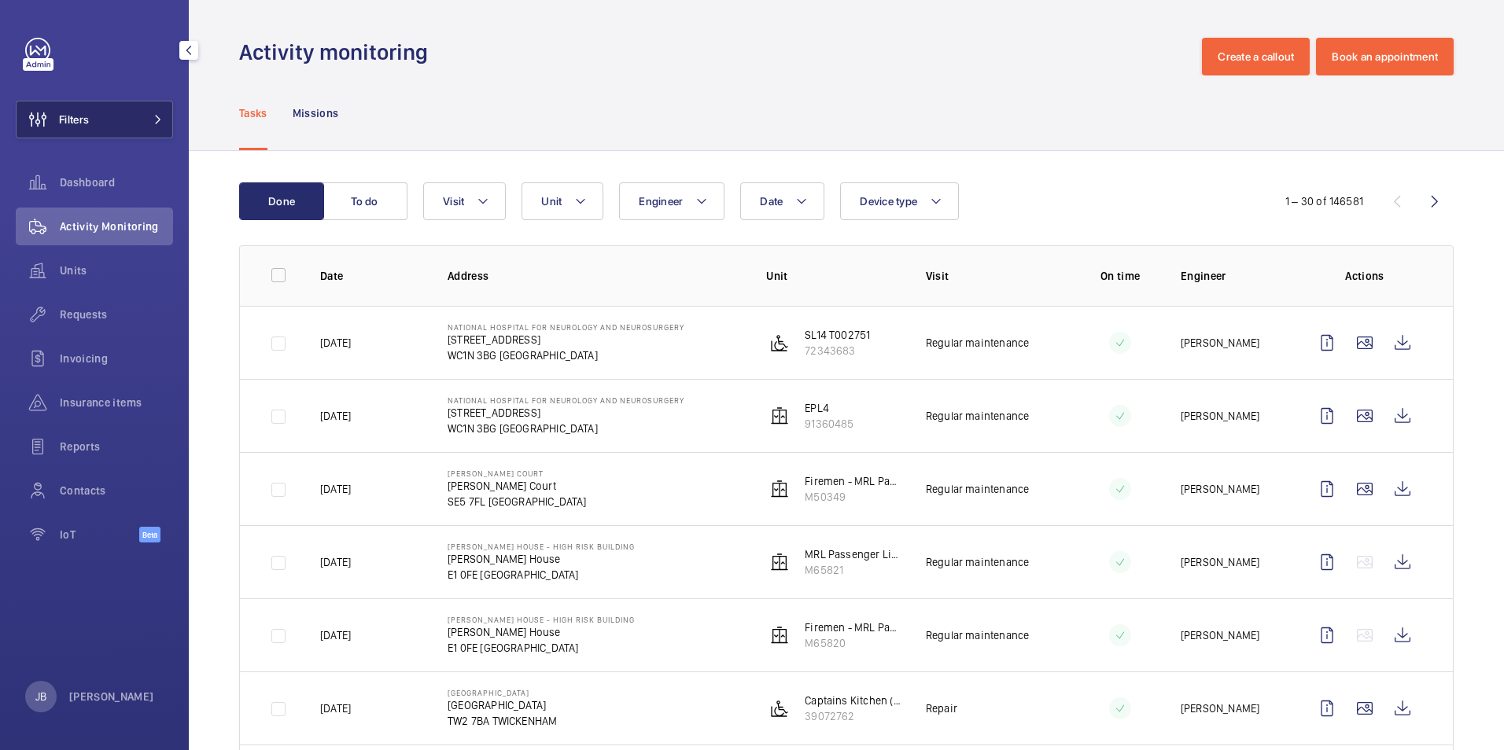
click at [113, 108] on button "Filters" at bounding box center [94, 120] width 157 height 38
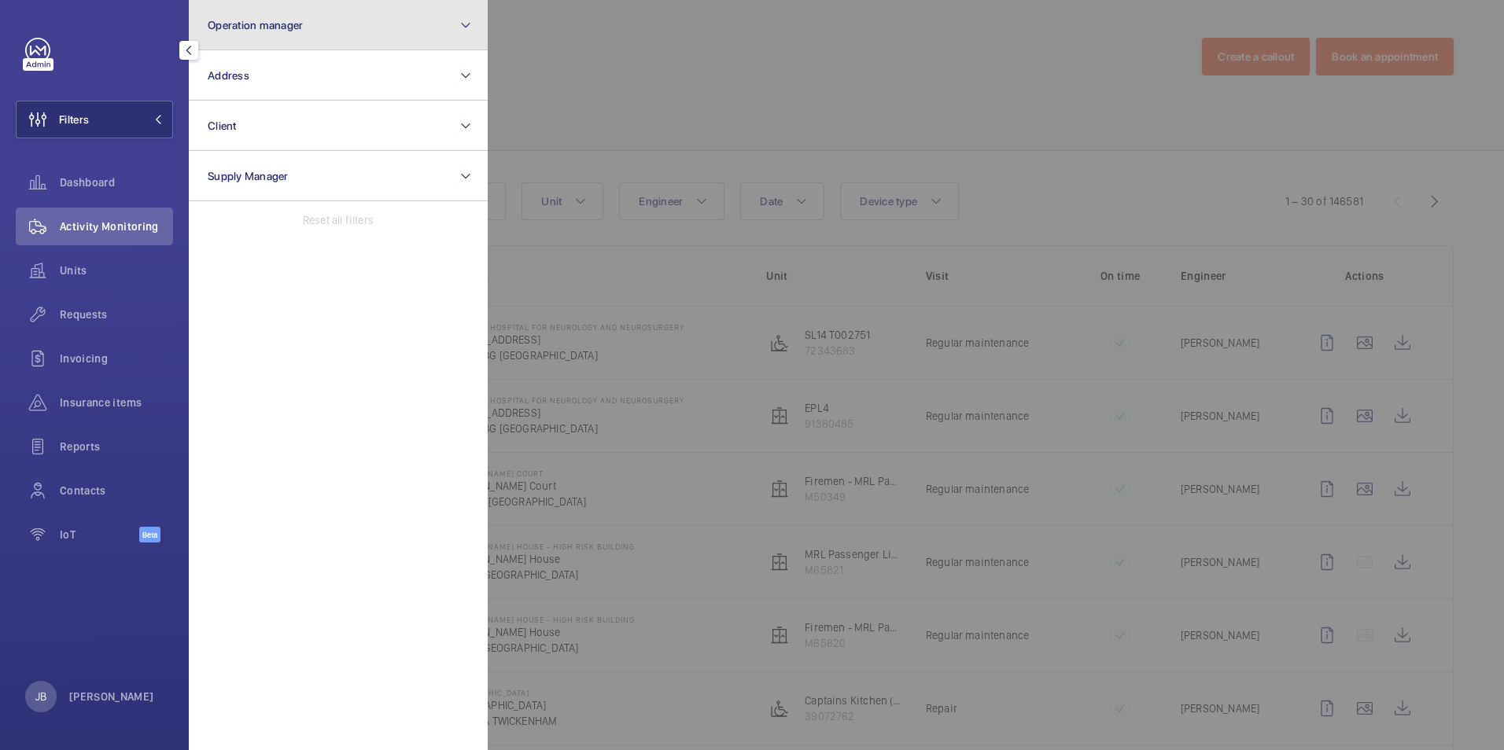
click at [255, 16] on button "Operation manager" at bounding box center [338, 25] width 299 height 50
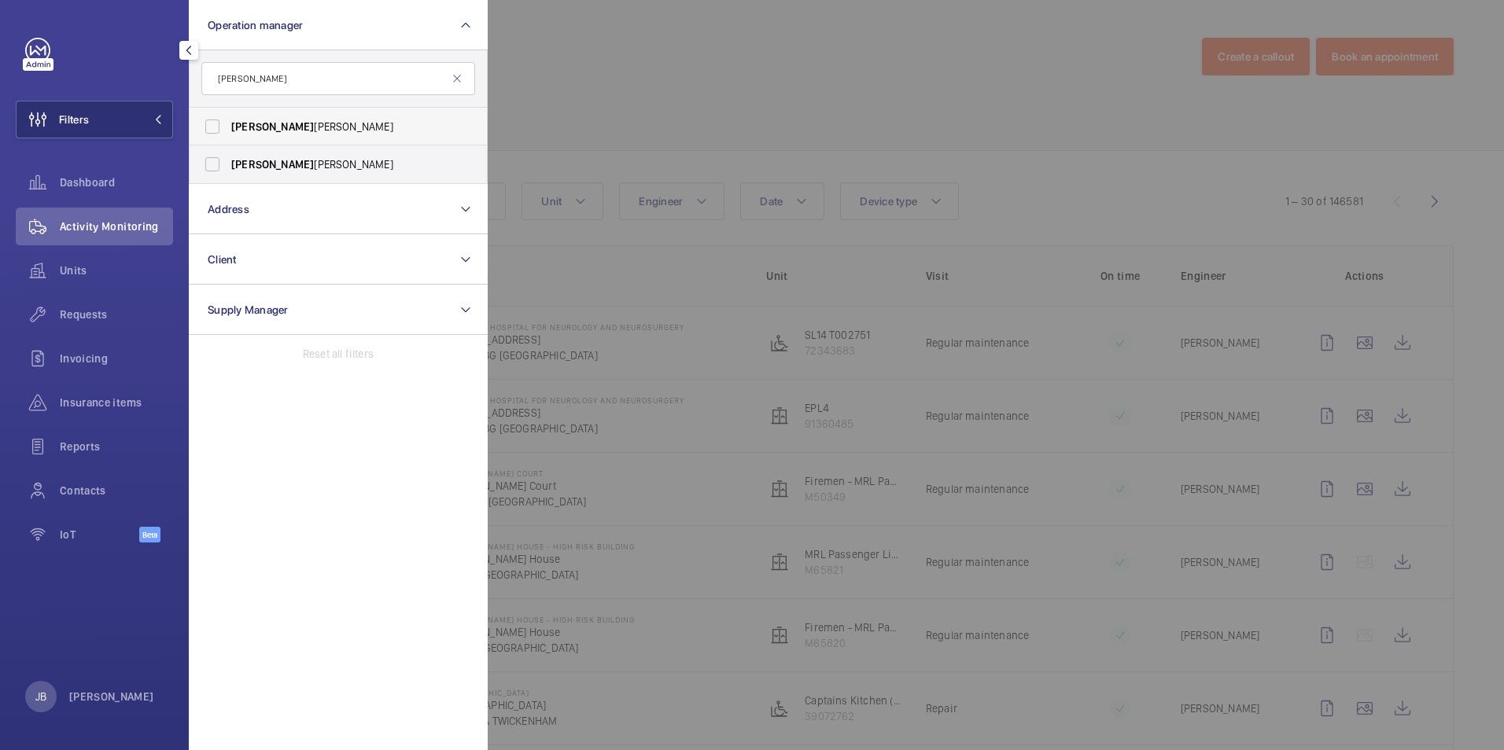
type input "Connor"
click at [226, 127] on label "Connor Dudley" at bounding box center [327, 127] width 274 height 38
click at [226, 127] on input "Connor Dudley" at bounding box center [212, 126] width 31 height 31
checkbox input "true"
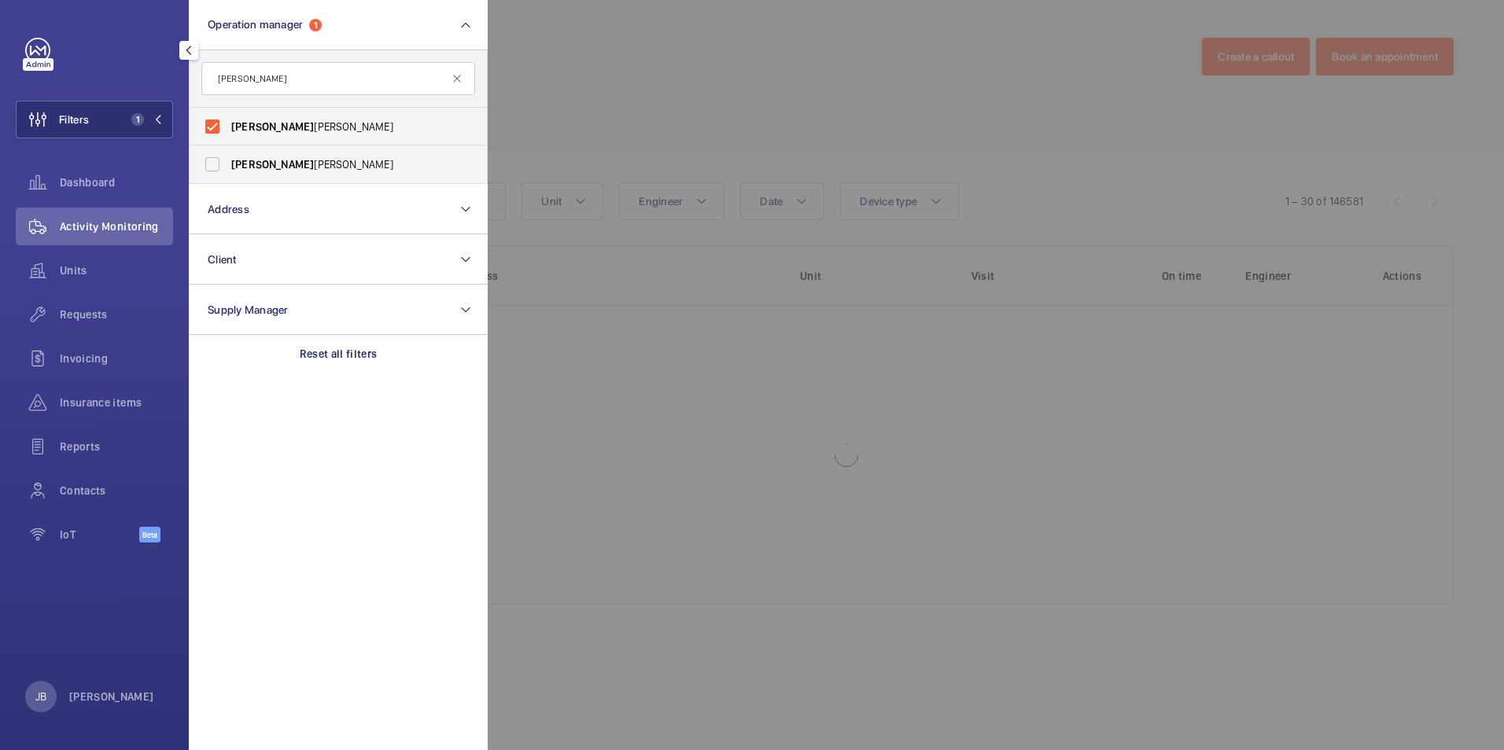
click at [549, 117] on div at bounding box center [1240, 375] width 1504 height 750
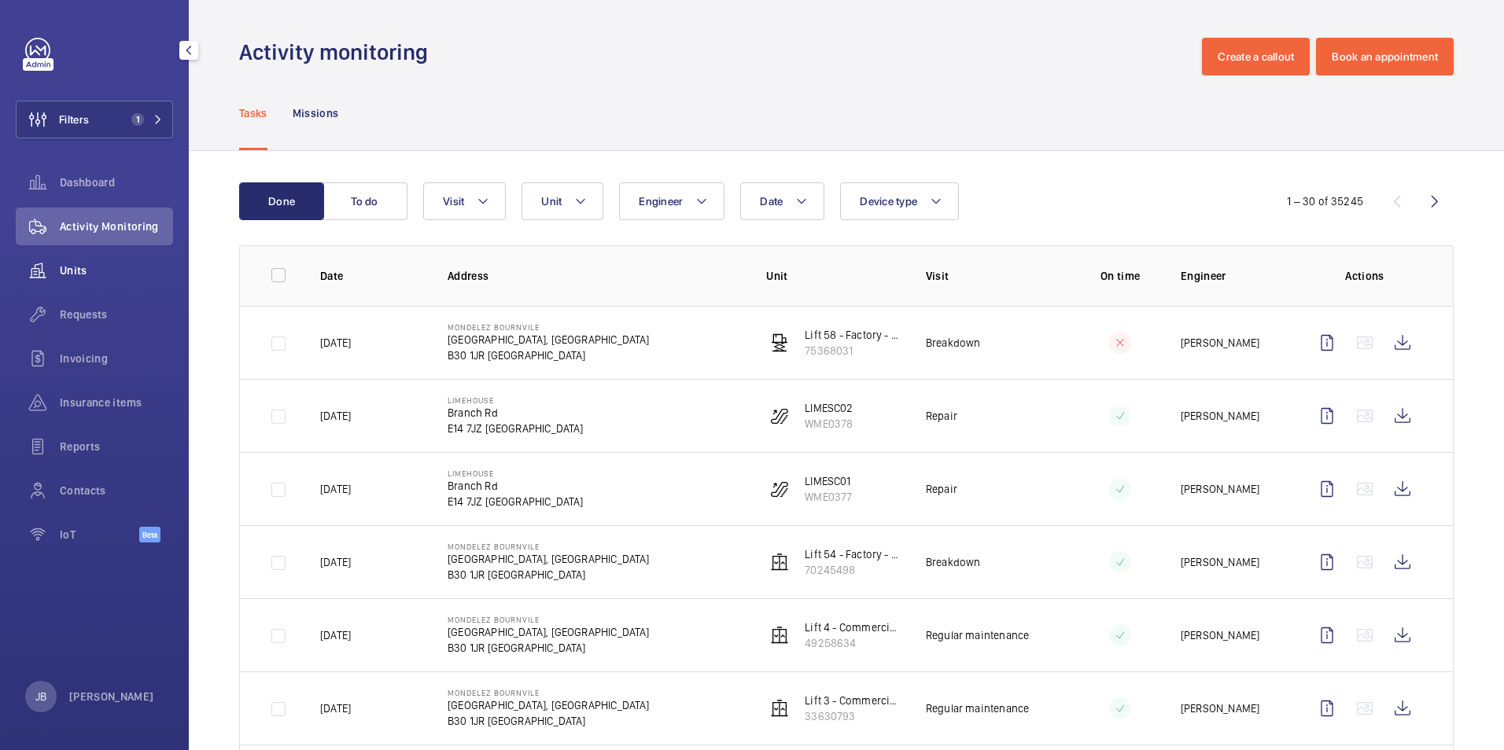
click at [107, 277] on span "Units" at bounding box center [116, 271] width 113 height 16
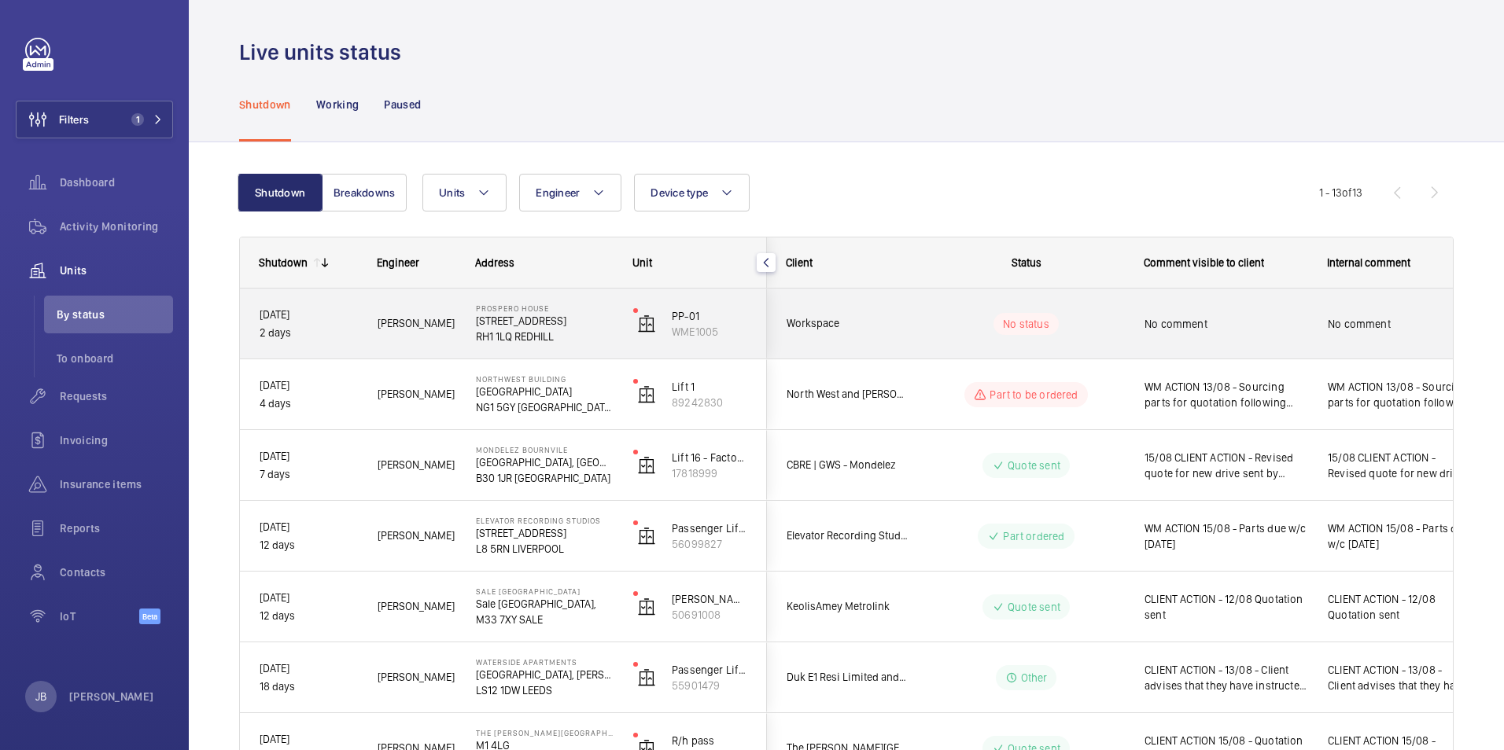
click at [598, 334] on p "RH1 1LQ REDHILL" at bounding box center [544, 337] width 137 height 16
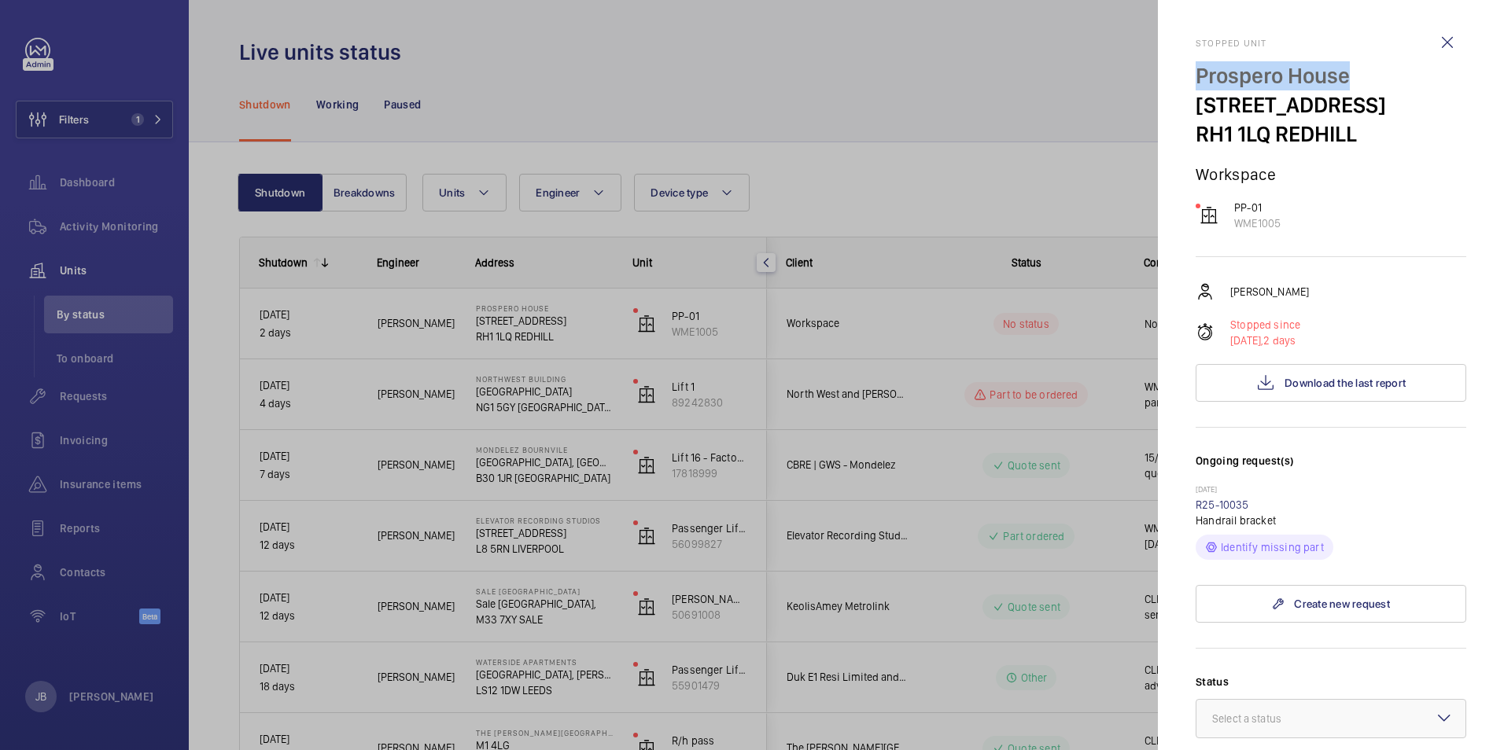
drag, startPoint x: 1191, startPoint y: 65, endPoint x: 1349, endPoint y: 77, distance: 158.5
click at [1349, 77] on mat-sidenav "Stopped unit Prospero House 73 London Rd RH1 1LQ REDHILL Workspace PP-01 WME100…" at bounding box center [1331, 375] width 346 height 750
drag, startPoint x: 1349, startPoint y: 77, endPoint x: 1331, endPoint y: 76, distance: 18.9
copy p "Prospero House"
click at [940, 191] on div at bounding box center [752, 375] width 1504 height 750
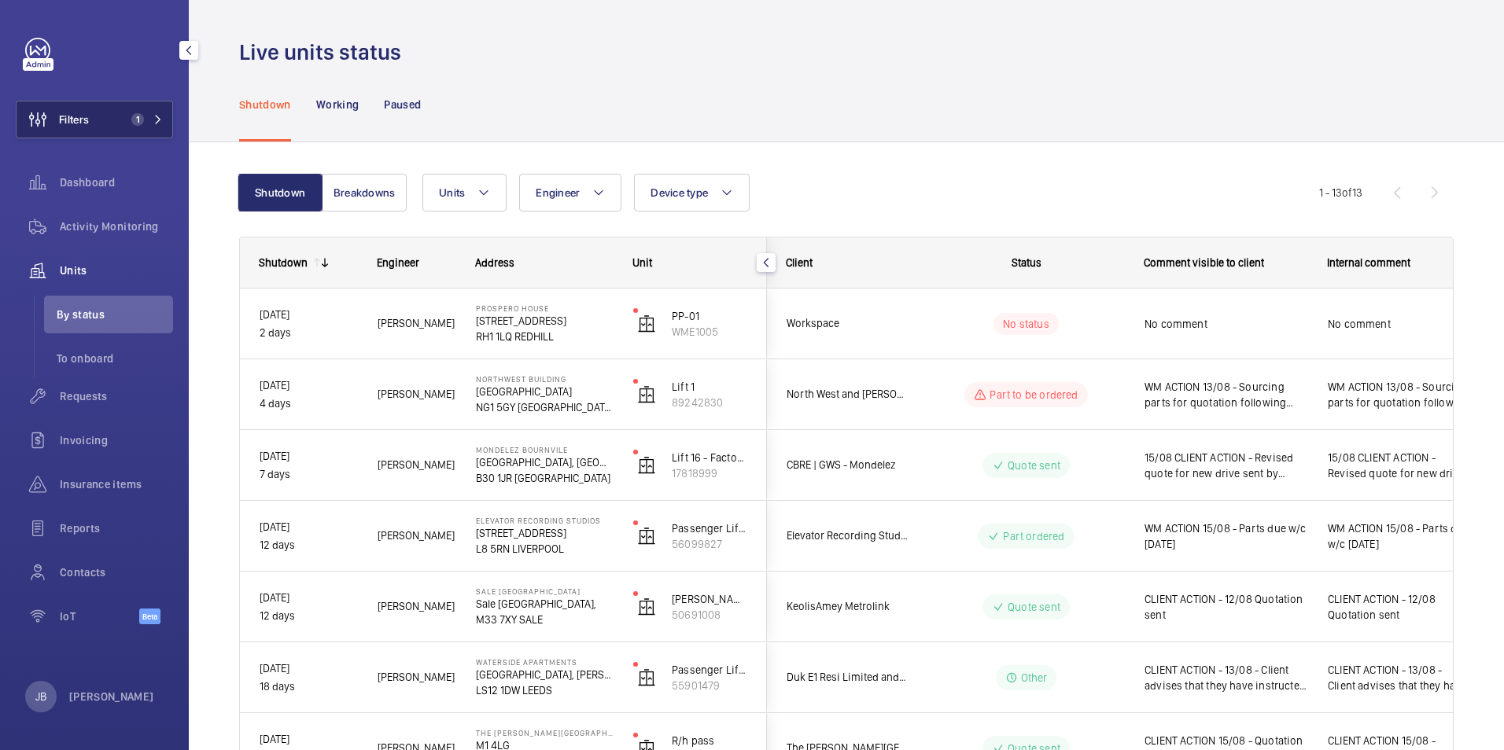
click at [101, 133] on button "Filters 1" at bounding box center [94, 120] width 157 height 38
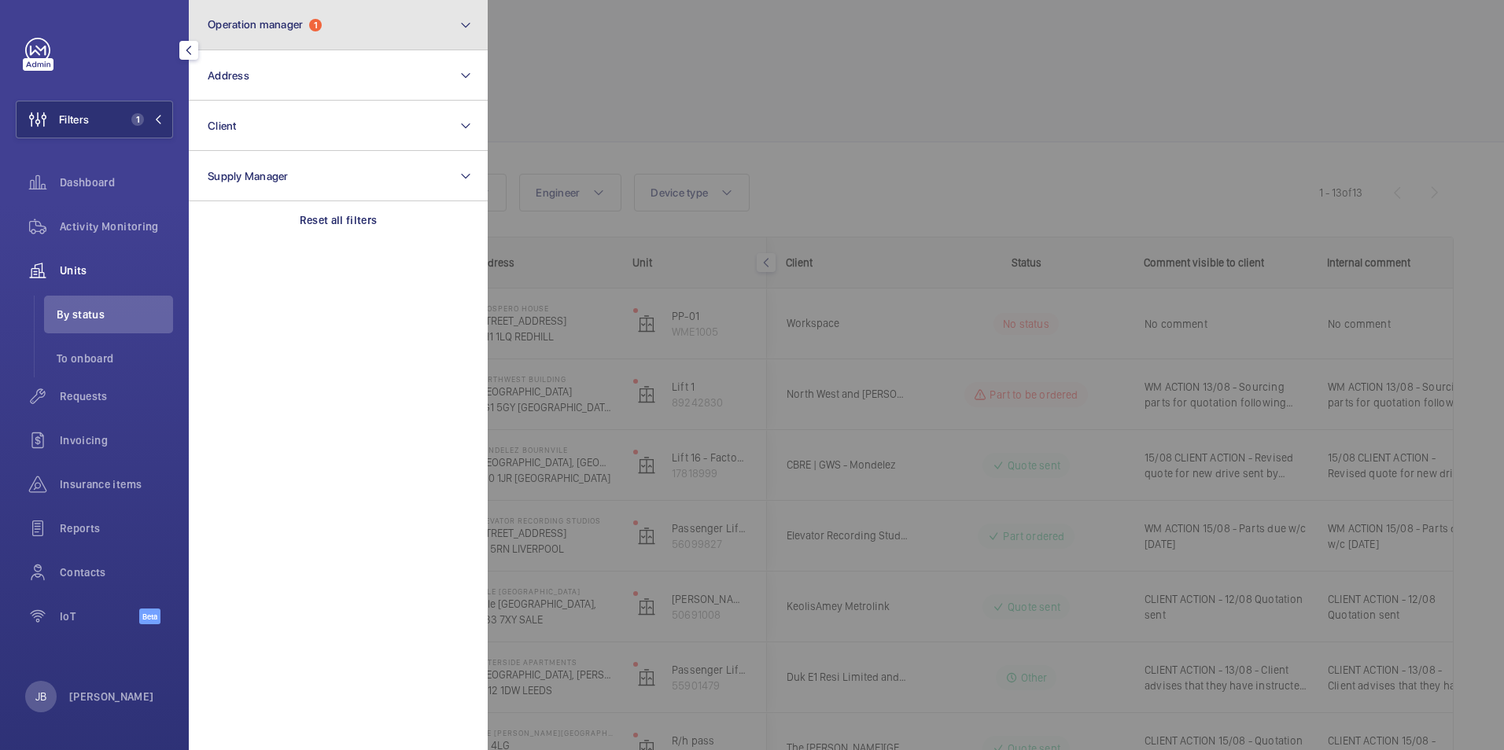
click at [287, 27] on span "Operation manager" at bounding box center [255, 24] width 95 height 13
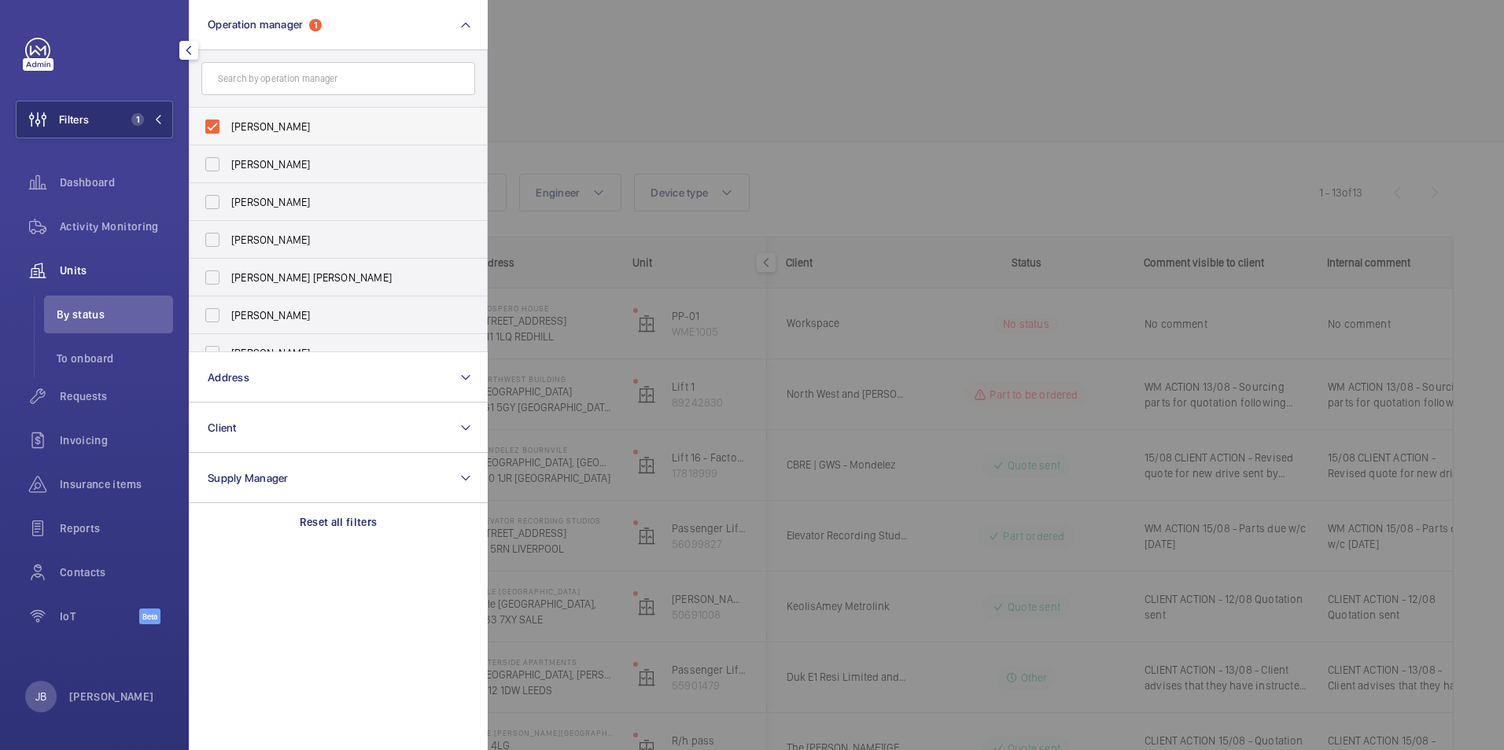
click at [212, 128] on label "Connor Dudley" at bounding box center [327, 127] width 274 height 38
click at [212, 128] on input "Connor Dudley" at bounding box center [212, 126] width 31 height 31
checkbox input "false"
click at [245, 84] on input "text" at bounding box center [338, 78] width 274 height 33
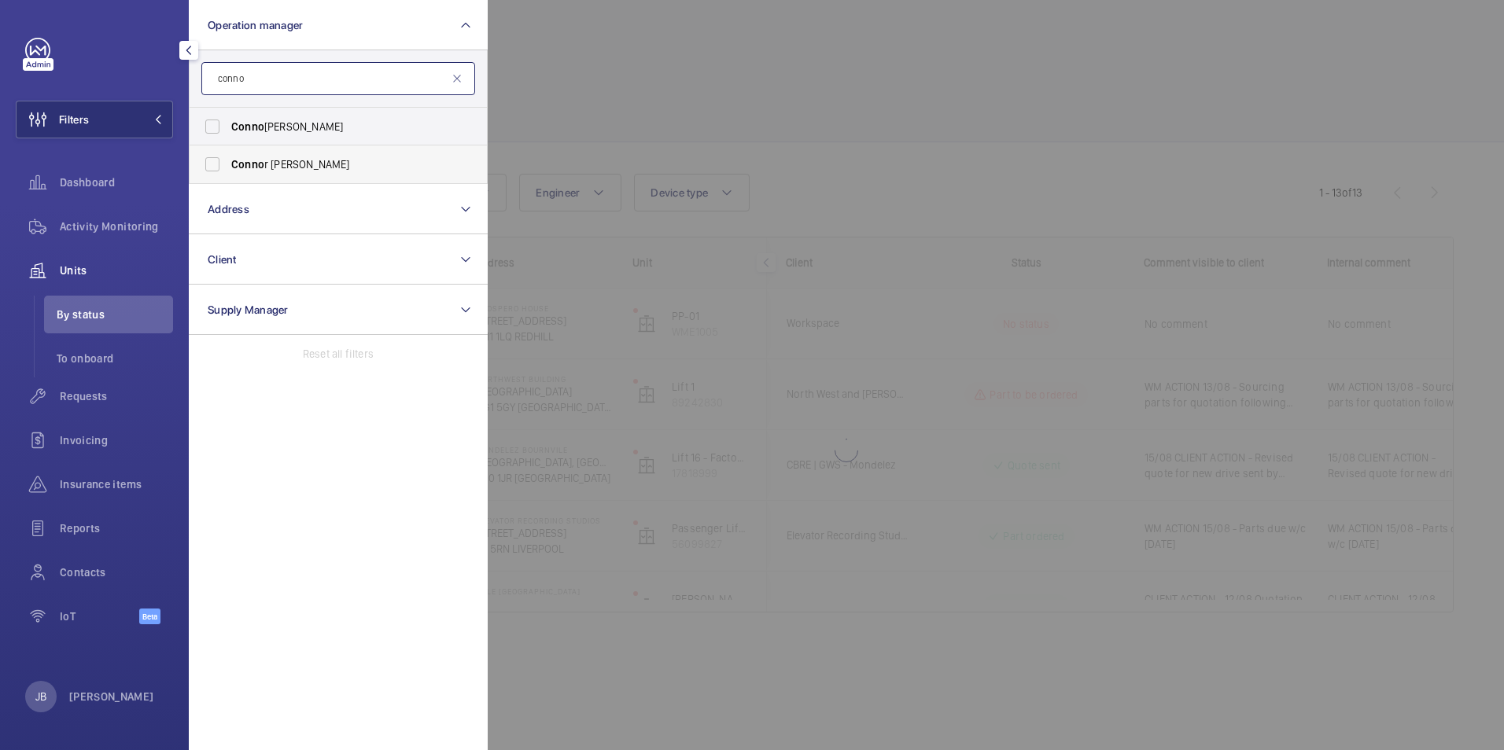
type input "conno"
click at [225, 171] on label "Conno r Tarpey" at bounding box center [327, 164] width 274 height 38
click at [225, 171] on input "Conno r Tarpey" at bounding box center [212, 164] width 31 height 31
checkbox input "true"
click at [572, 53] on div at bounding box center [1240, 375] width 1504 height 750
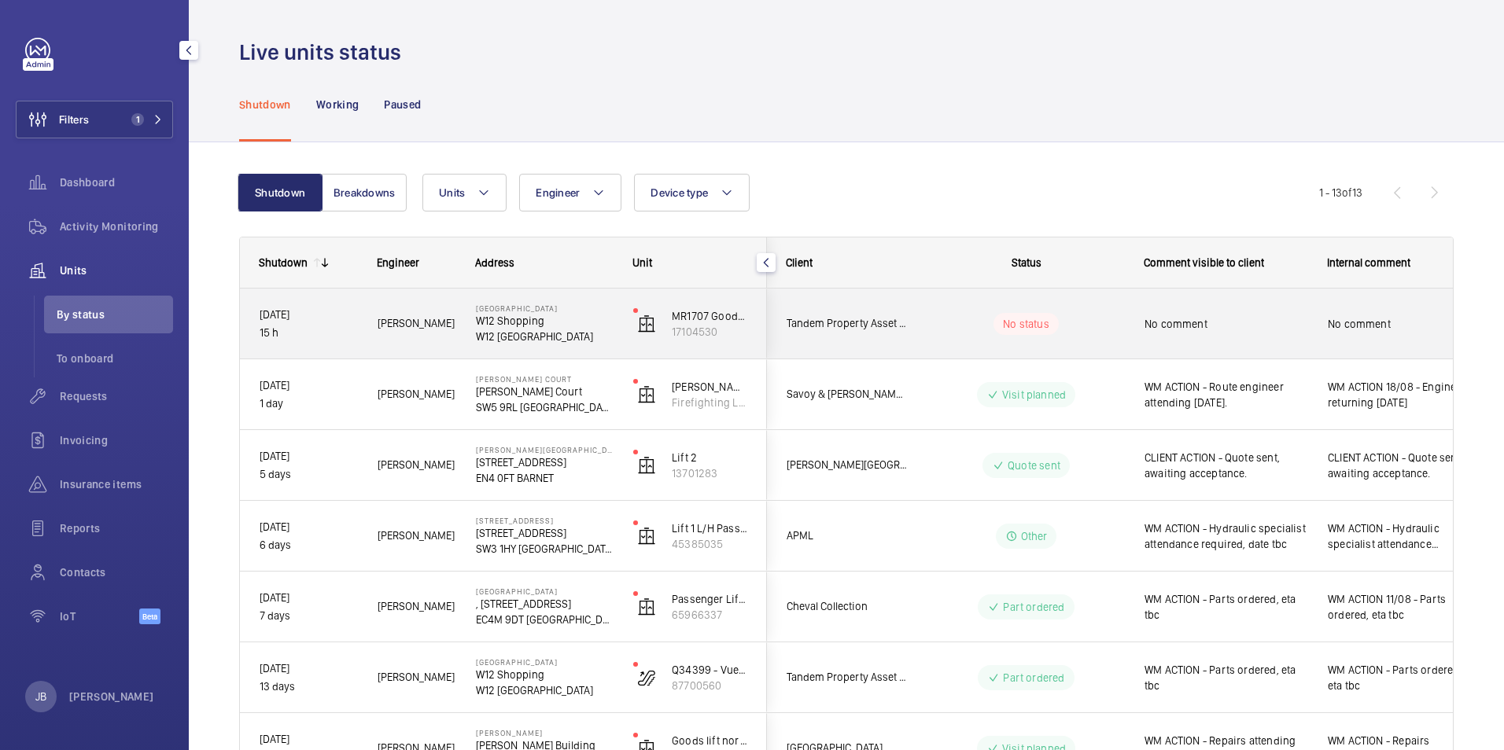
click at [1029, 335] on div "No status" at bounding box center [1016, 323] width 215 height 53
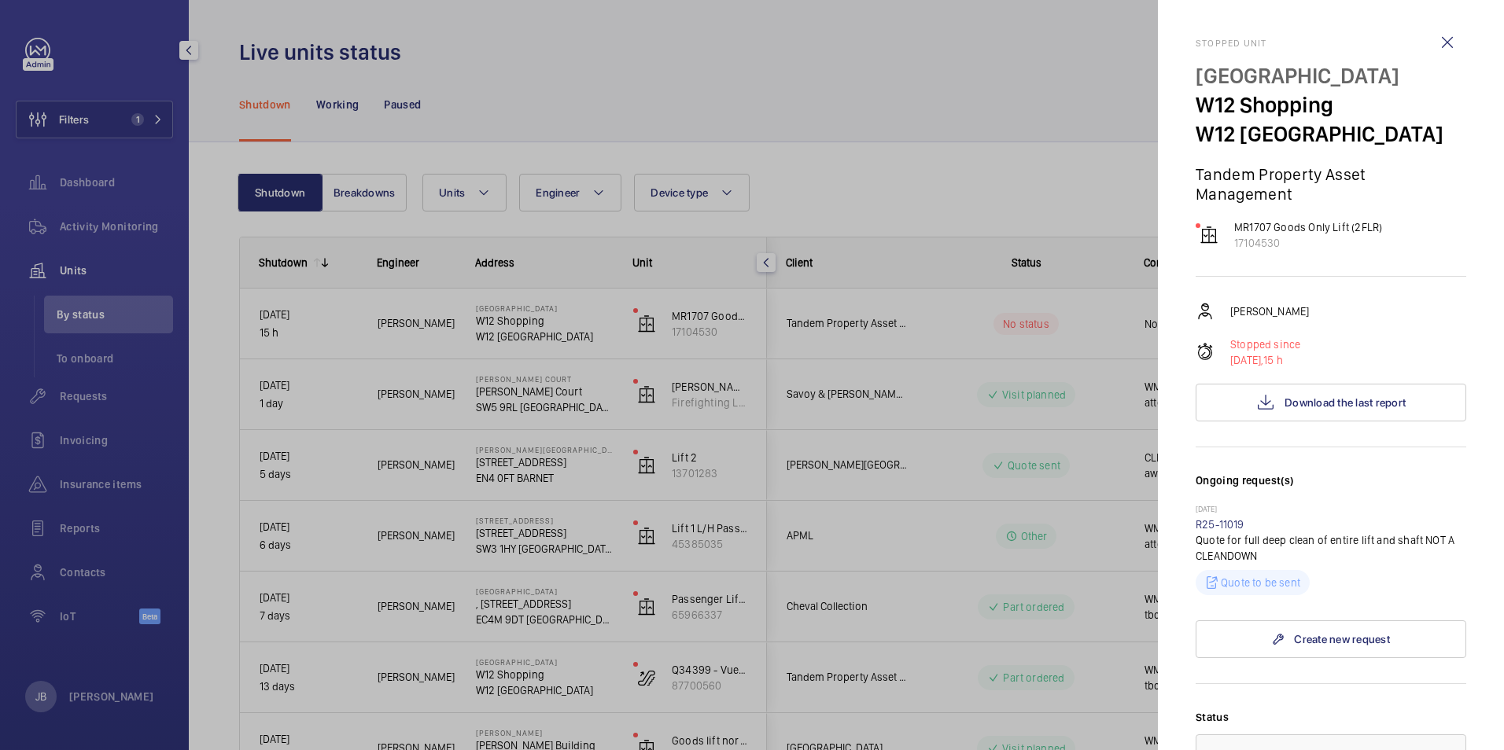
click at [896, 160] on div at bounding box center [752, 375] width 1504 height 750
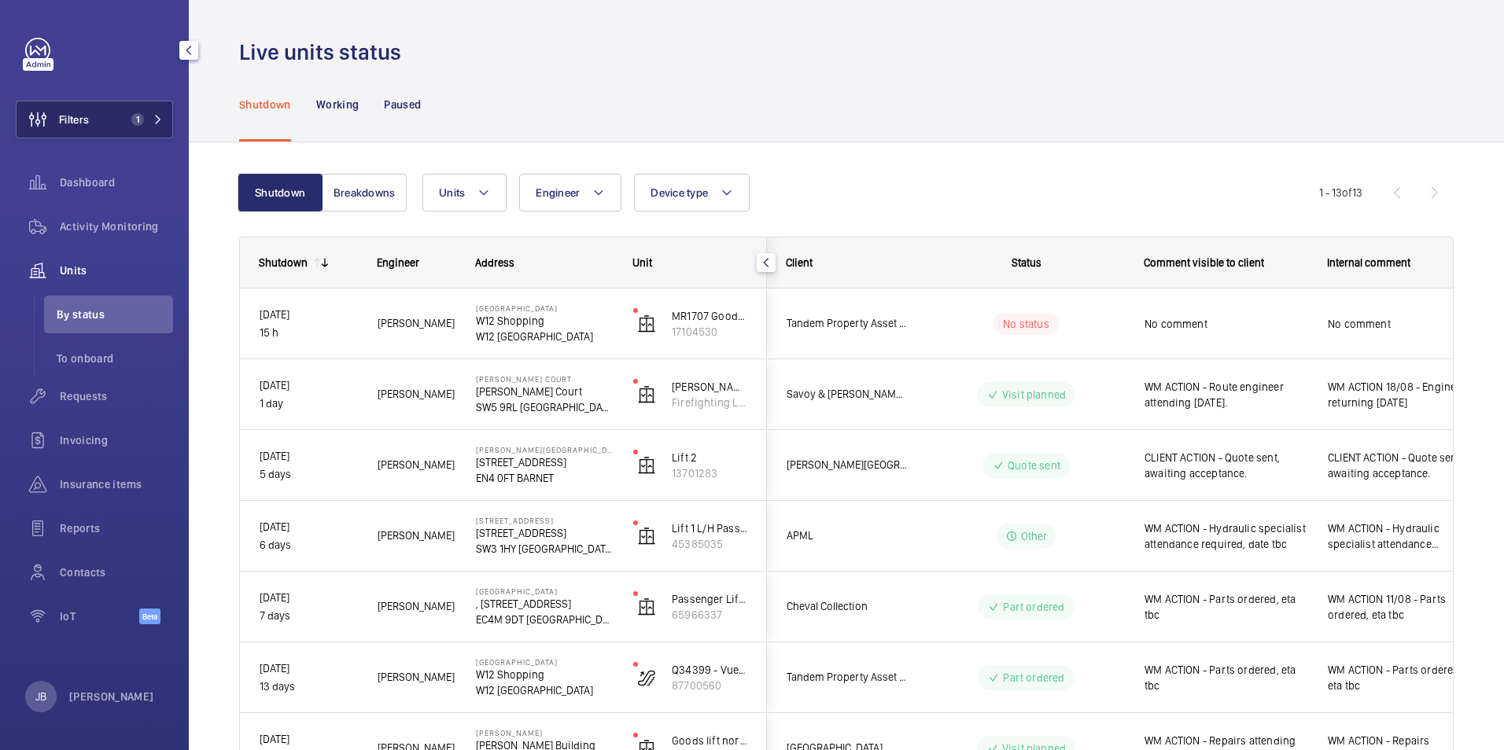
click at [97, 123] on button "Filters 1" at bounding box center [94, 120] width 157 height 38
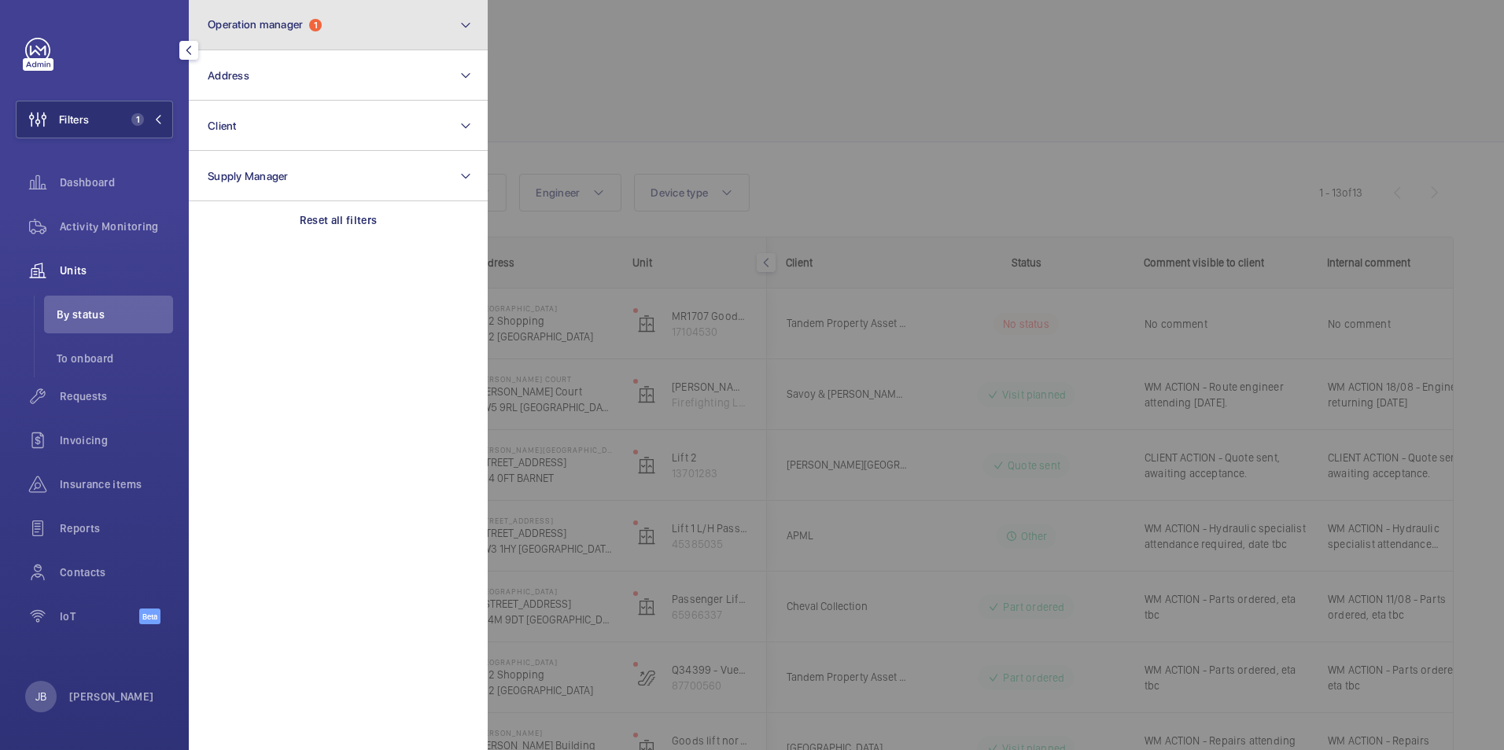
click at [359, 21] on button "Operation manager 1" at bounding box center [338, 25] width 299 height 50
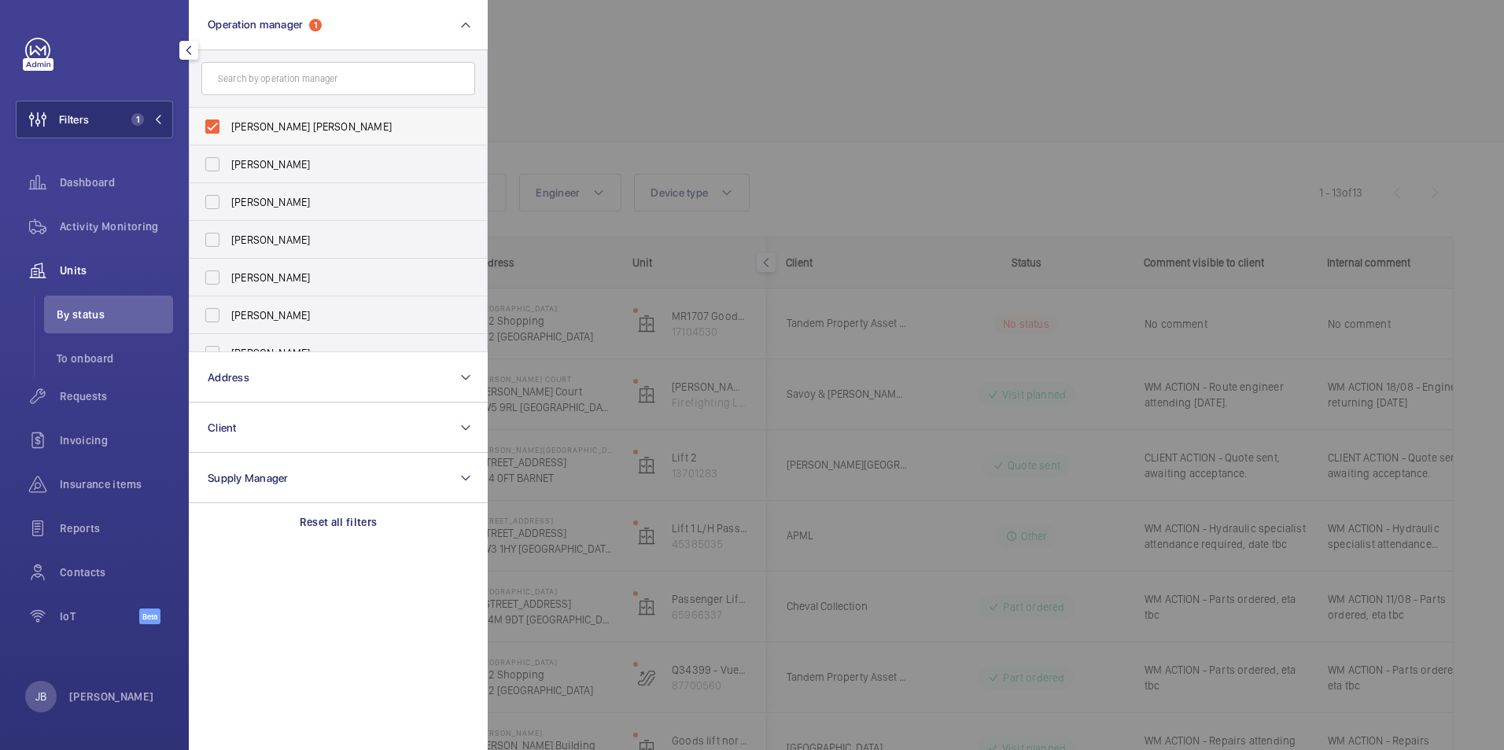
click at [206, 121] on label "Connor Tarpey" at bounding box center [327, 127] width 274 height 38
click at [206, 121] on input "Connor Tarpey" at bounding box center [212, 126] width 31 height 31
checkbox input "false"
click at [315, 81] on input "text" at bounding box center [338, 78] width 274 height 33
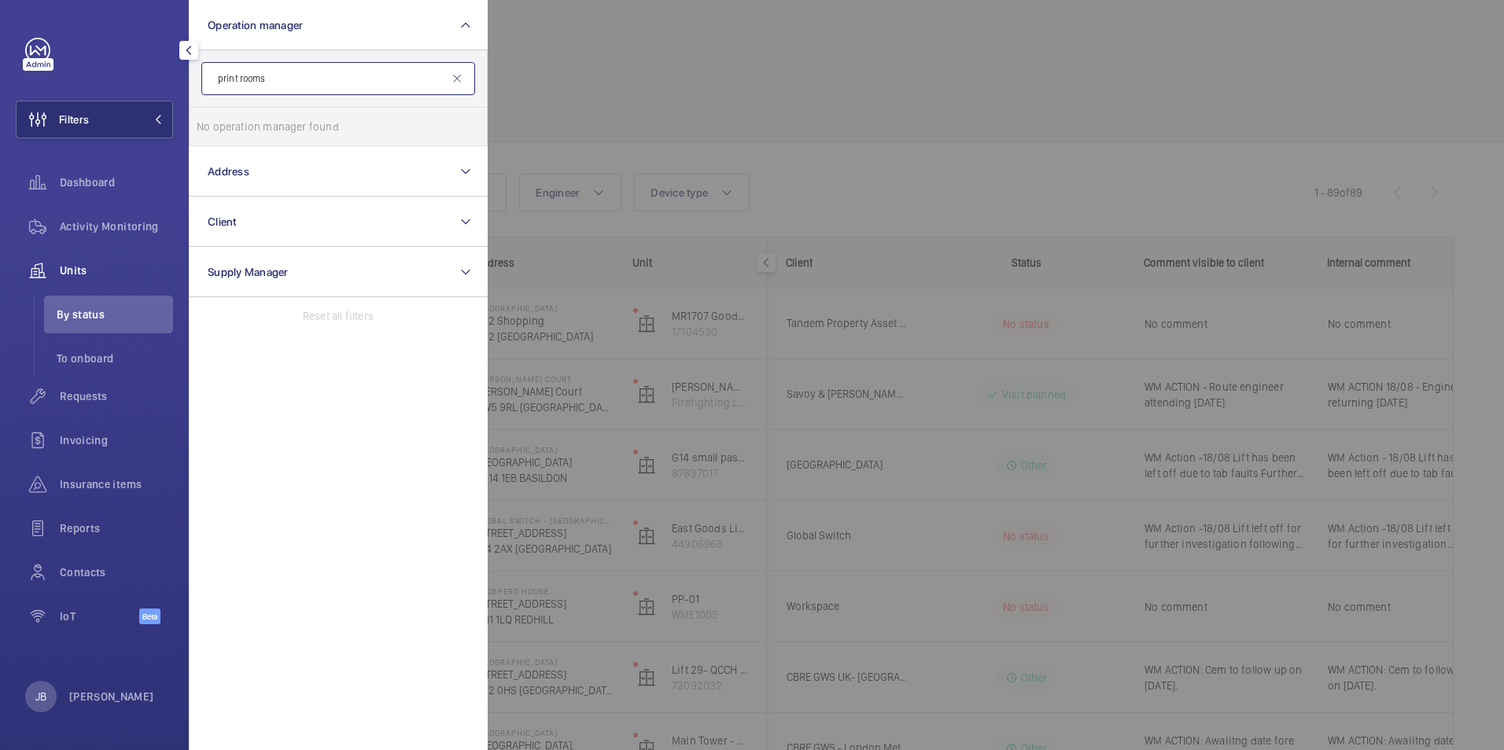
type input "print rooms"
drag, startPoint x: 105, startPoint y: 222, endPoint x: 129, endPoint y: 220, distance: 23.6
click at [104, 221] on span "Activity Monitoring" at bounding box center [116, 227] width 113 height 16
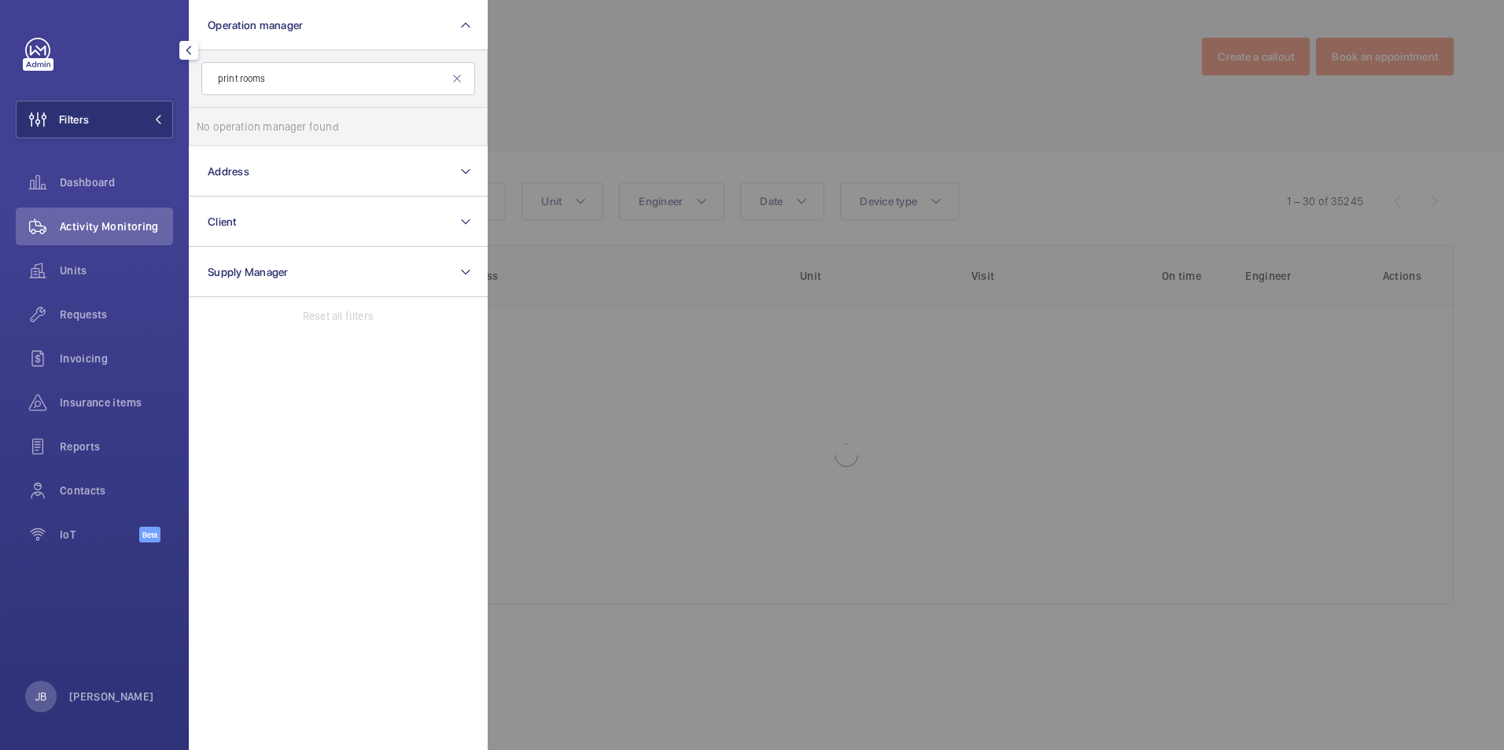
click at [639, 81] on div at bounding box center [1240, 375] width 1504 height 750
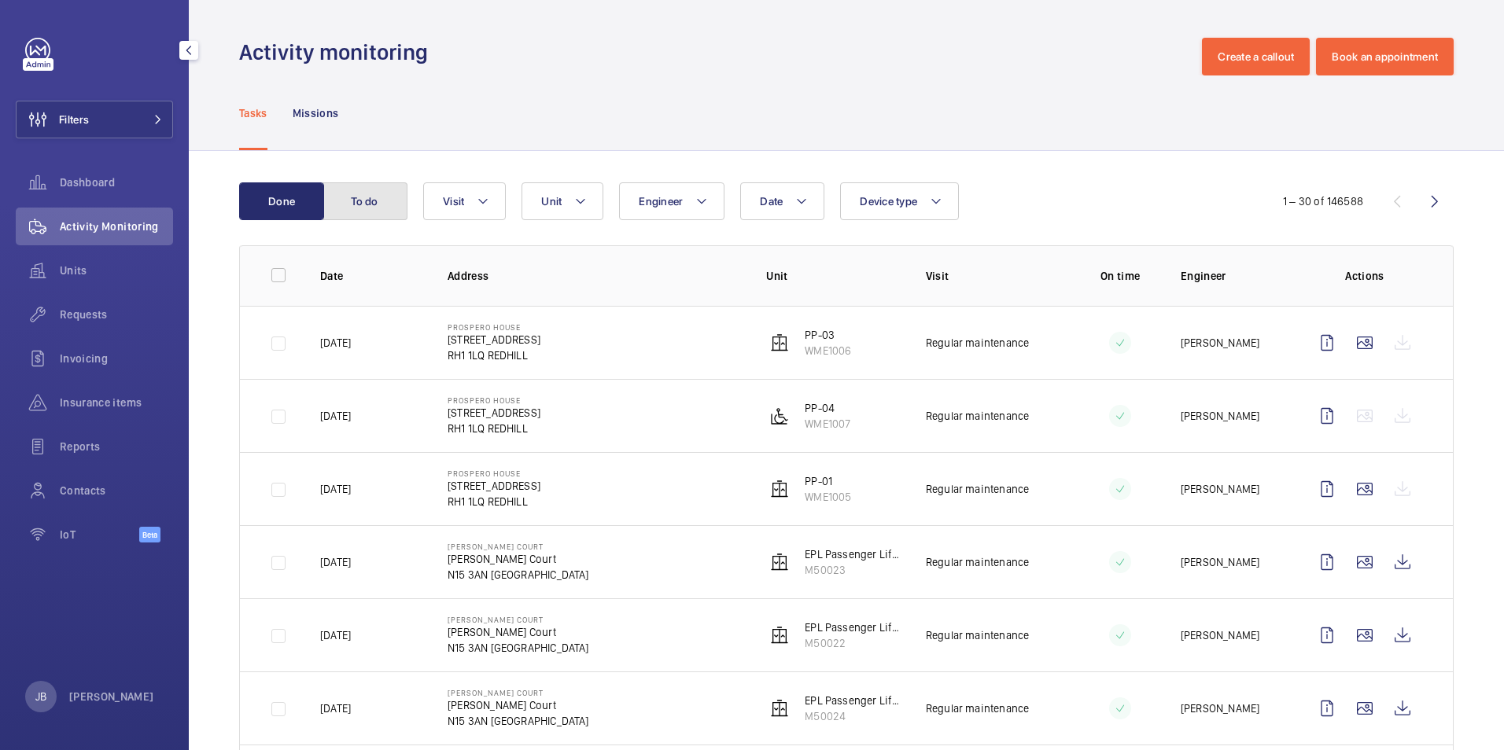
click at [390, 199] on button "To do" at bounding box center [364, 201] width 85 height 38
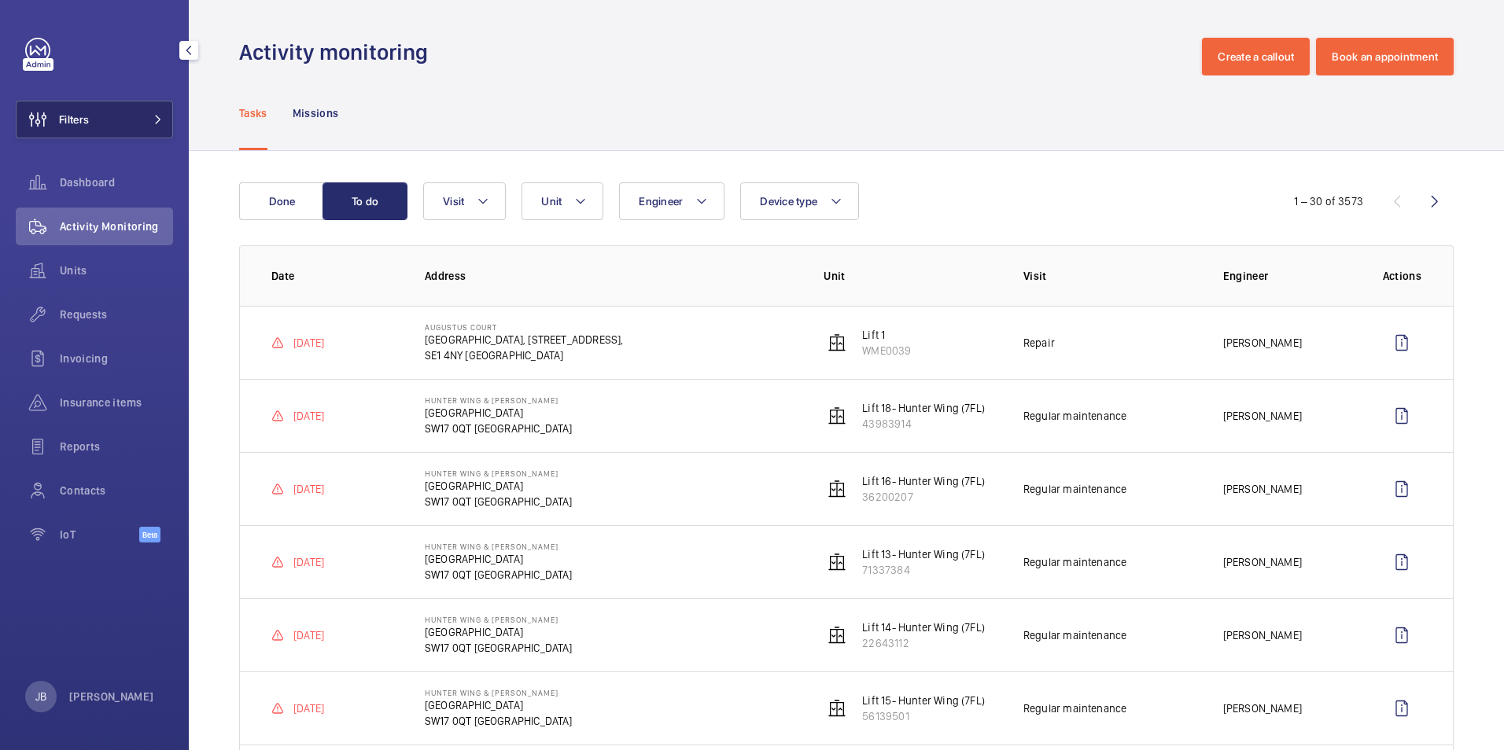
click at [83, 123] on span "Filters" at bounding box center [74, 120] width 30 height 16
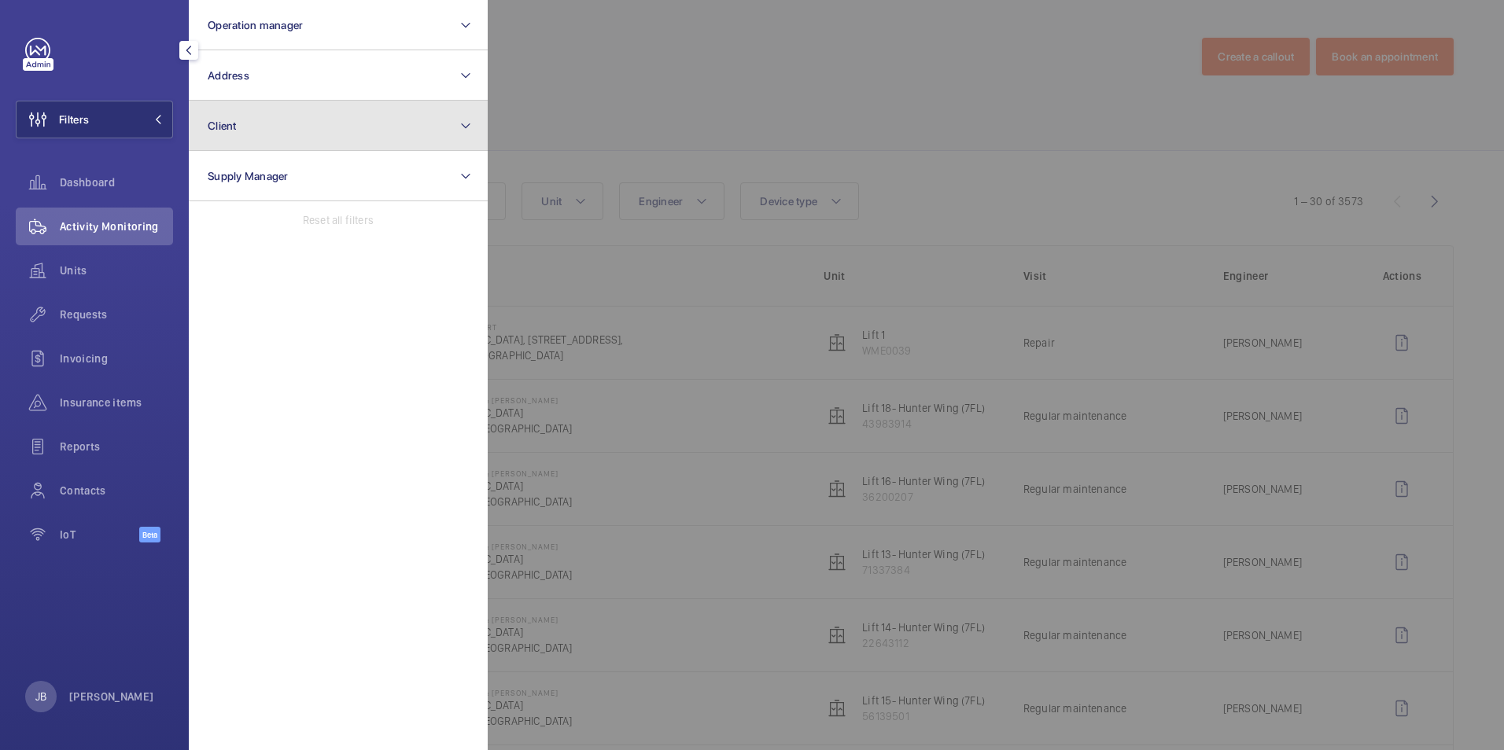
click at [374, 123] on button "Client" at bounding box center [338, 126] width 299 height 50
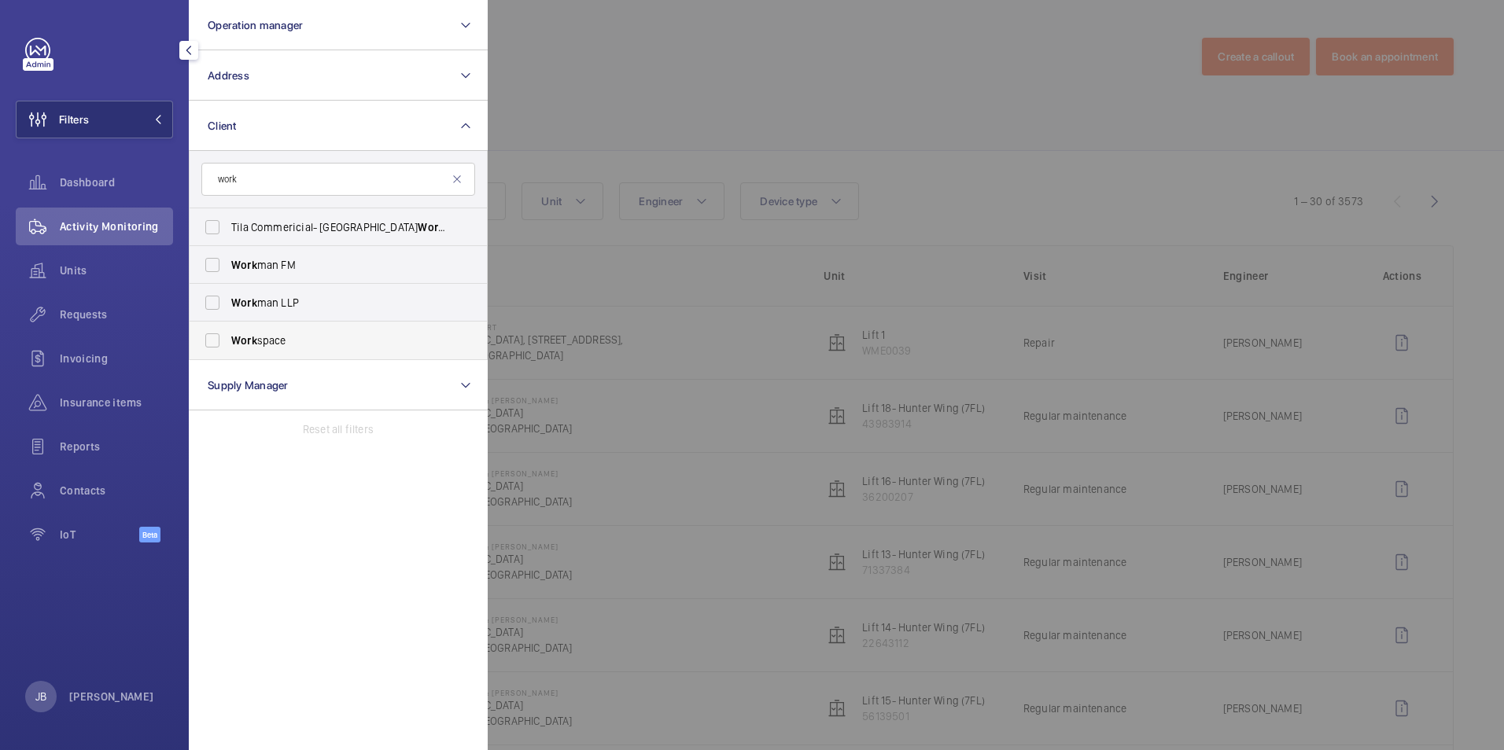
type input "work"
click at [245, 339] on span "Work" at bounding box center [244, 340] width 26 height 13
click at [228, 339] on input "Work space" at bounding box center [212, 340] width 31 height 31
checkbox input "true"
click at [734, 127] on div at bounding box center [1240, 375] width 1504 height 750
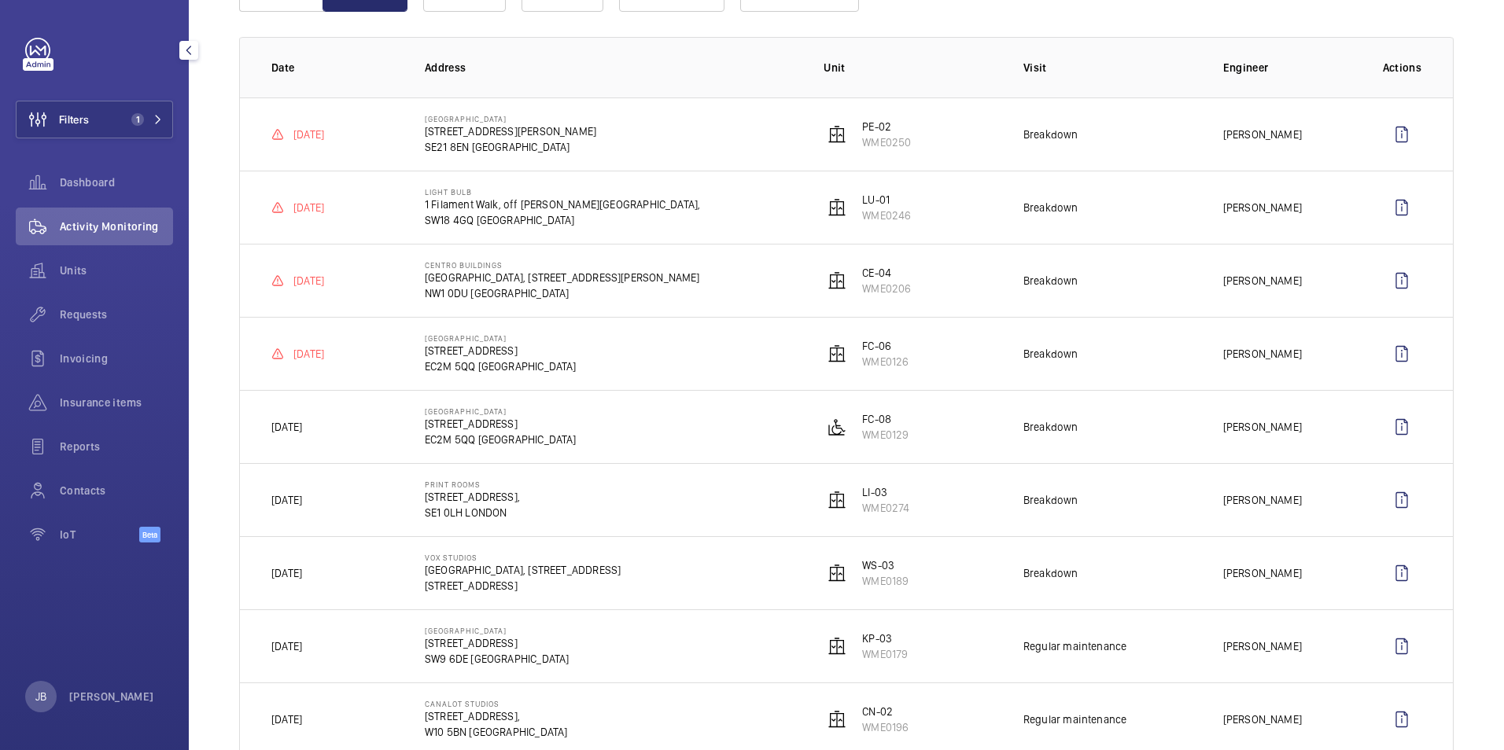
scroll to position [236, 0]
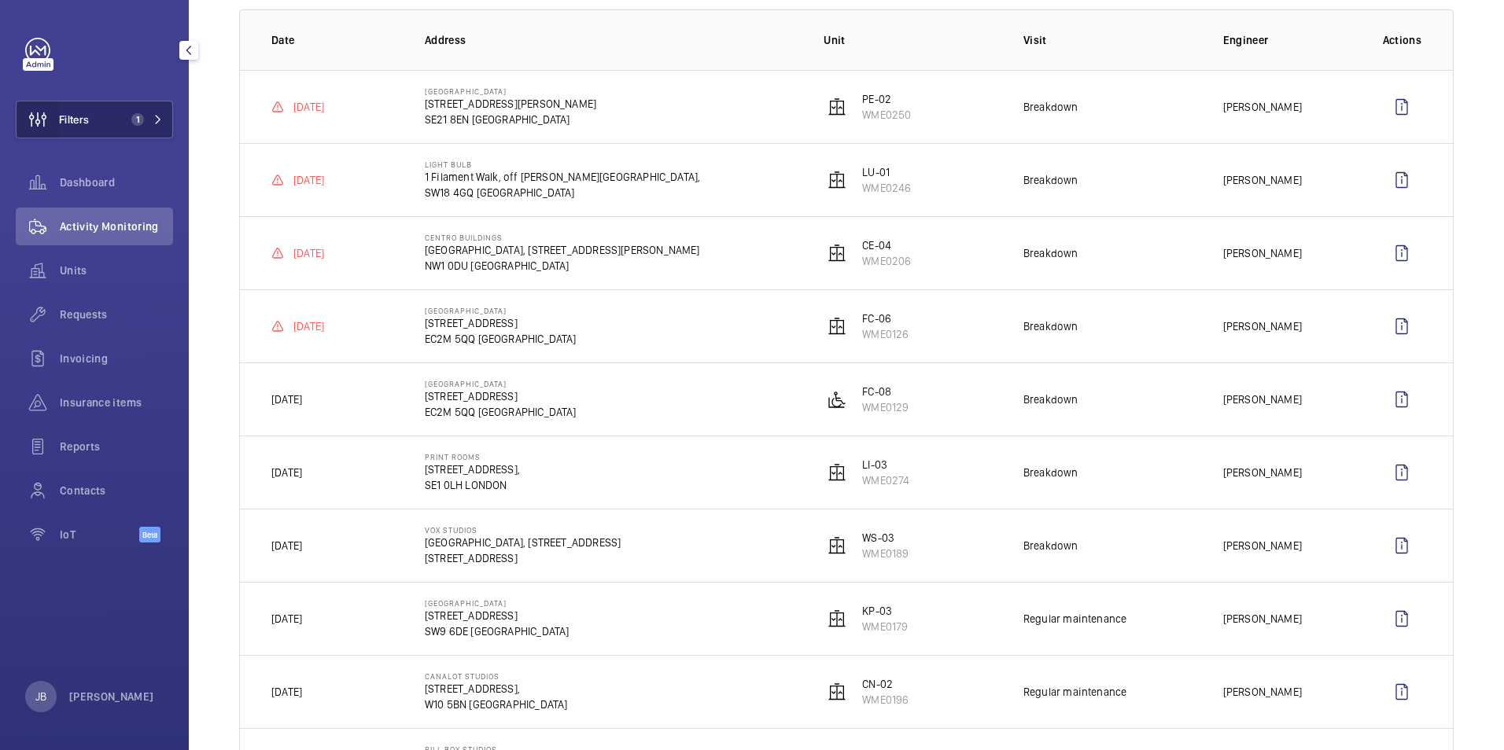
click at [41, 127] on wm-front-icon-button at bounding box center [38, 120] width 42 height 38
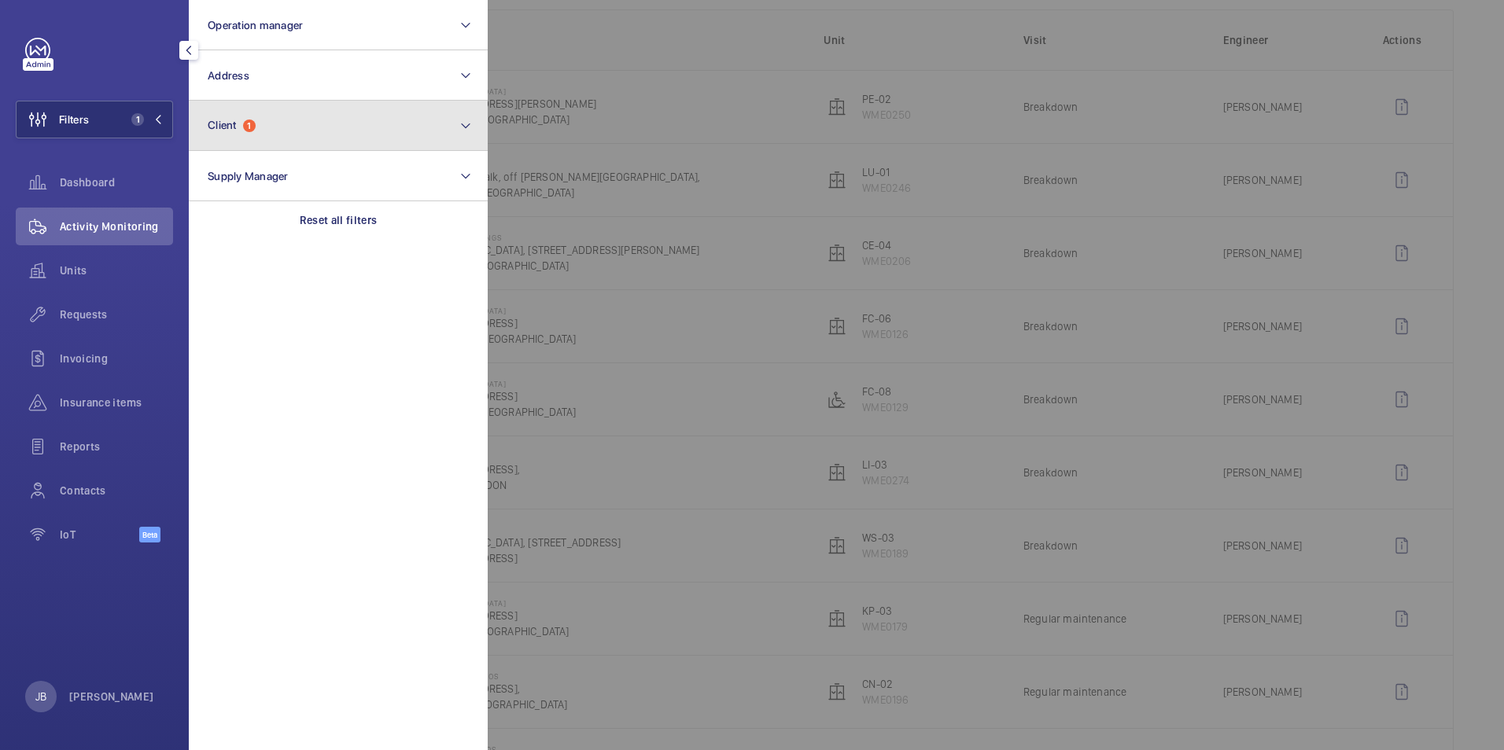
click at [421, 127] on button "Client 1" at bounding box center [338, 126] width 299 height 50
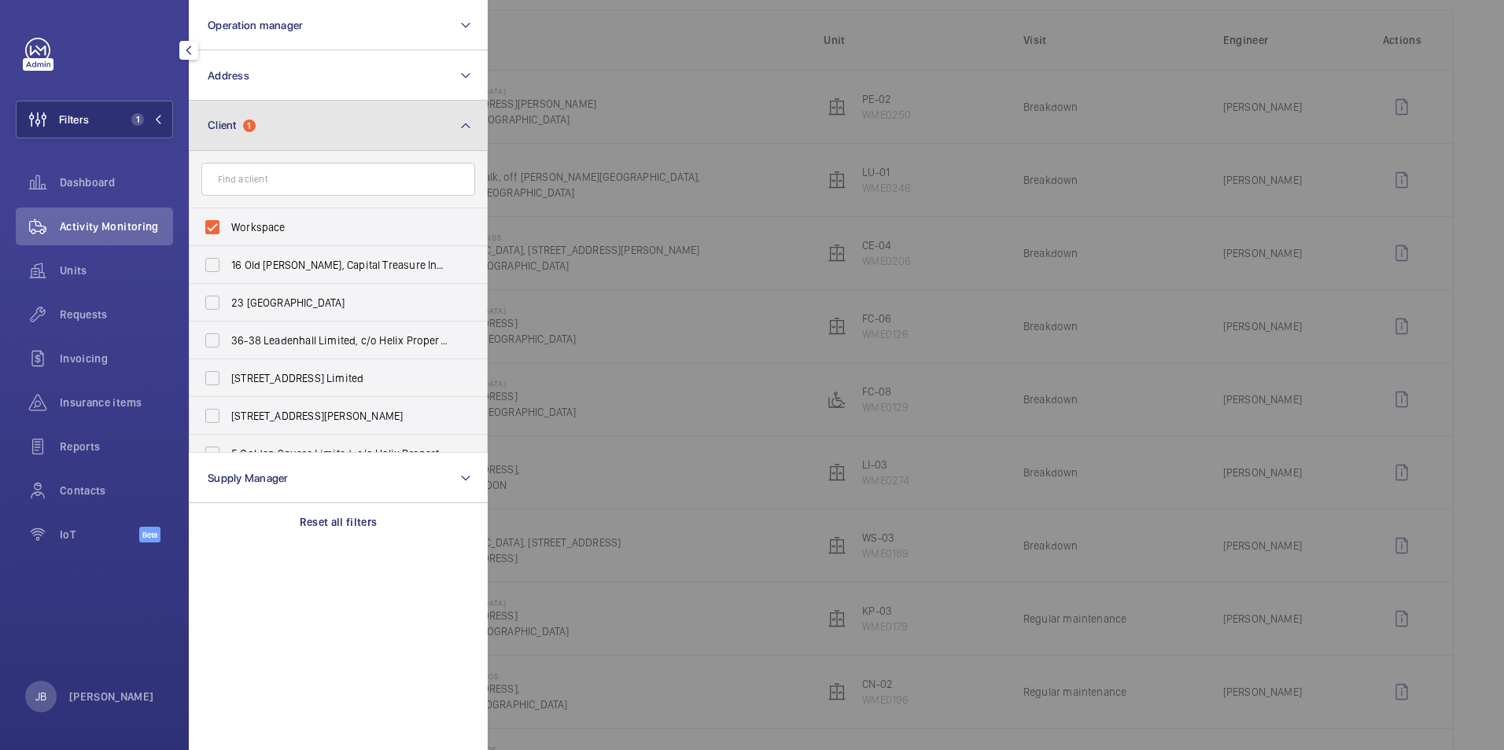
click at [420, 127] on button "Client 1" at bounding box center [338, 126] width 299 height 50
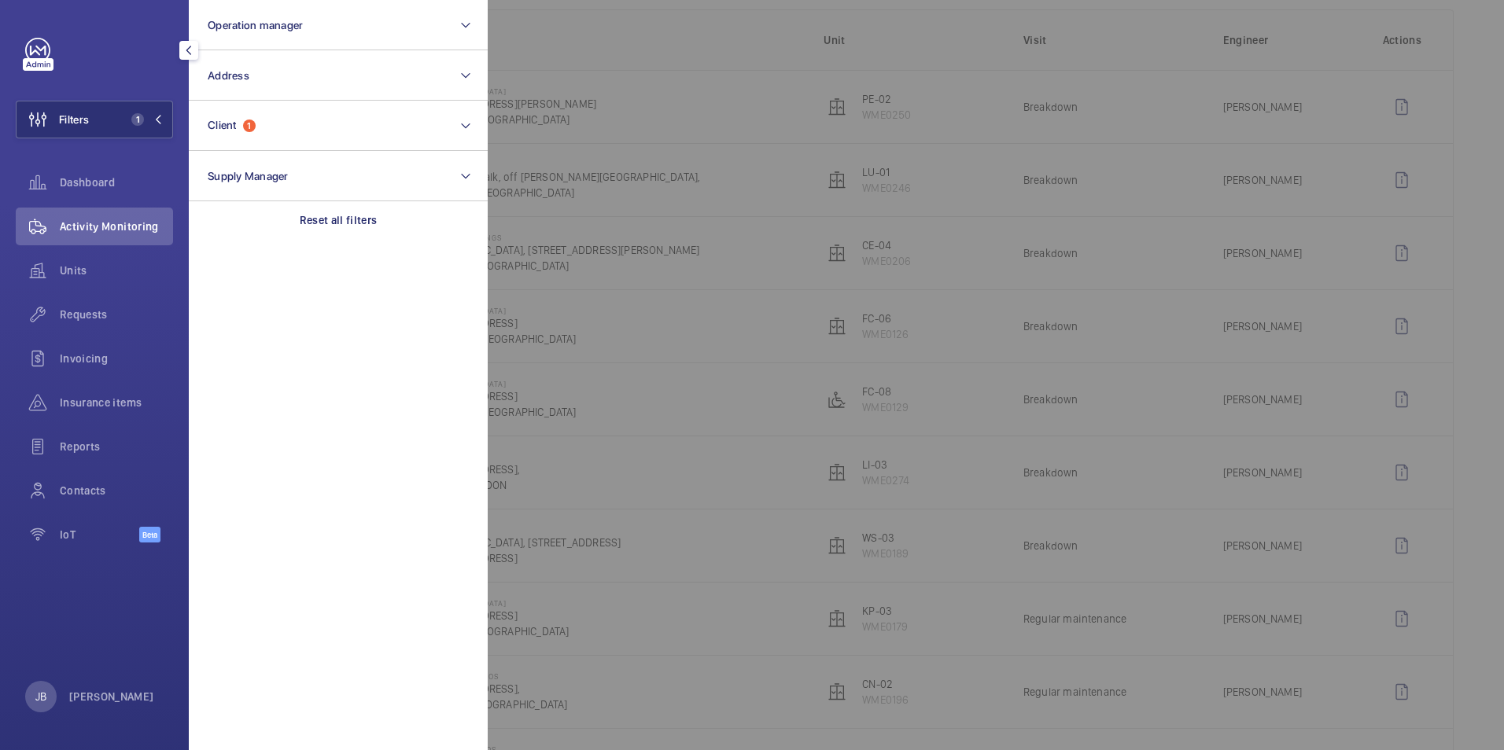
drag, startPoint x: 836, startPoint y: 388, endPoint x: 803, endPoint y: 385, distance: 33.1
click at [835, 388] on div at bounding box center [1240, 375] width 1504 height 750
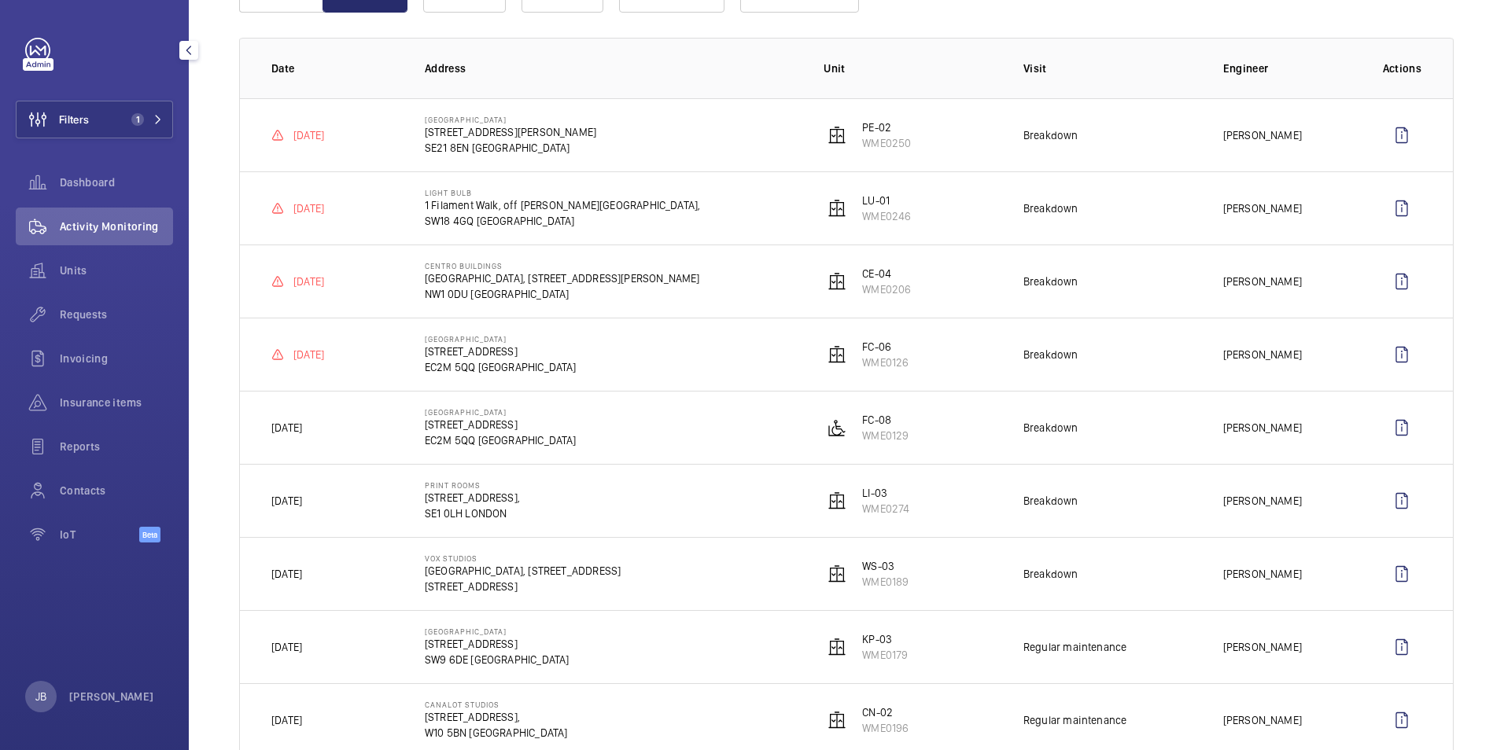
scroll to position [157, 0]
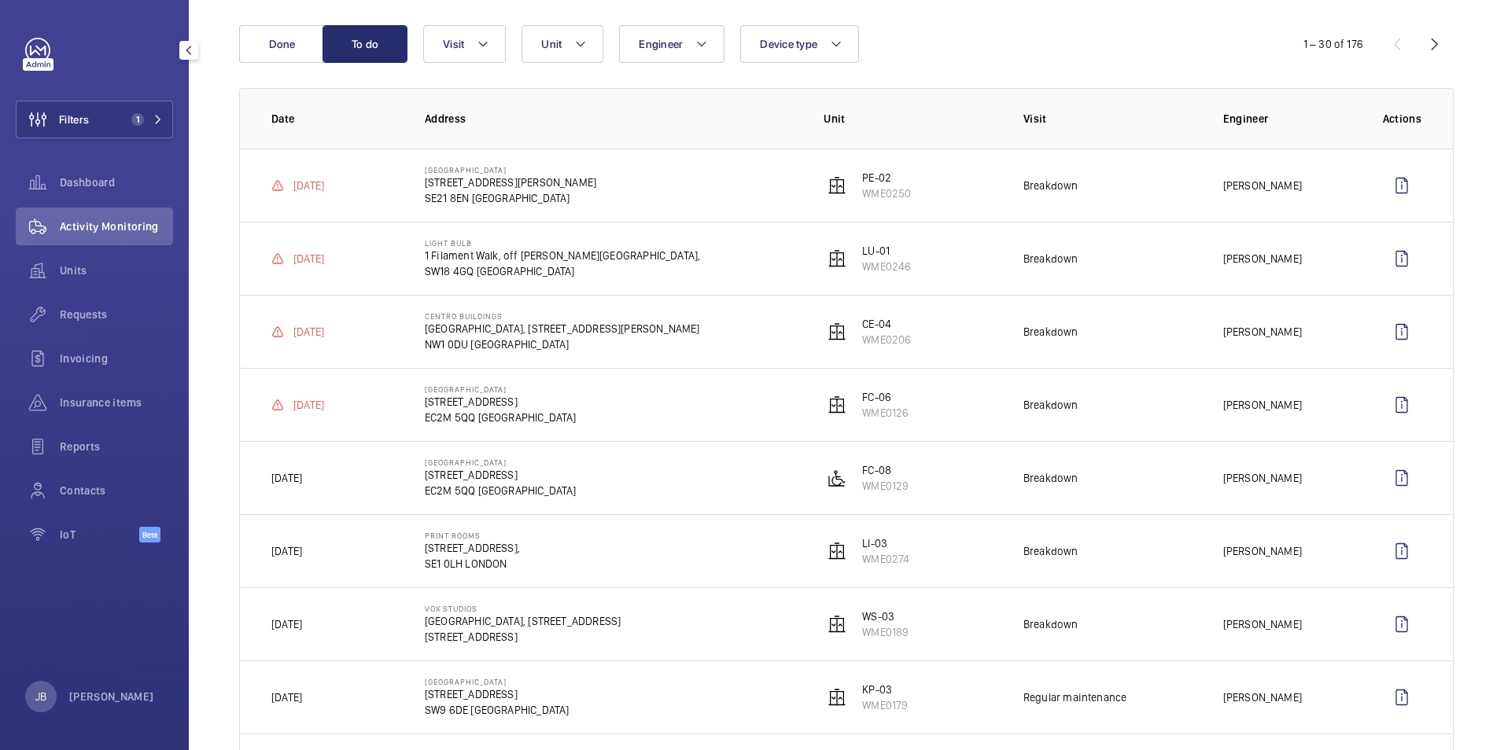
click at [141, 245] on div "Activity Monitoring" at bounding box center [94, 230] width 157 height 44
click at [64, 116] on span "Filters" at bounding box center [74, 120] width 30 height 16
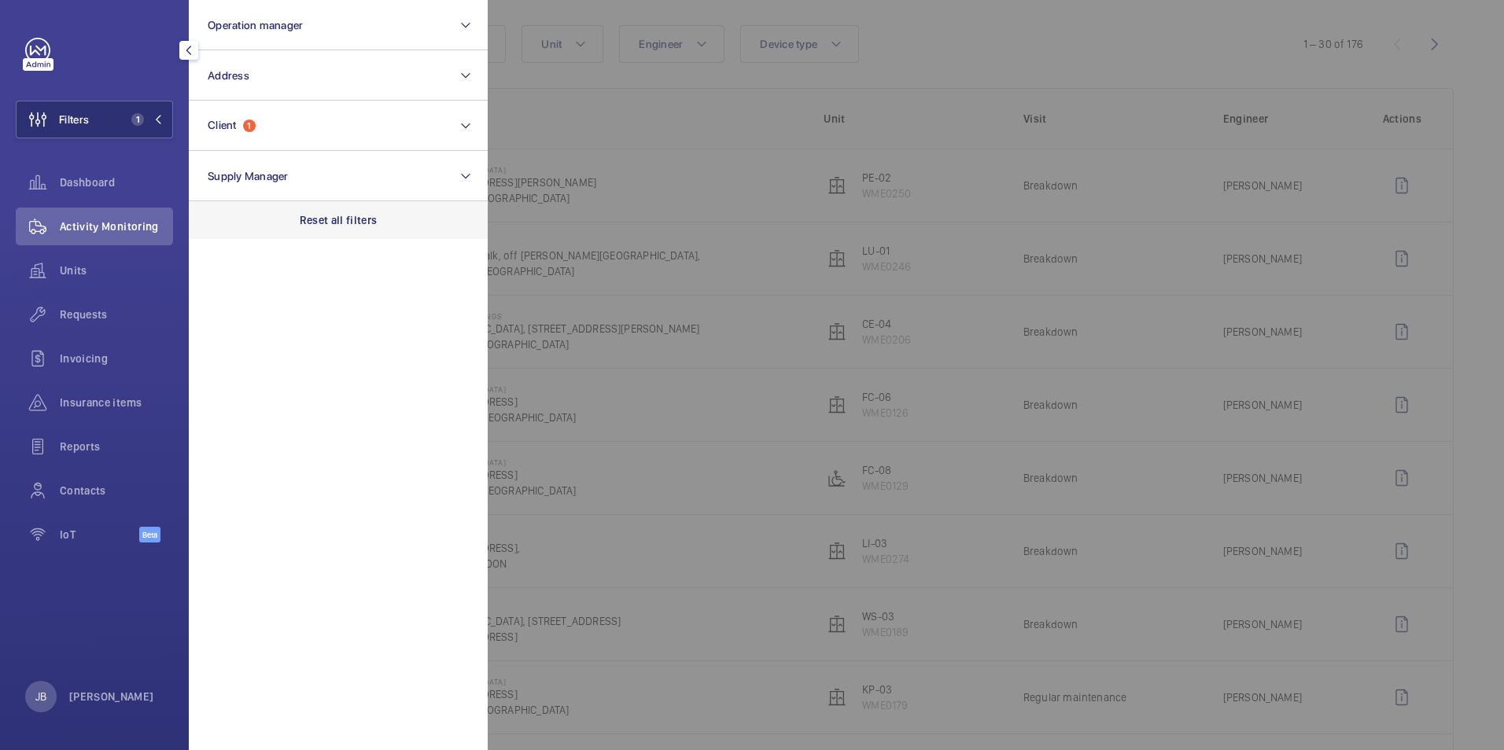
click at [321, 218] on p "Reset all filters" at bounding box center [339, 220] width 78 height 16
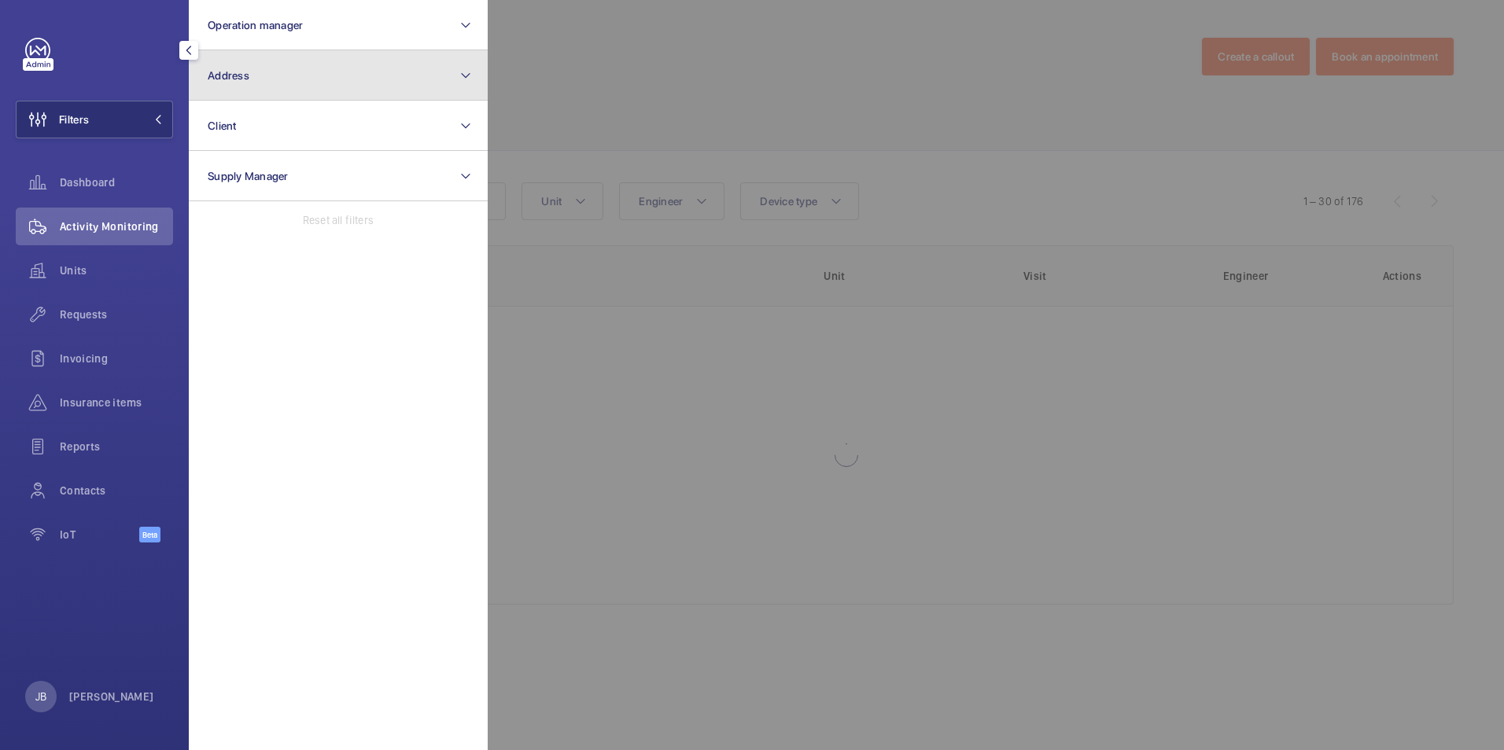
click at [296, 75] on button "Address" at bounding box center [338, 75] width 299 height 50
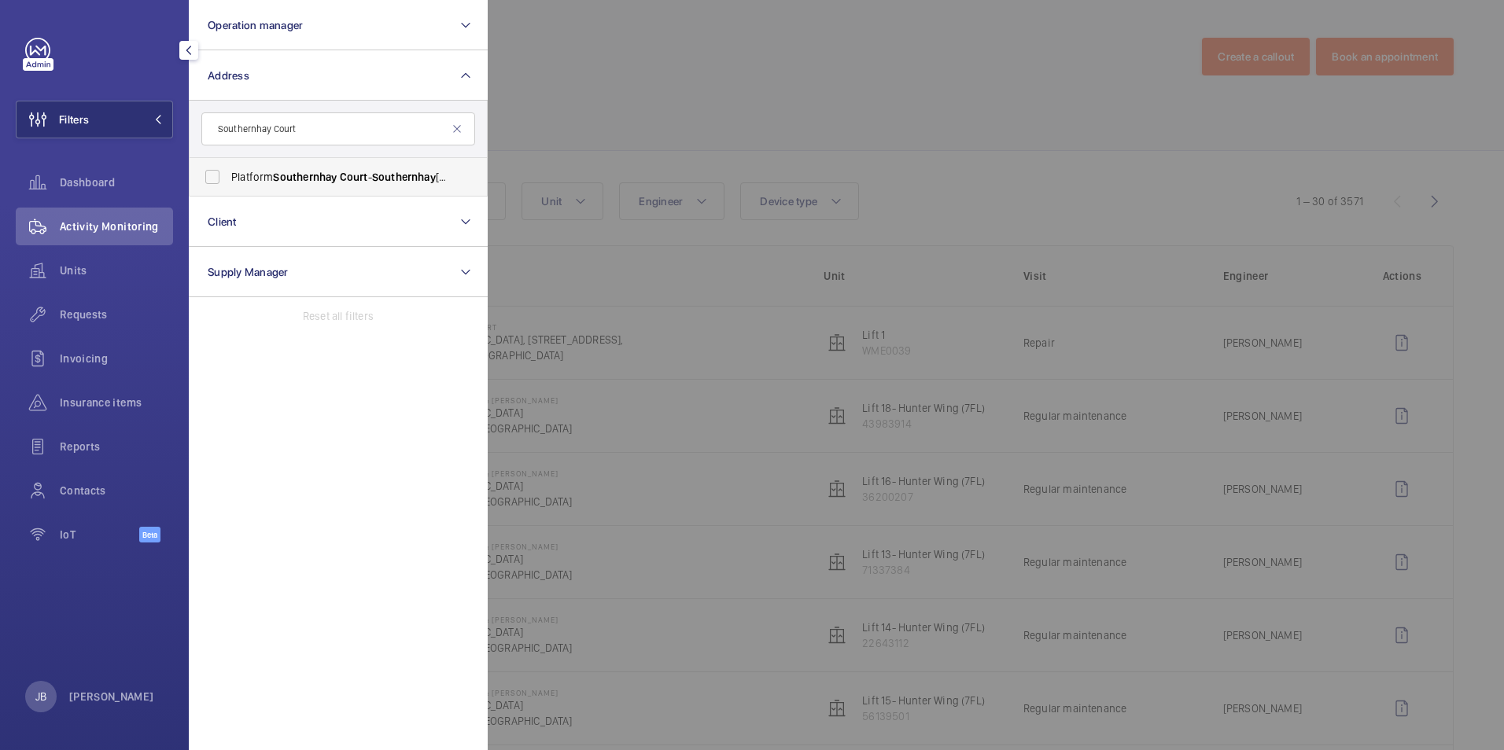
type input "Southernhay Court"
click at [275, 180] on span "Southernhay" at bounding box center [305, 177] width 64 height 13
click at [228, 180] on input "Platform Southernhay Court - Southernhay Gardens, EXETER EX1 1AS" at bounding box center [212, 176] width 31 height 31
checkbox input "true"
click at [705, 72] on div at bounding box center [1240, 375] width 1504 height 750
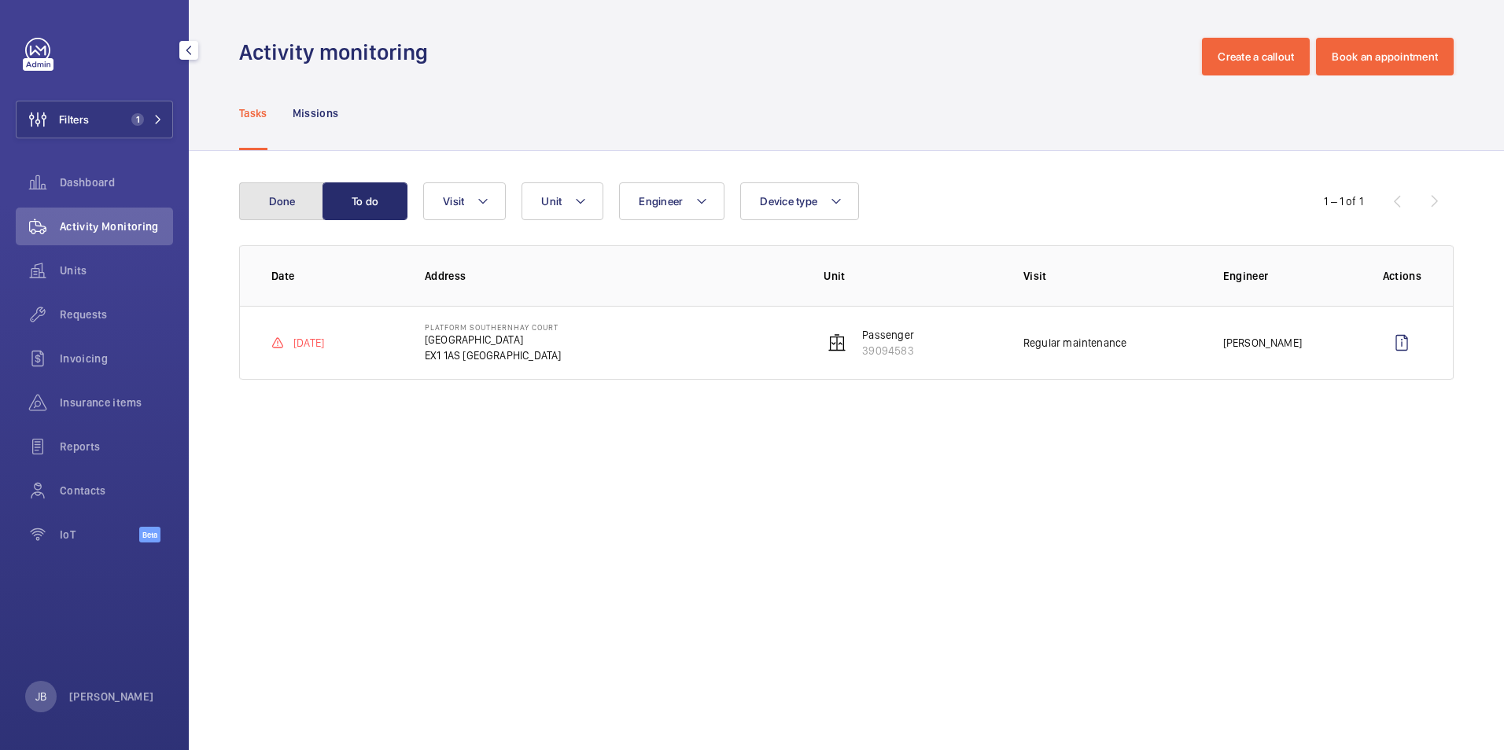
click at [278, 205] on button "Done" at bounding box center [281, 201] width 85 height 38
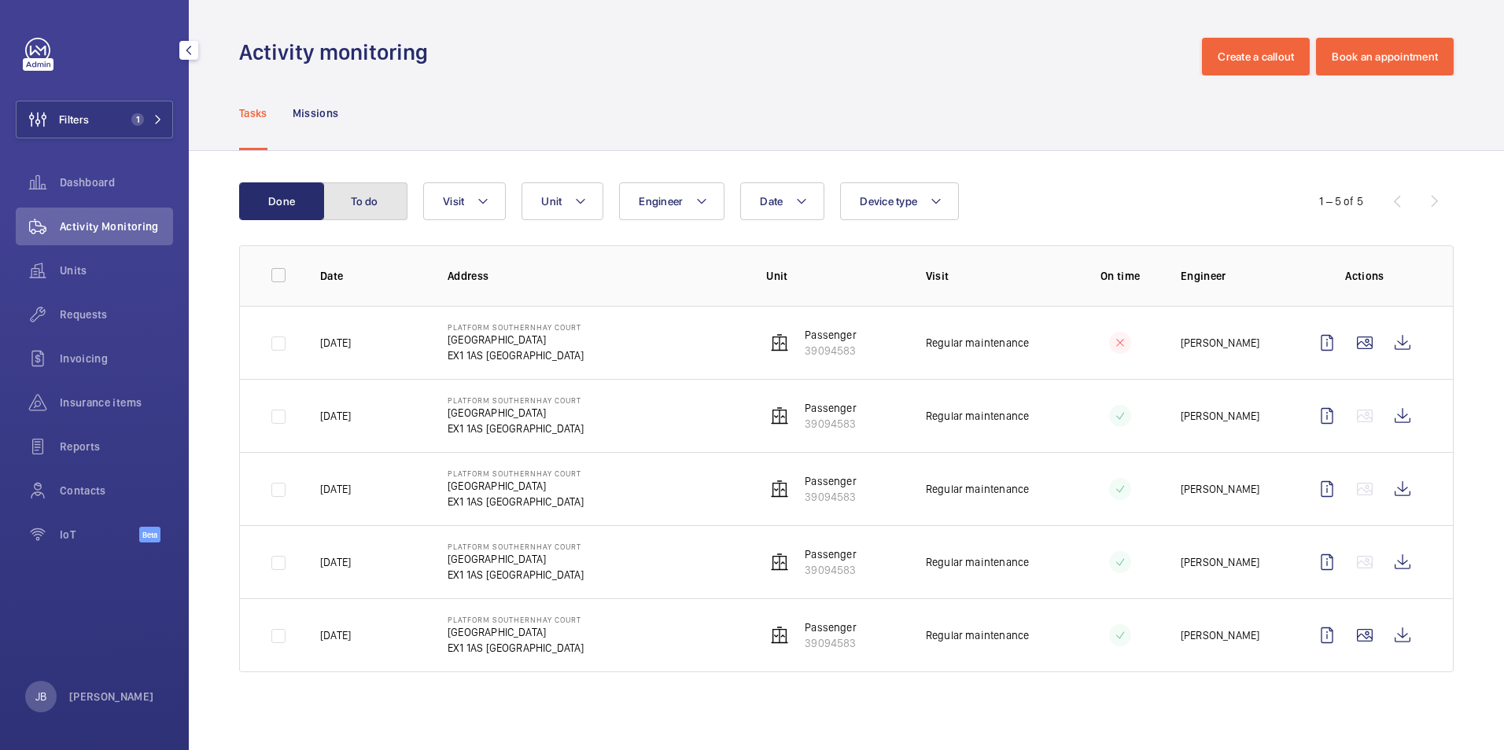
click at [381, 201] on button "To do" at bounding box center [364, 201] width 85 height 38
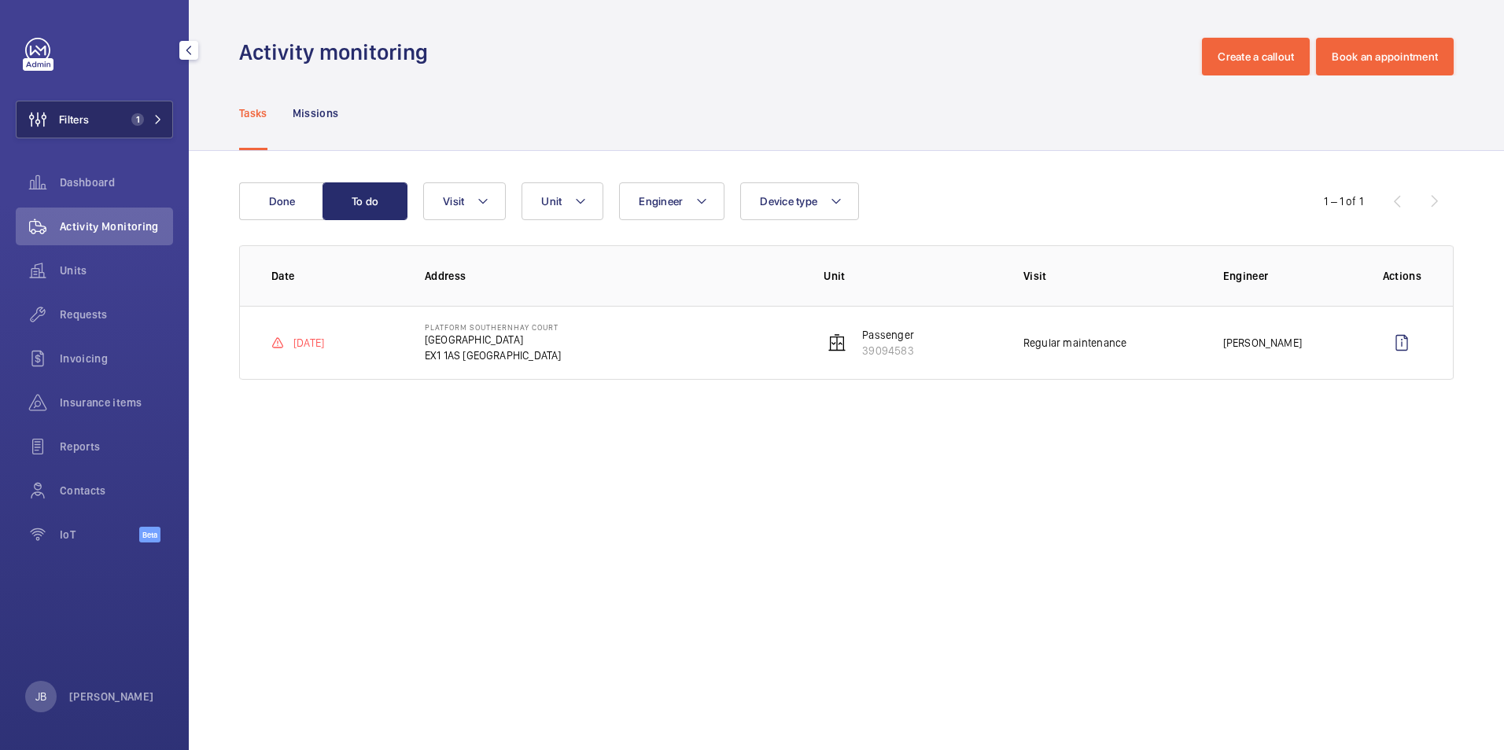
click at [105, 110] on button "Filters 1" at bounding box center [94, 120] width 157 height 38
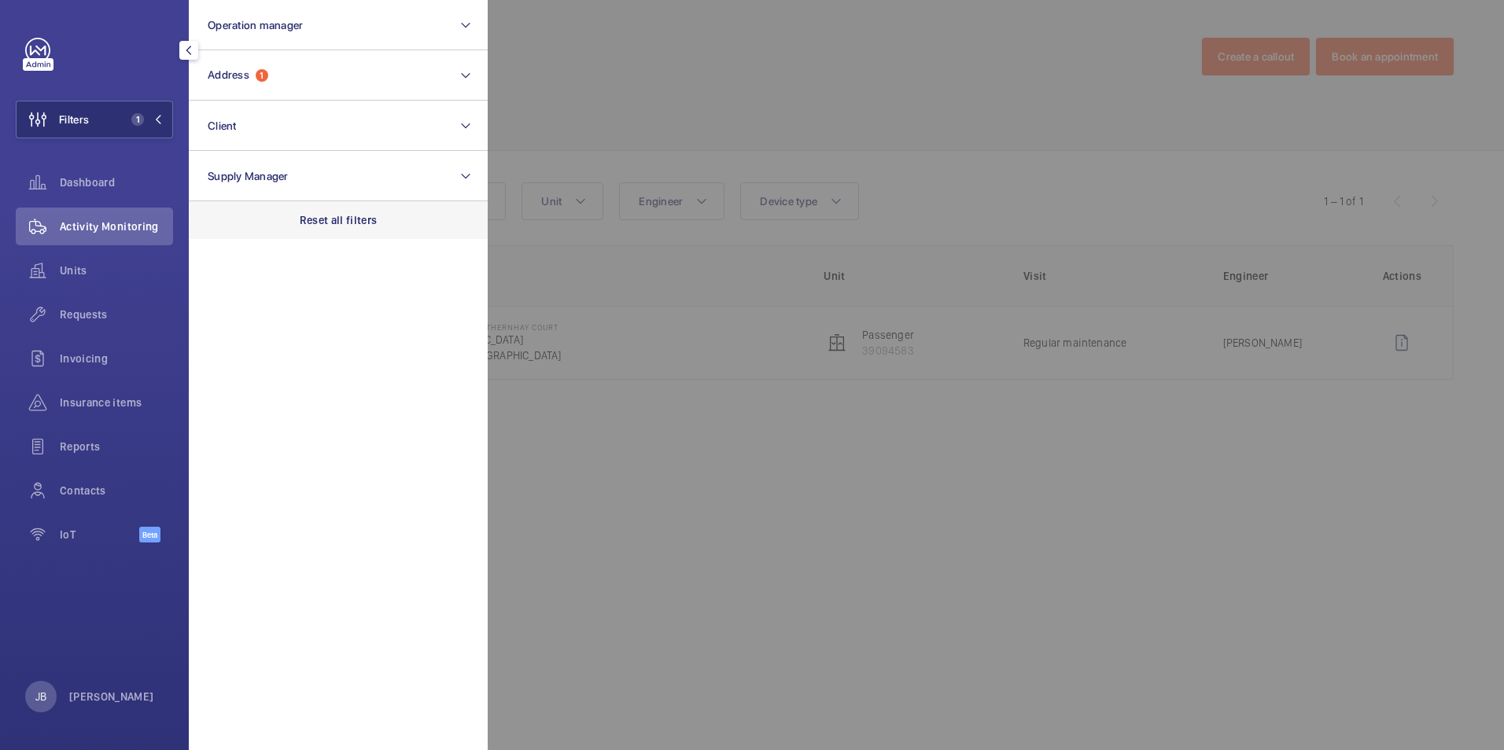
click at [356, 226] on p "Reset all filters" at bounding box center [339, 220] width 78 height 16
click at [709, 57] on div at bounding box center [1240, 375] width 1504 height 750
